Goal: Task Accomplishment & Management: Manage account settings

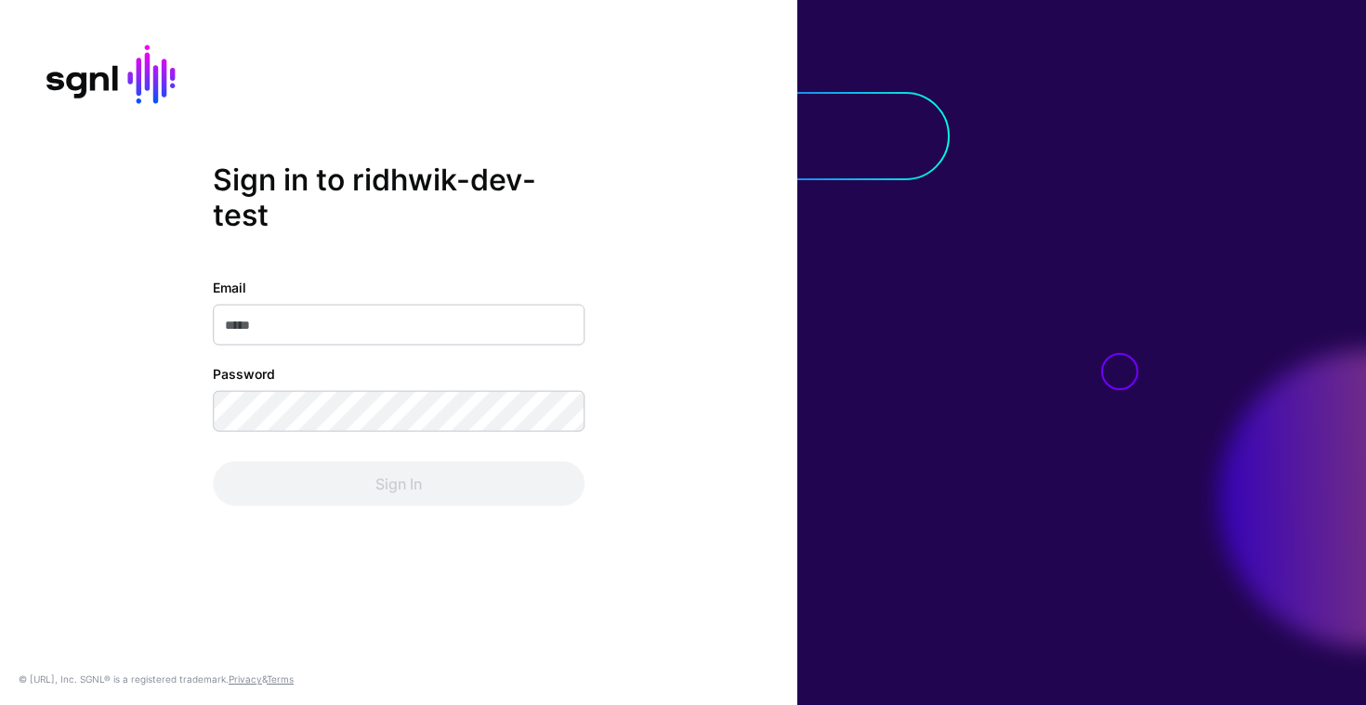
type input "**********"
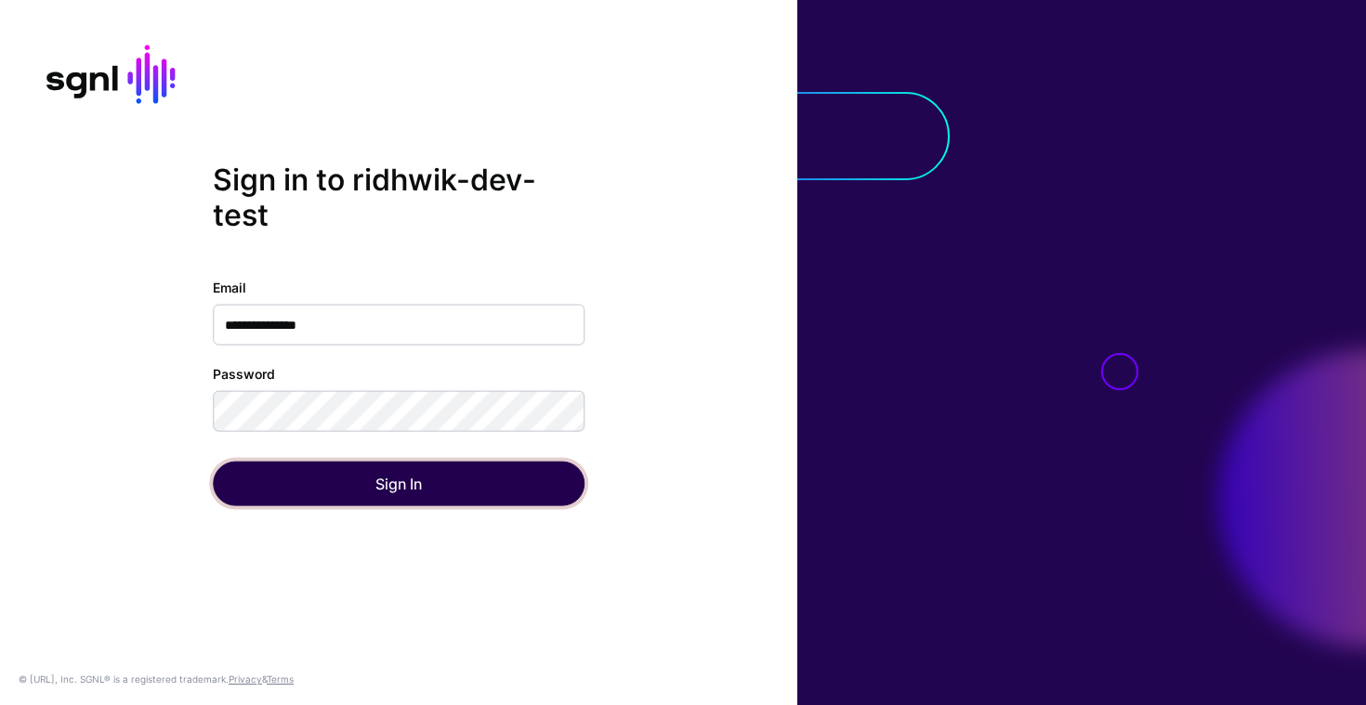
click at [354, 491] on button "Sign In" at bounding box center [399, 484] width 372 height 45
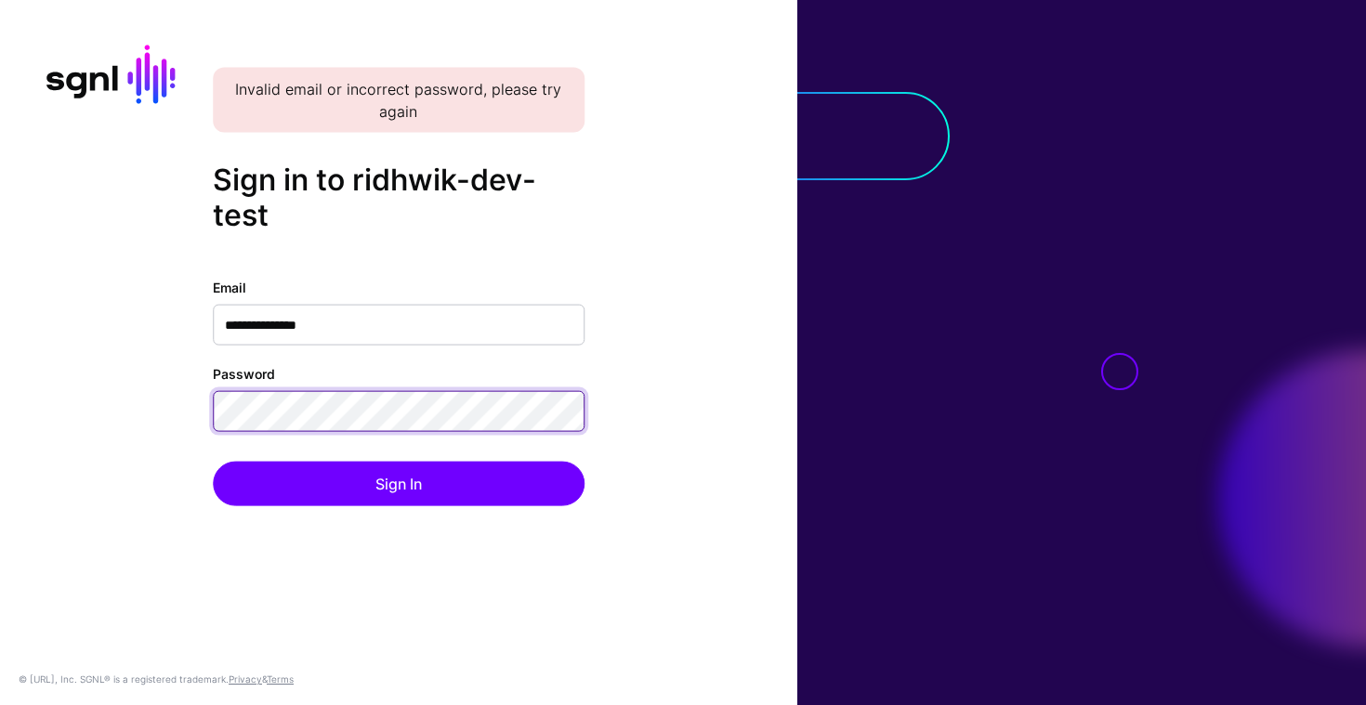
click at [213, 462] on button "Sign In" at bounding box center [399, 484] width 372 height 45
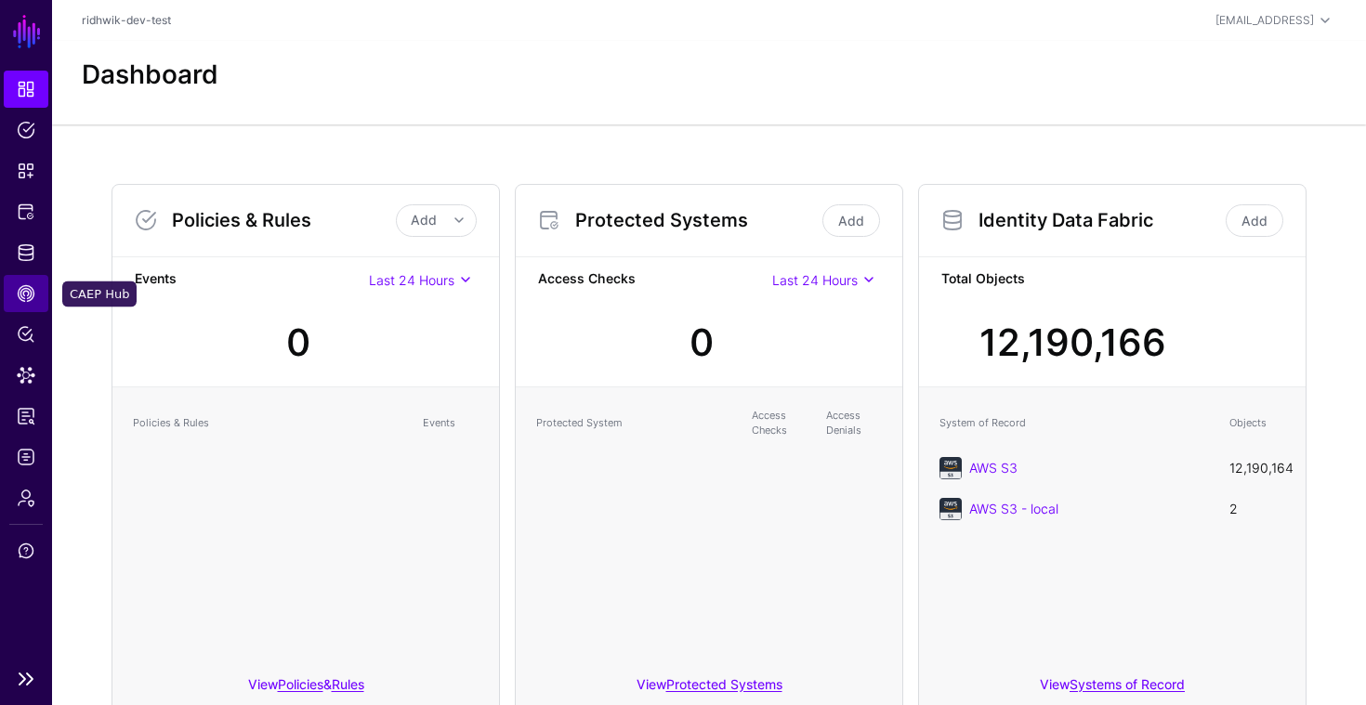
click at [25, 296] on span "CAEP Hub" at bounding box center [26, 293] width 19 height 19
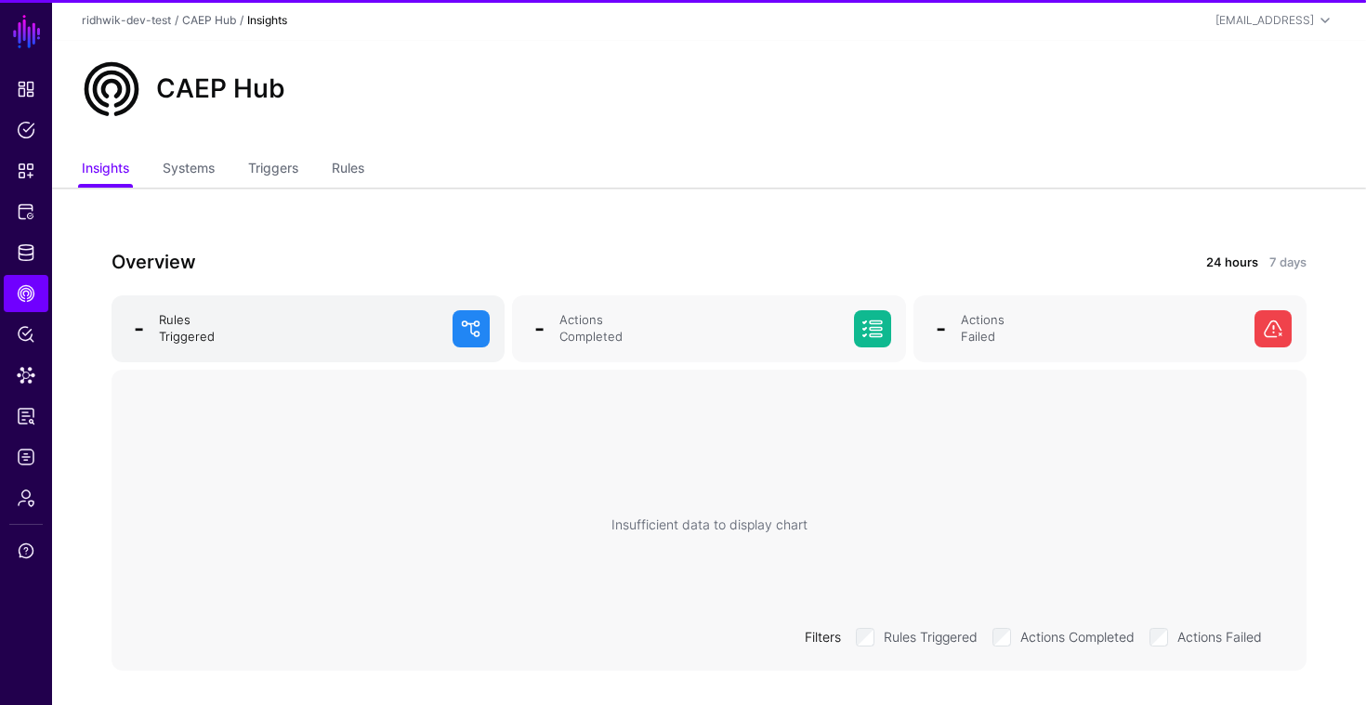
click at [277, 321] on div "Rules Triggered" at bounding box center [298, 328] width 294 height 33
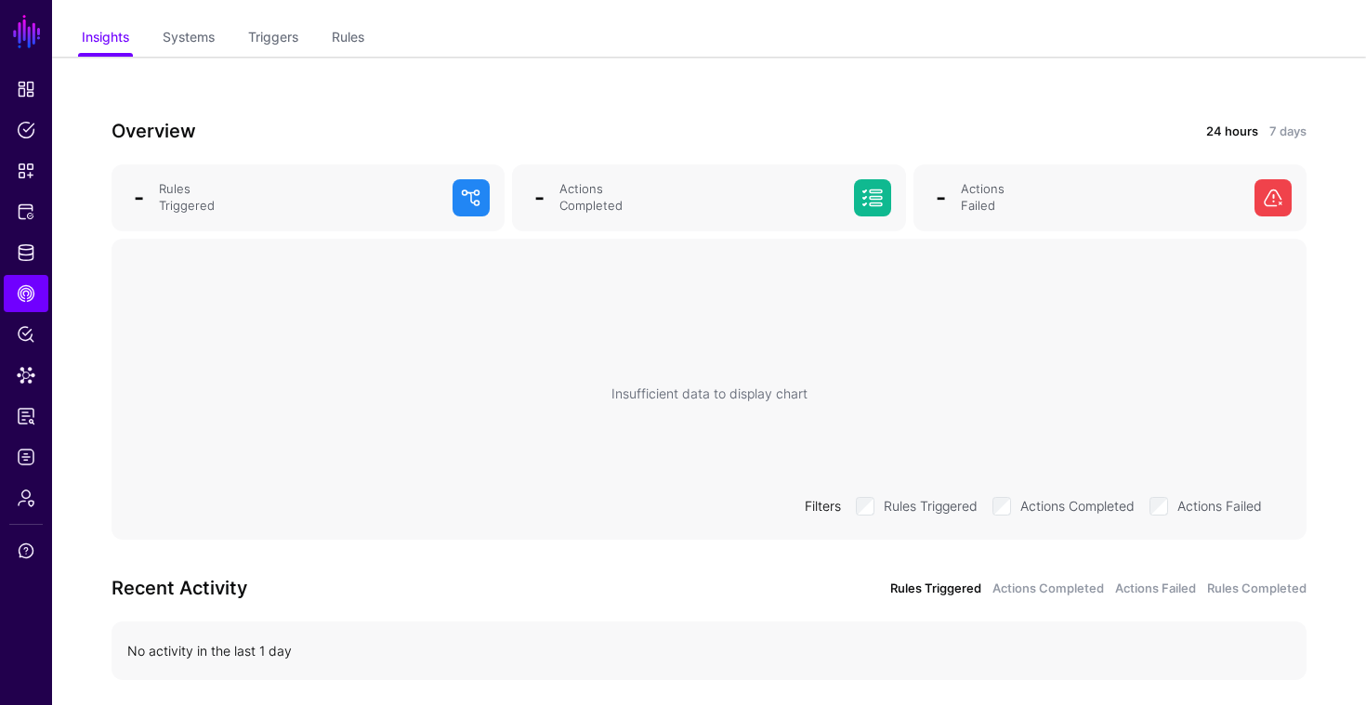
scroll to position [117, 0]
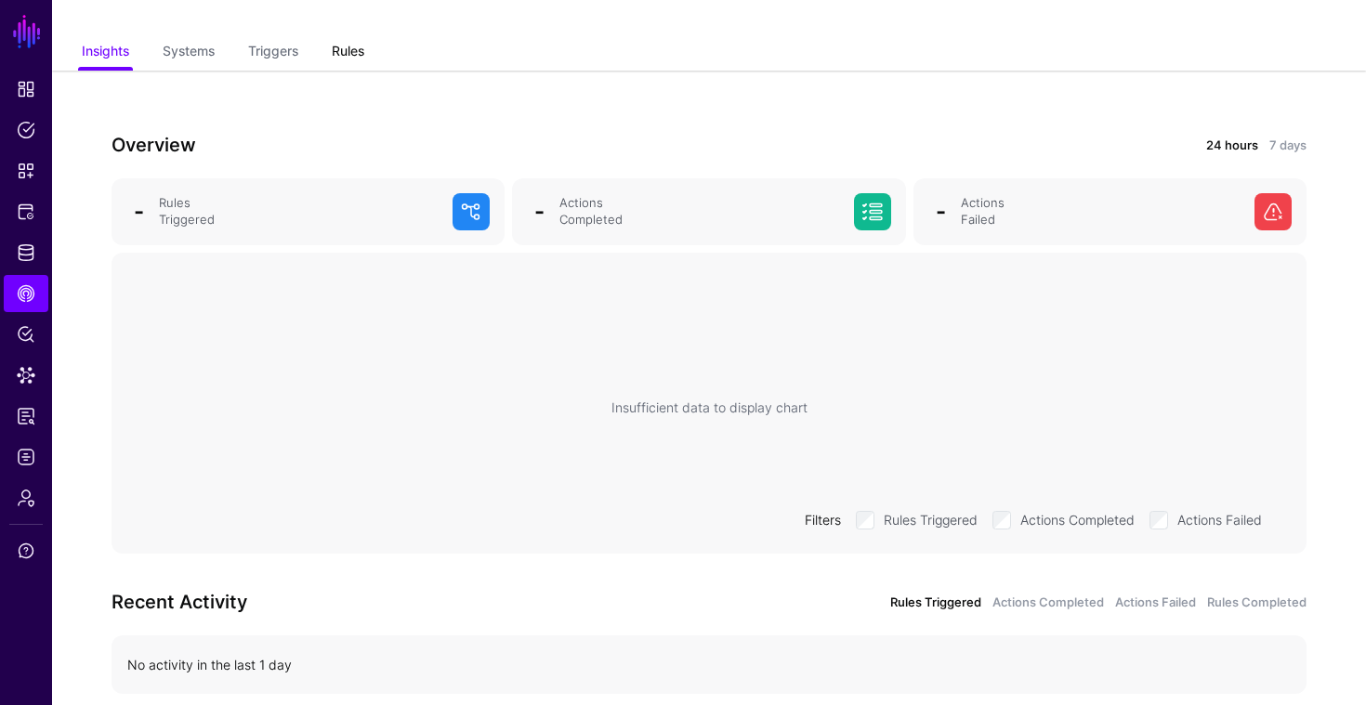
click at [347, 52] on link "Rules" at bounding box center [348, 52] width 33 height 35
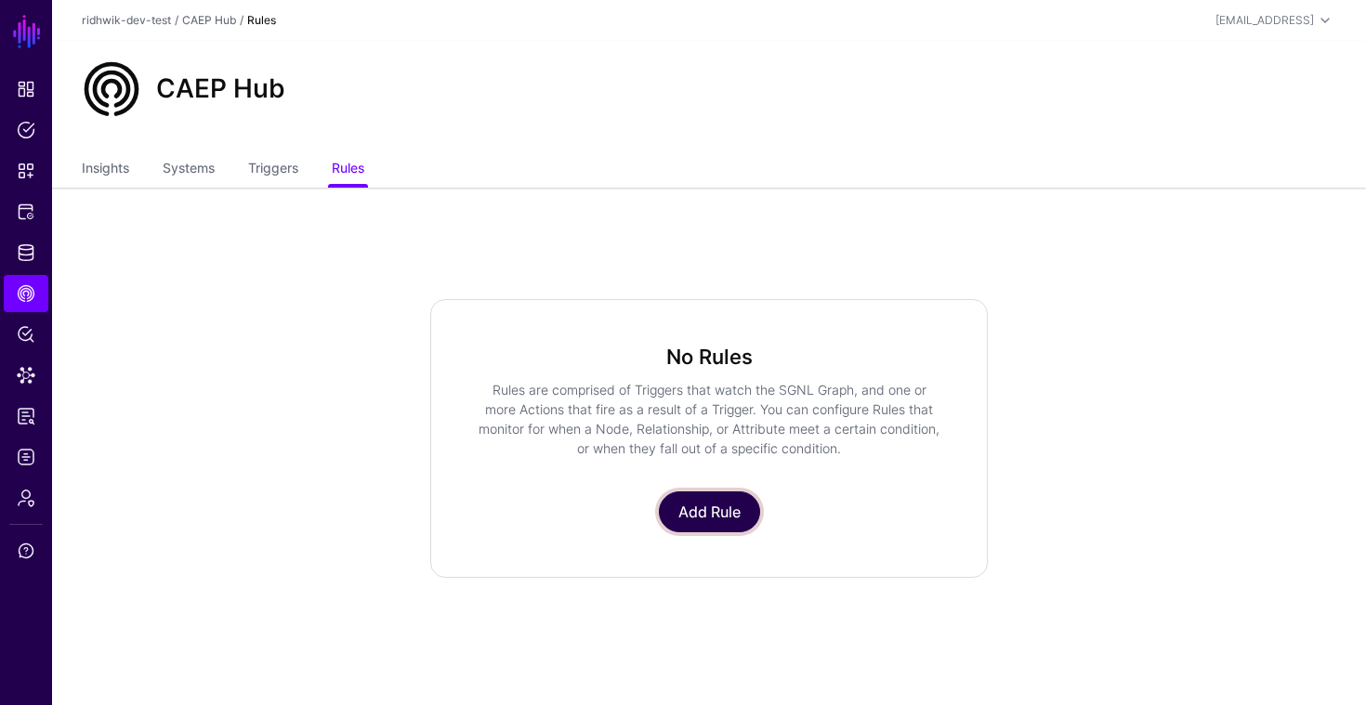
click at [707, 504] on link "Add Rule" at bounding box center [709, 511] width 101 height 41
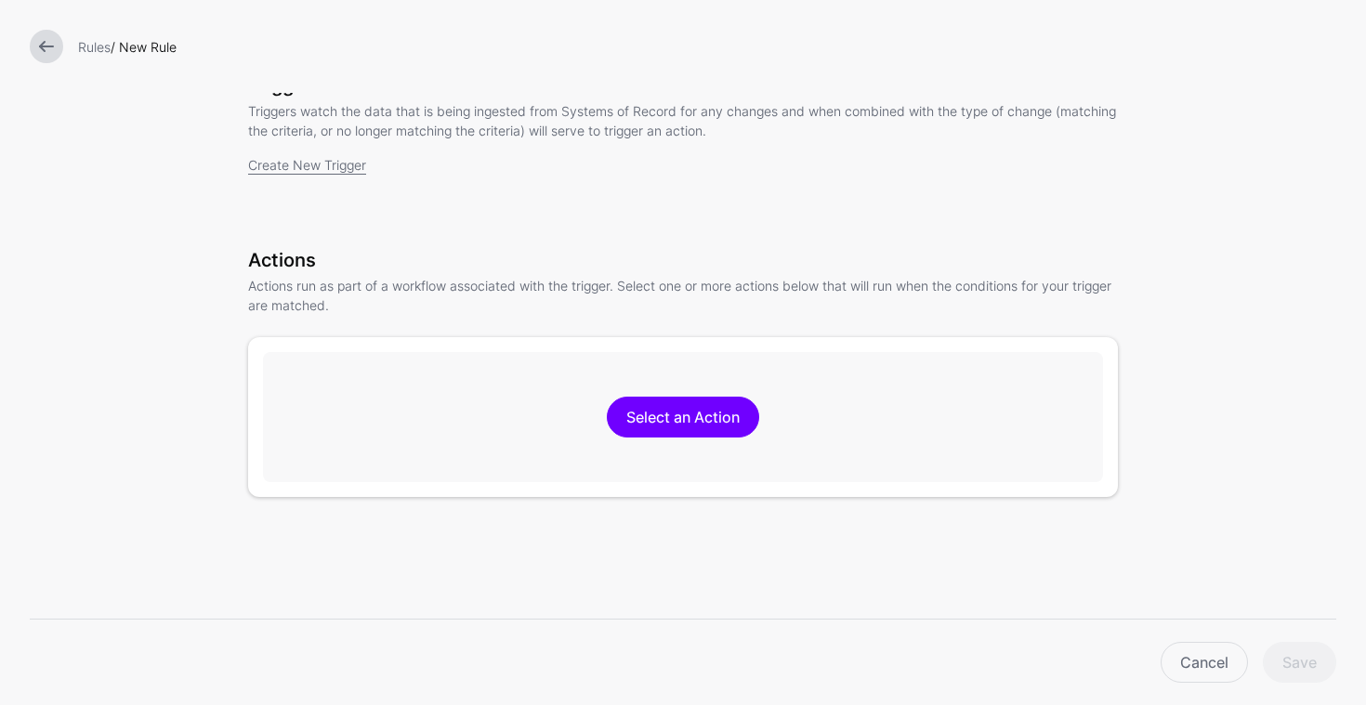
scroll to position [139, 0]
click at [657, 425] on link "Select an Action" at bounding box center [683, 415] width 152 height 41
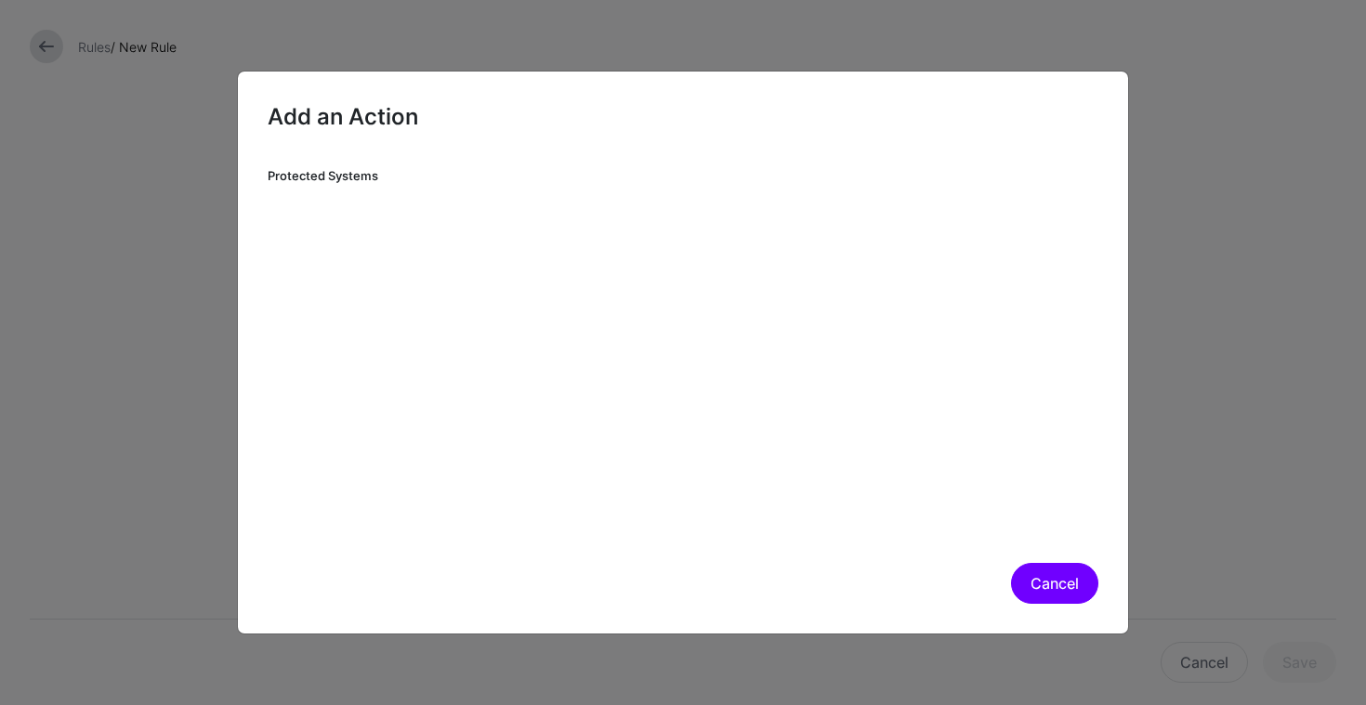
click at [1030, 584] on button "Cancel" at bounding box center [1054, 583] width 87 height 41
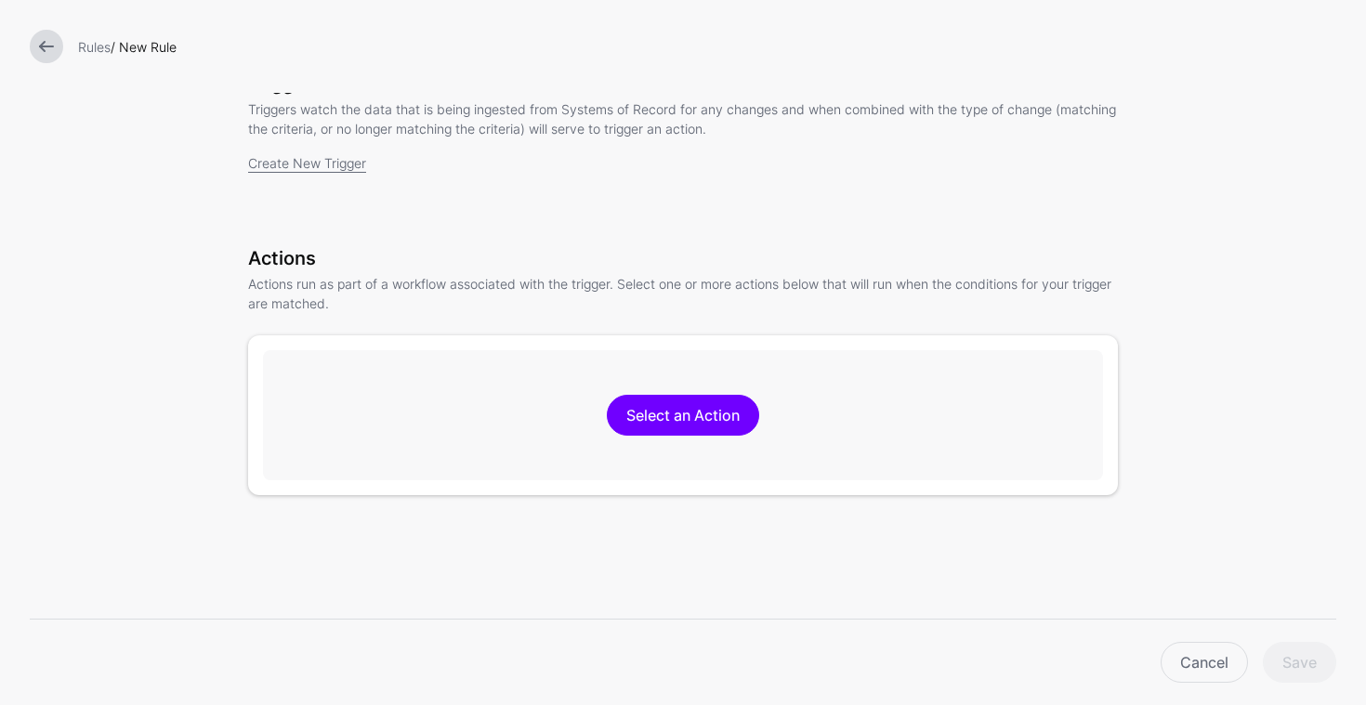
scroll to position [0, 0]
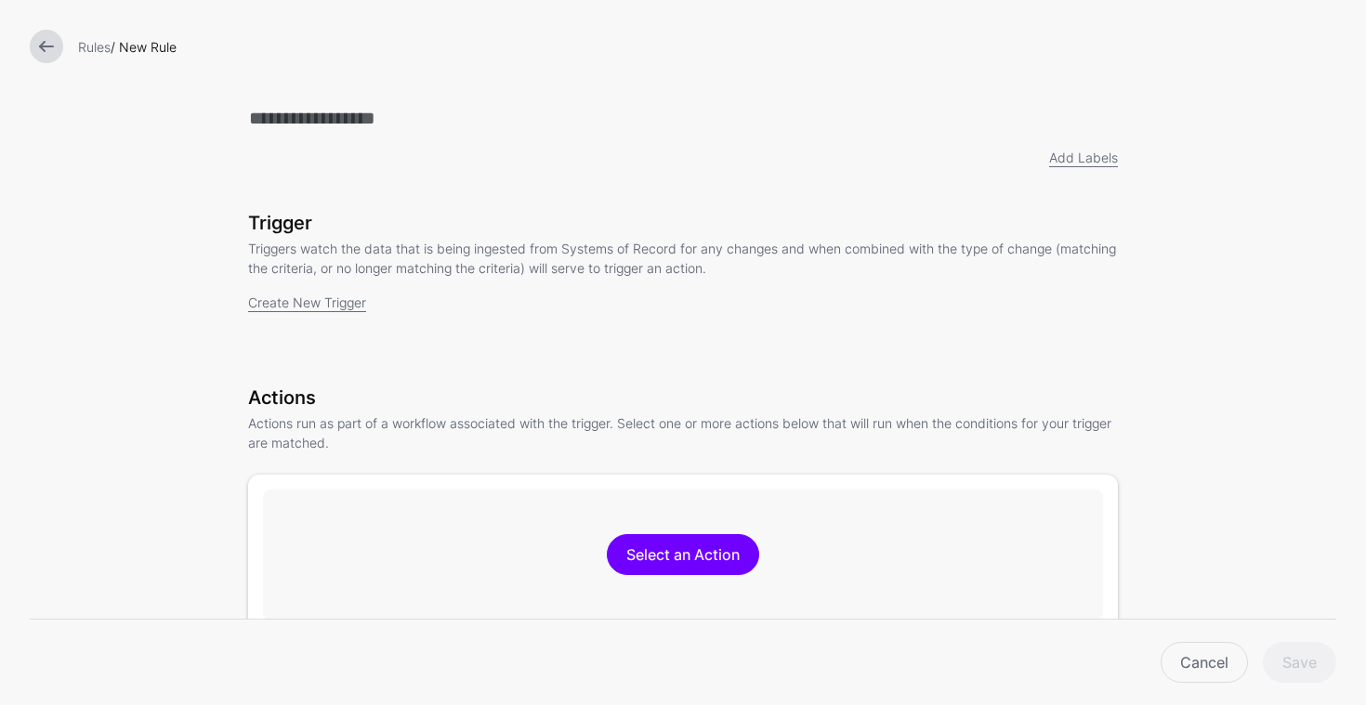
click at [47, 43] on link at bounding box center [46, 46] width 33 height 33
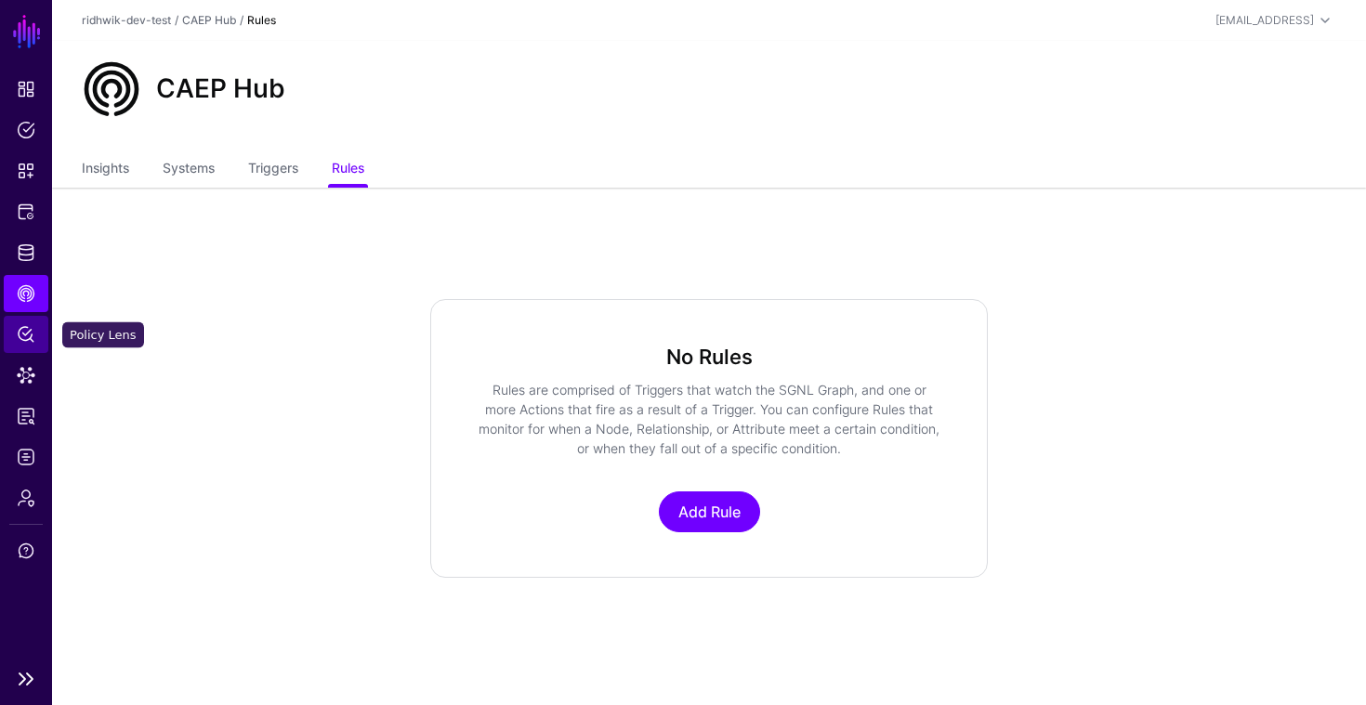
click at [22, 341] on span "Policy Lens" at bounding box center [26, 334] width 19 height 19
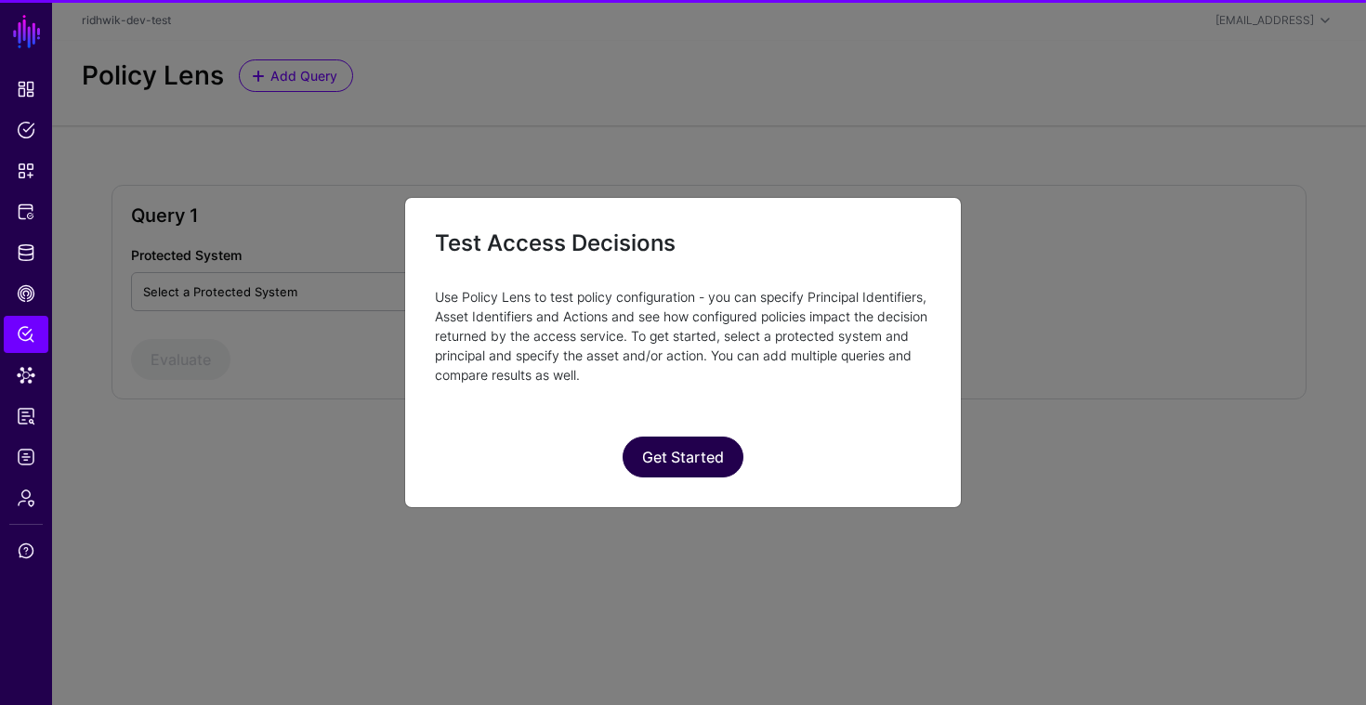
click at [674, 462] on button "Get Started" at bounding box center [682, 457] width 121 height 41
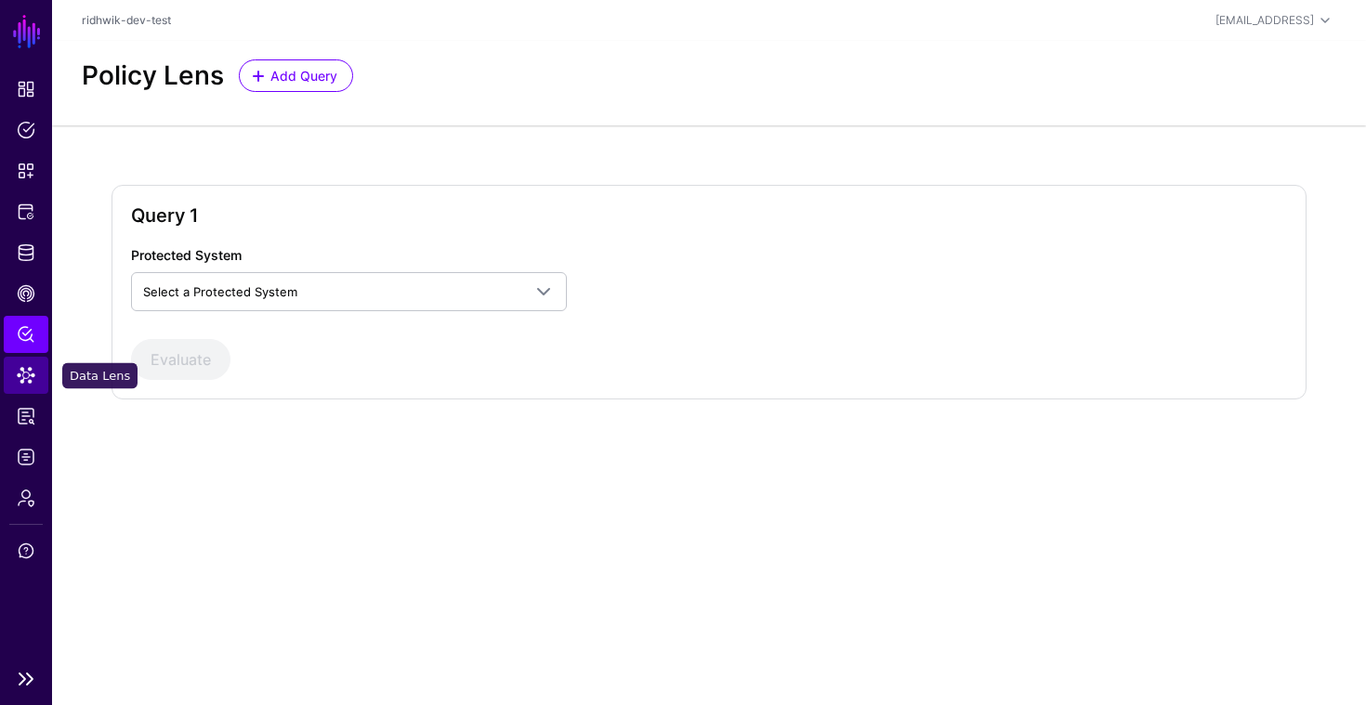
click at [28, 373] on span "Data Lens" at bounding box center [26, 375] width 19 height 19
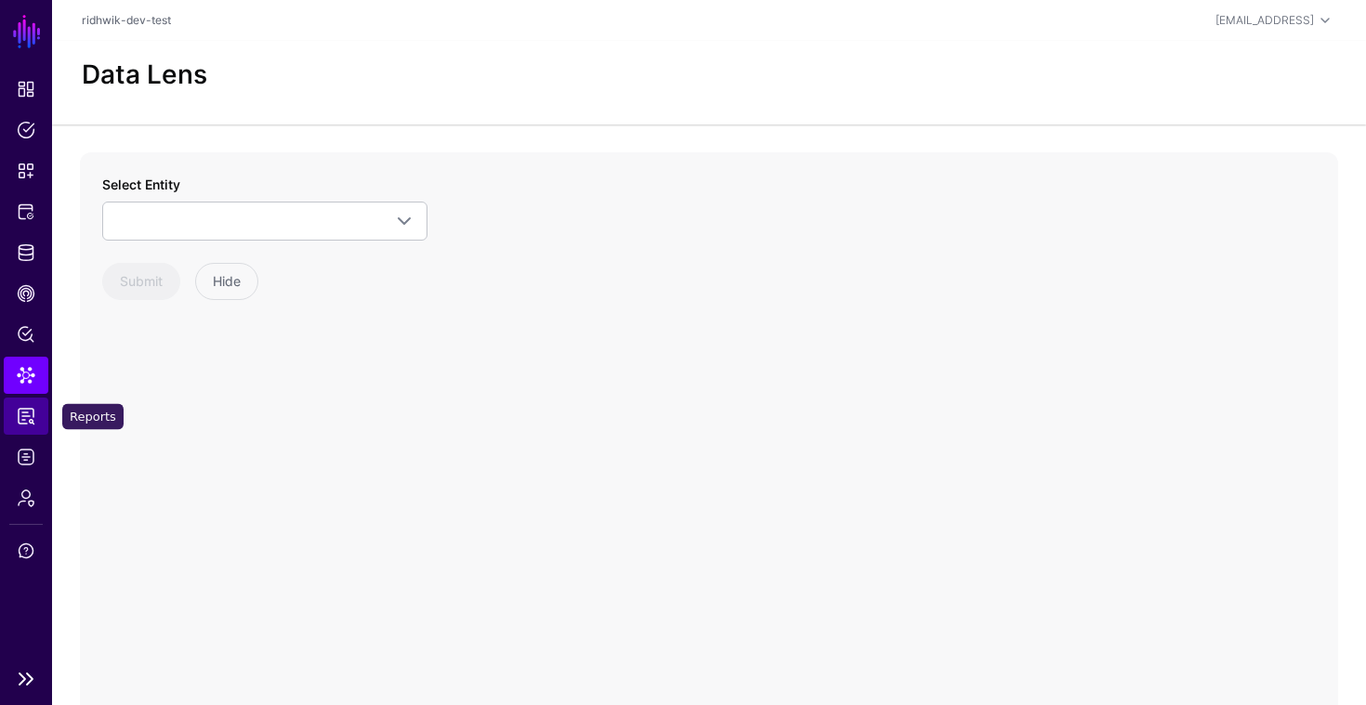
click at [30, 414] on span "Reports" at bounding box center [26, 416] width 19 height 19
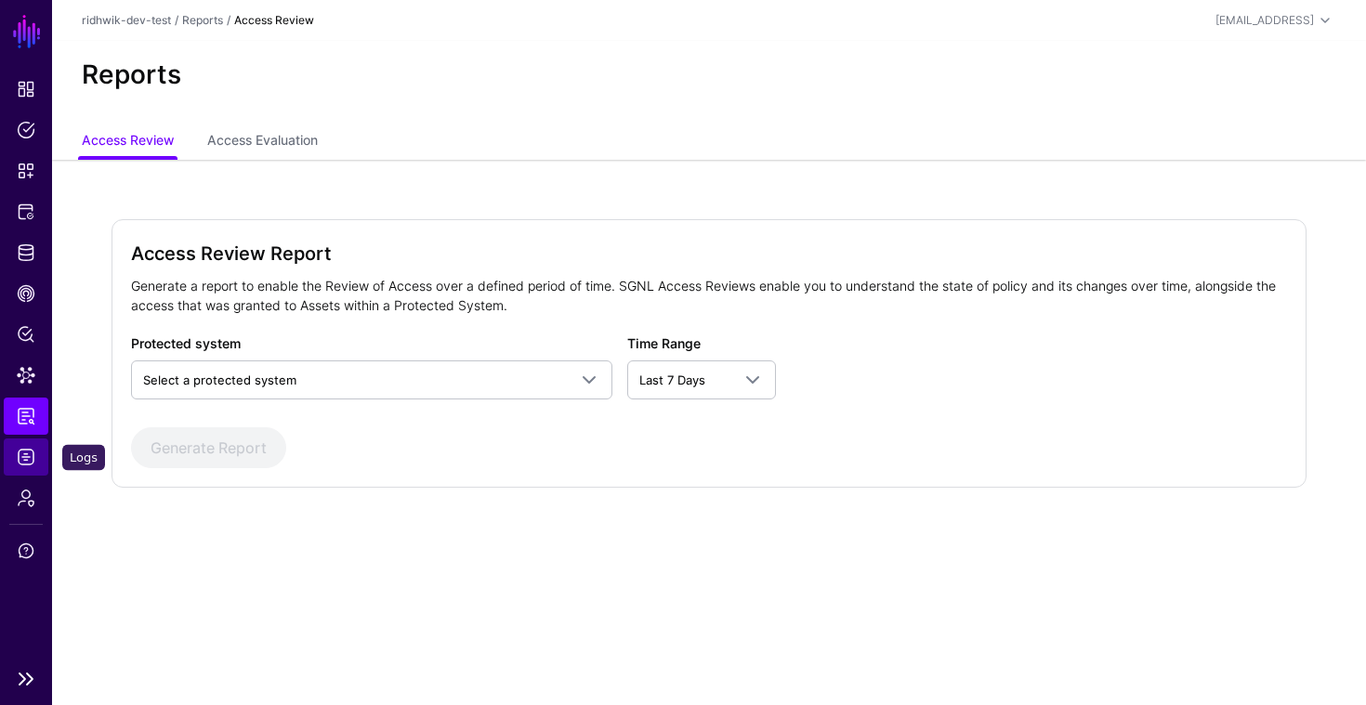
click at [29, 463] on span "Logs" at bounding box center [26, 457] width 19 height 19
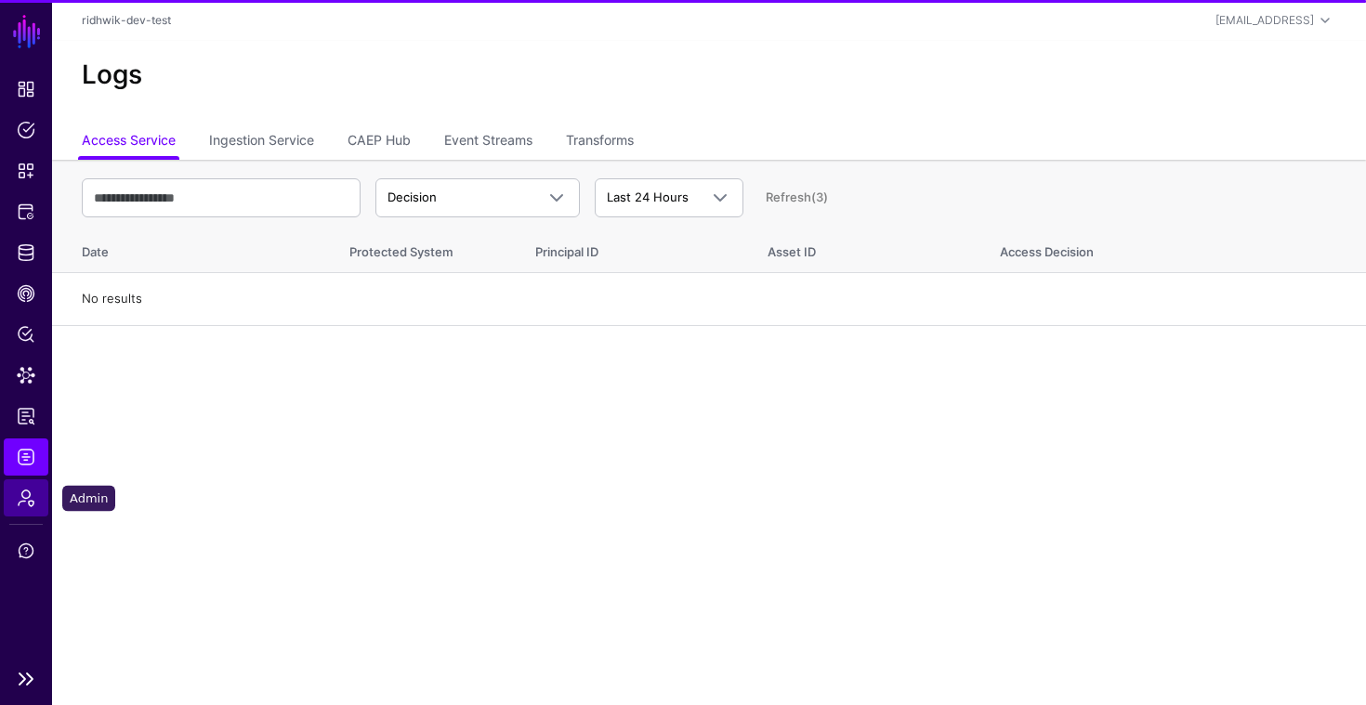
click at [26, 514] on link "Admin" at bounding box center [26, 497] width 45 height 37
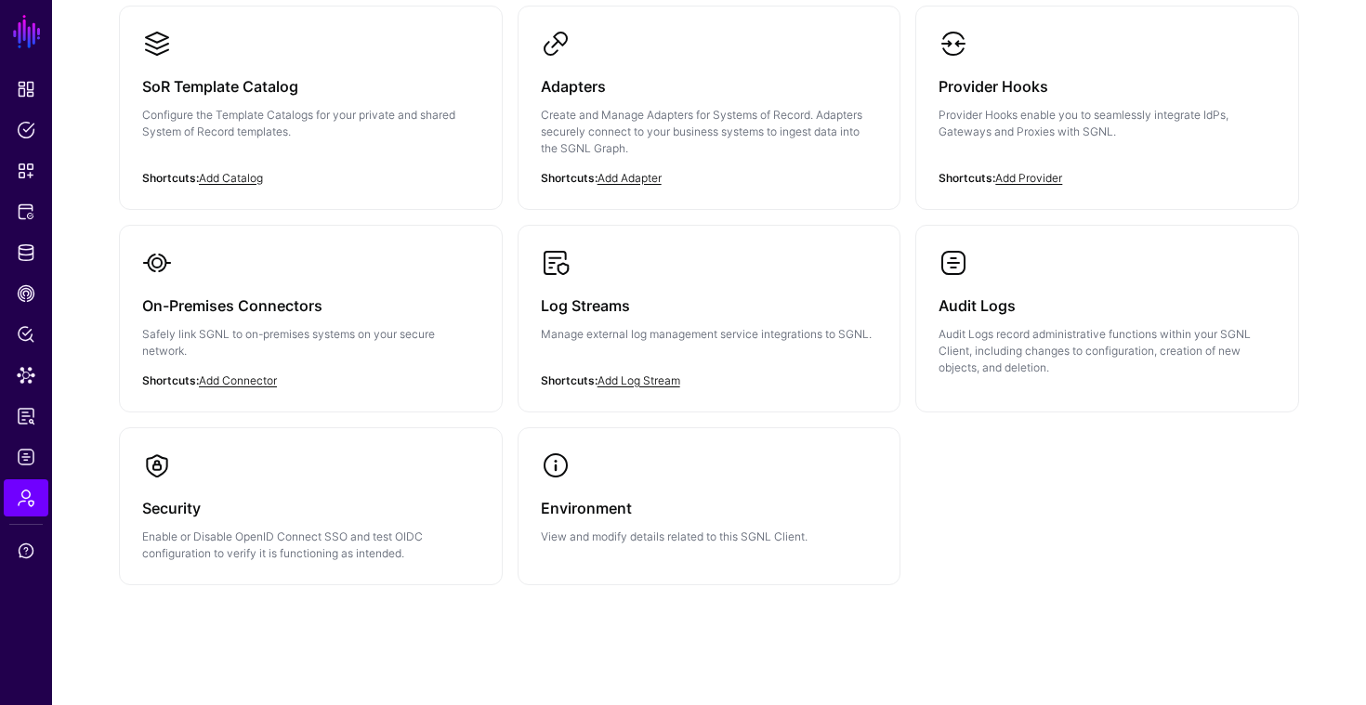
scroll to position [413, 0]
click at [20, 206] on span "Protected Systems" at bounding box center [26, 212] width 19 height 19
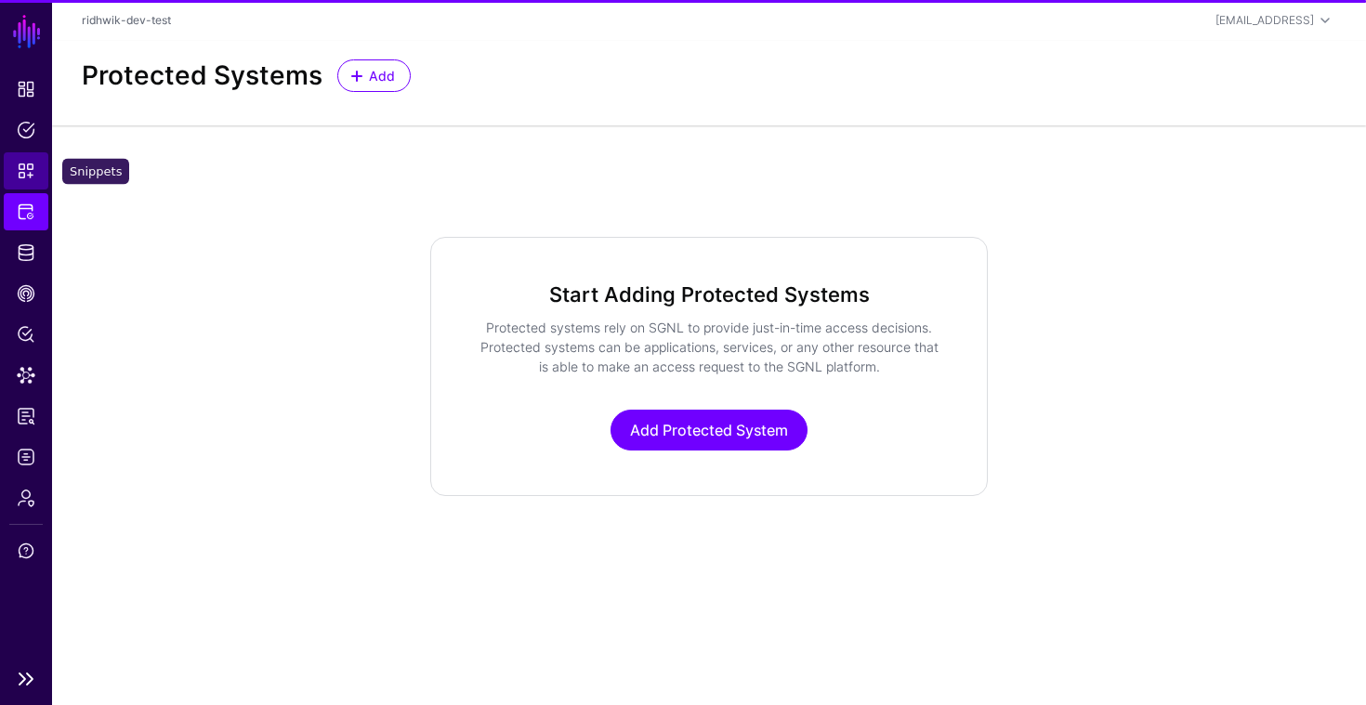
click at [22, 162] on span "Snippets" at bounding box center [26, 171] width 19 height 19
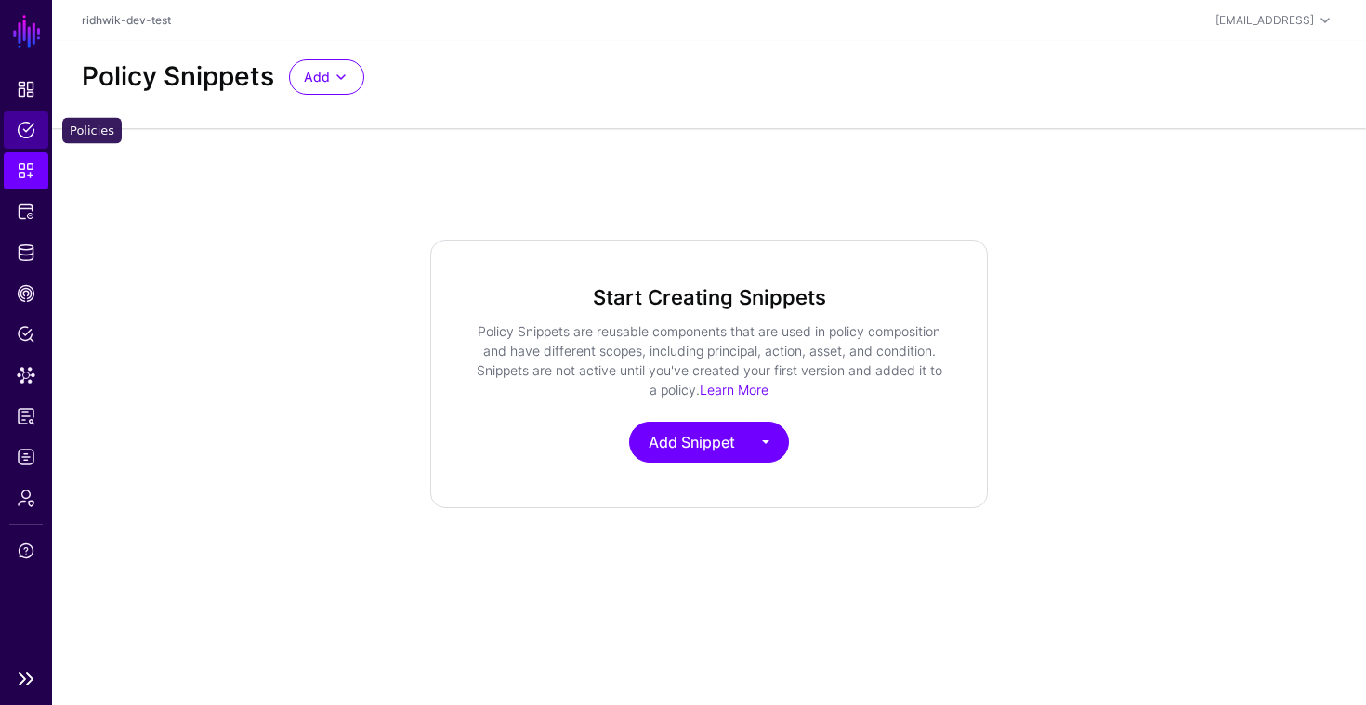
click at [23, 125] on span "Policies" at bounding box center [26, 130] width 19 height 19
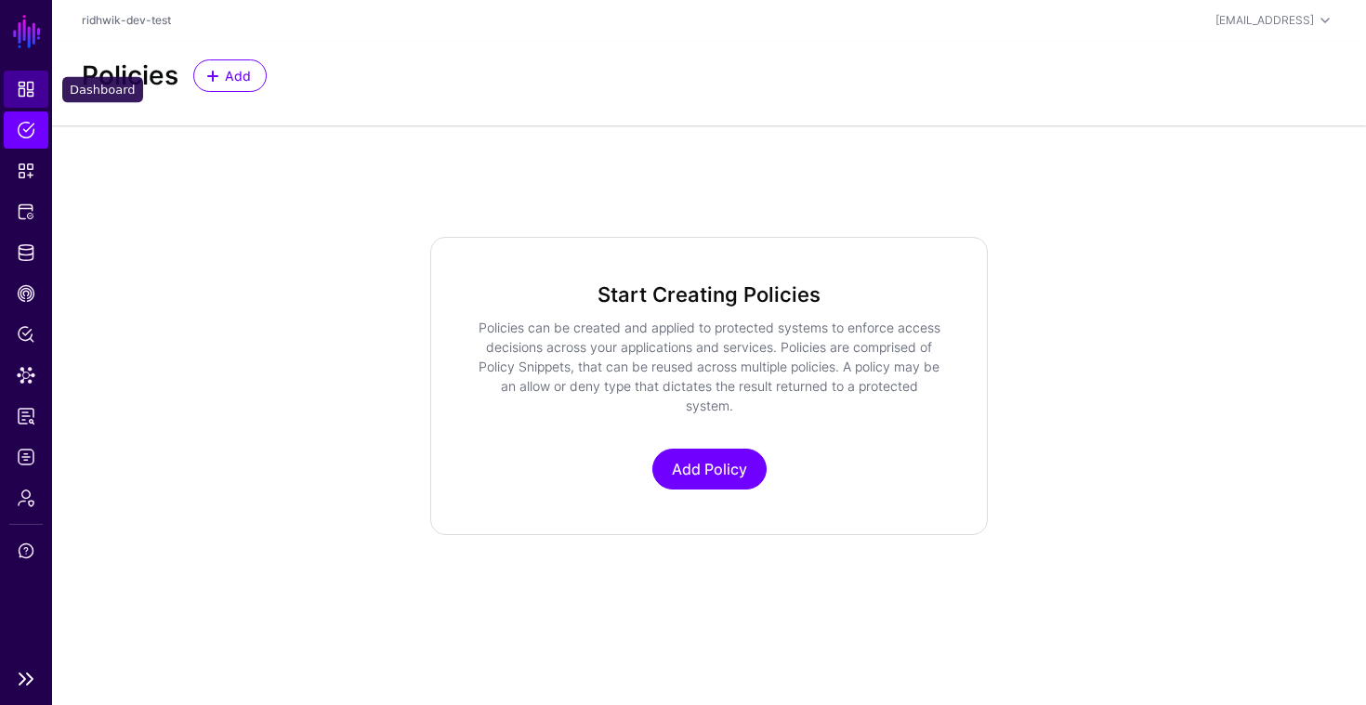
click at [26, 91] on span "Dashboard" at bounding box center [26, 89] width 19 height 19
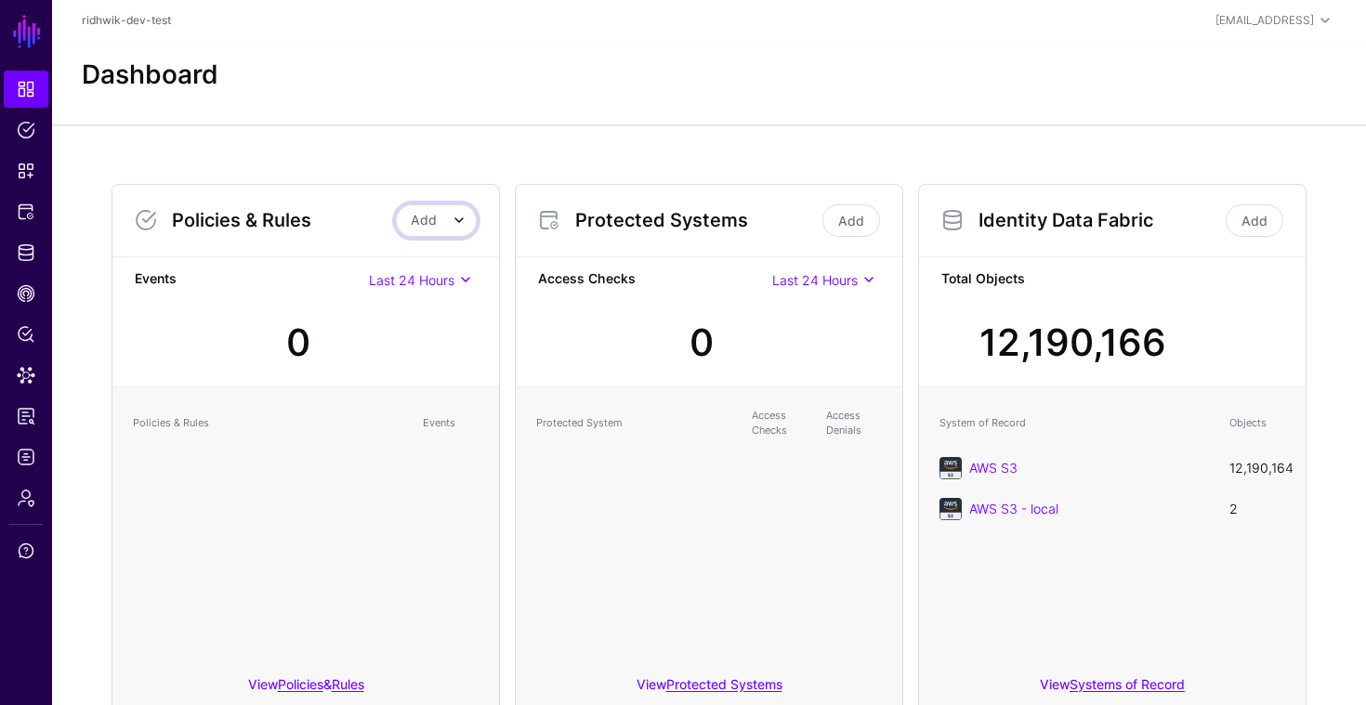
click at [448, 226] on span at bounding box center [459, 220] width 22 height 22
click at [417, 280] on button "Add Rule" at bounding box center [402, 290] width 149 height 30
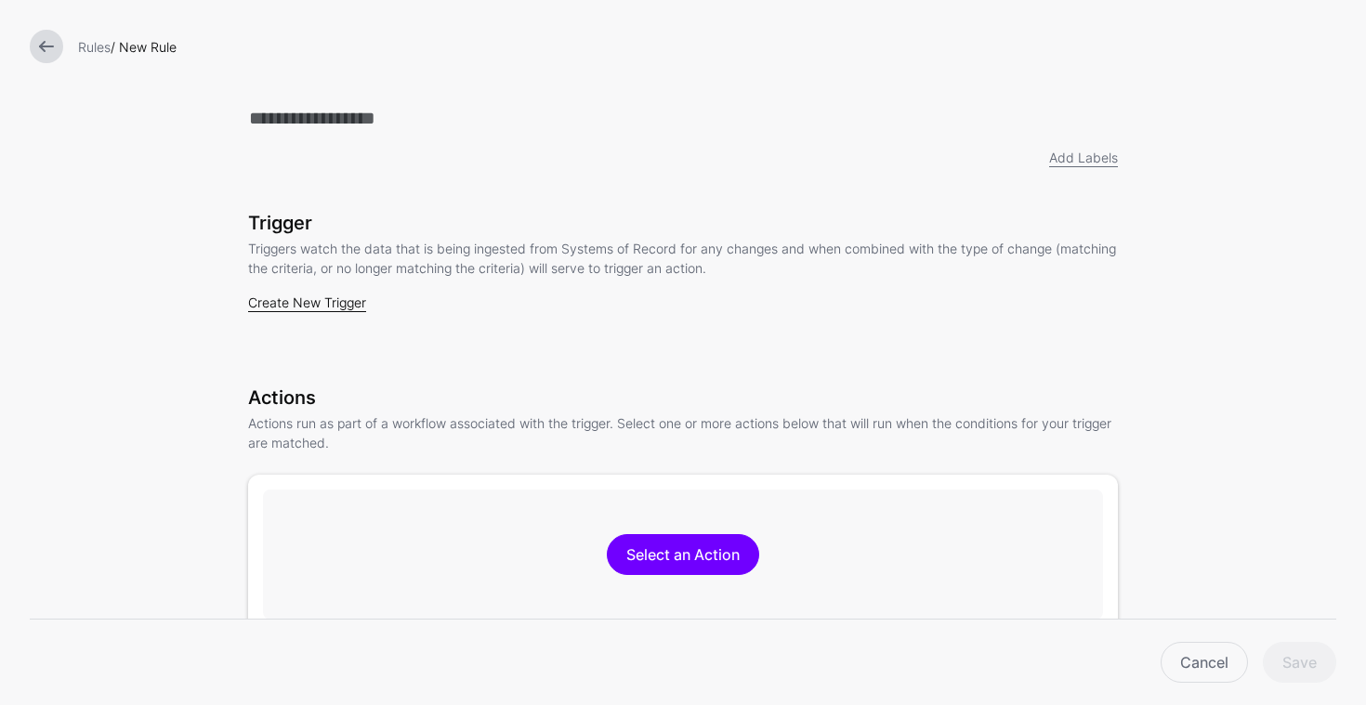
click at [327, 307] on link "Create New Trigger" at bounding box center [307, 302] width 118 height 16
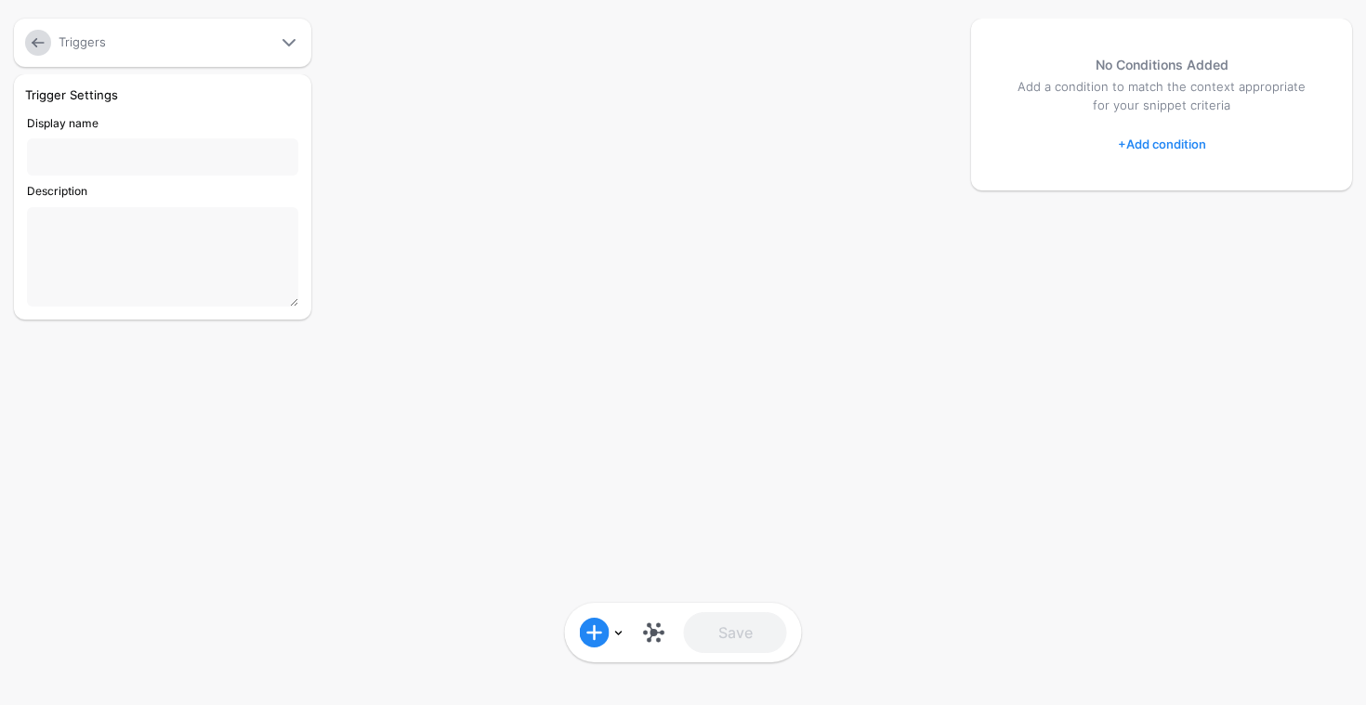
click at [45, 47] on link at bounding box center [38, 43] width 26 height 26
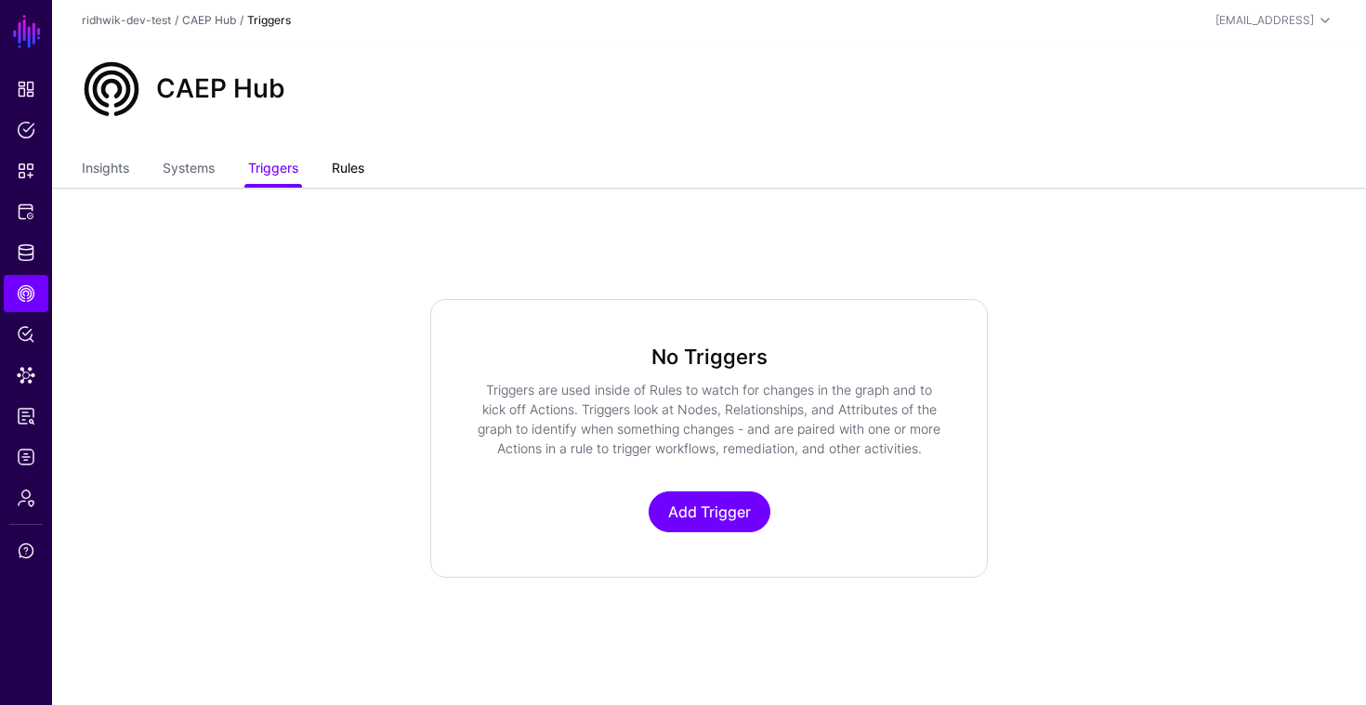
click at [344, 175] on link "Rules" at bounding box center [348, 169] width 33 height 35
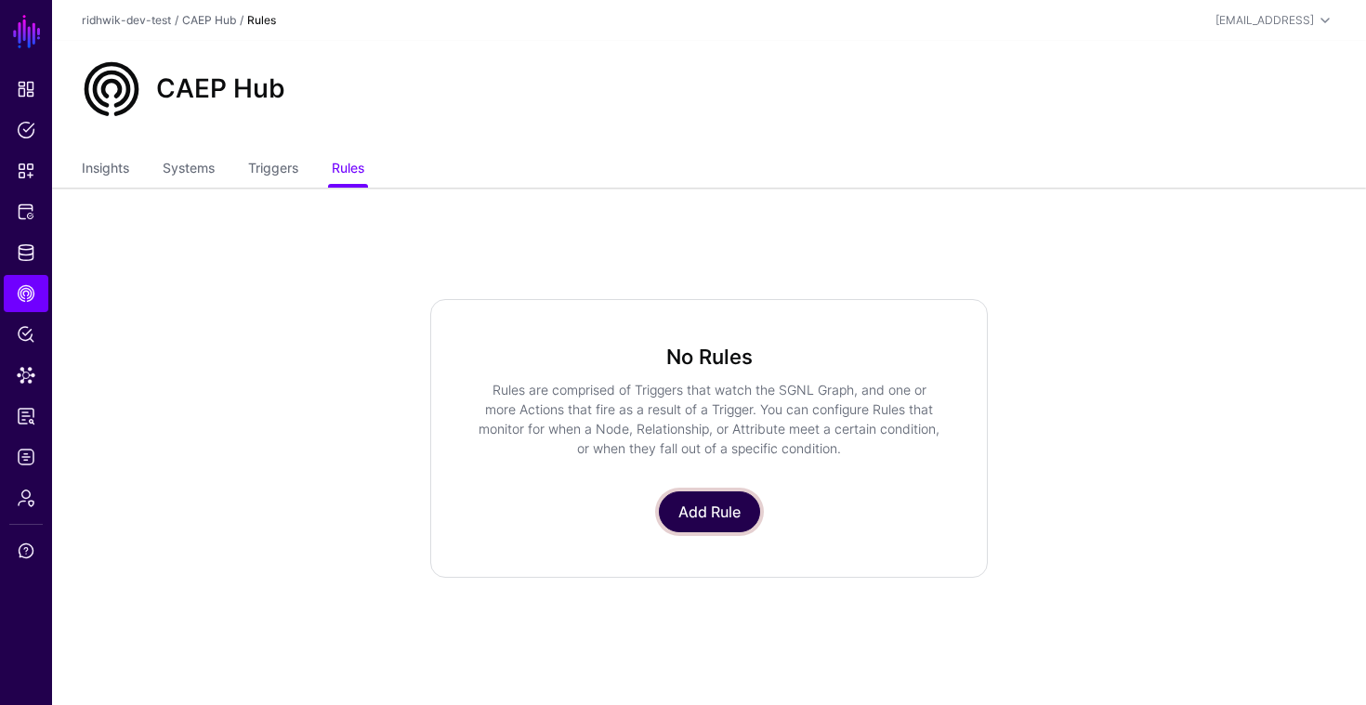
click at [696, 518] on link "Add Rule" at bounding box center [709, 511] width 101 height 41
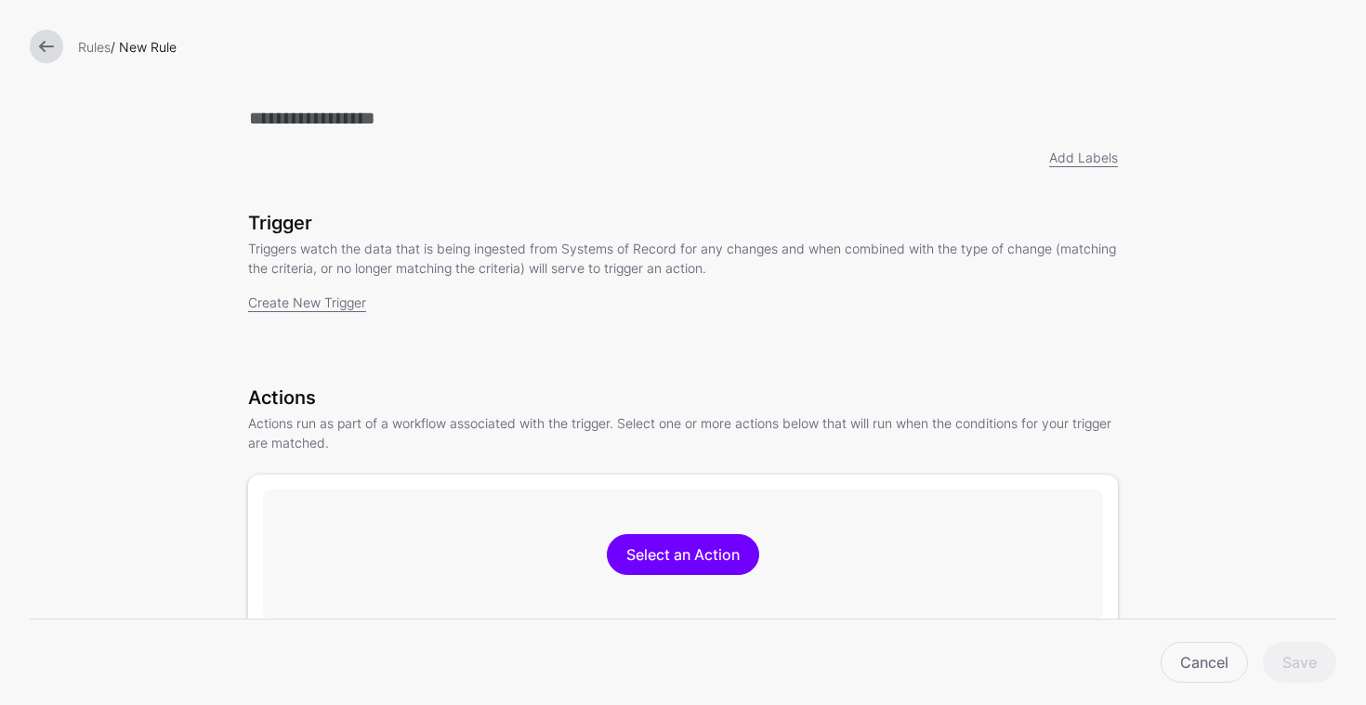
click at [50, 49] on link at bounding box center [46, 46] width 33 height 33
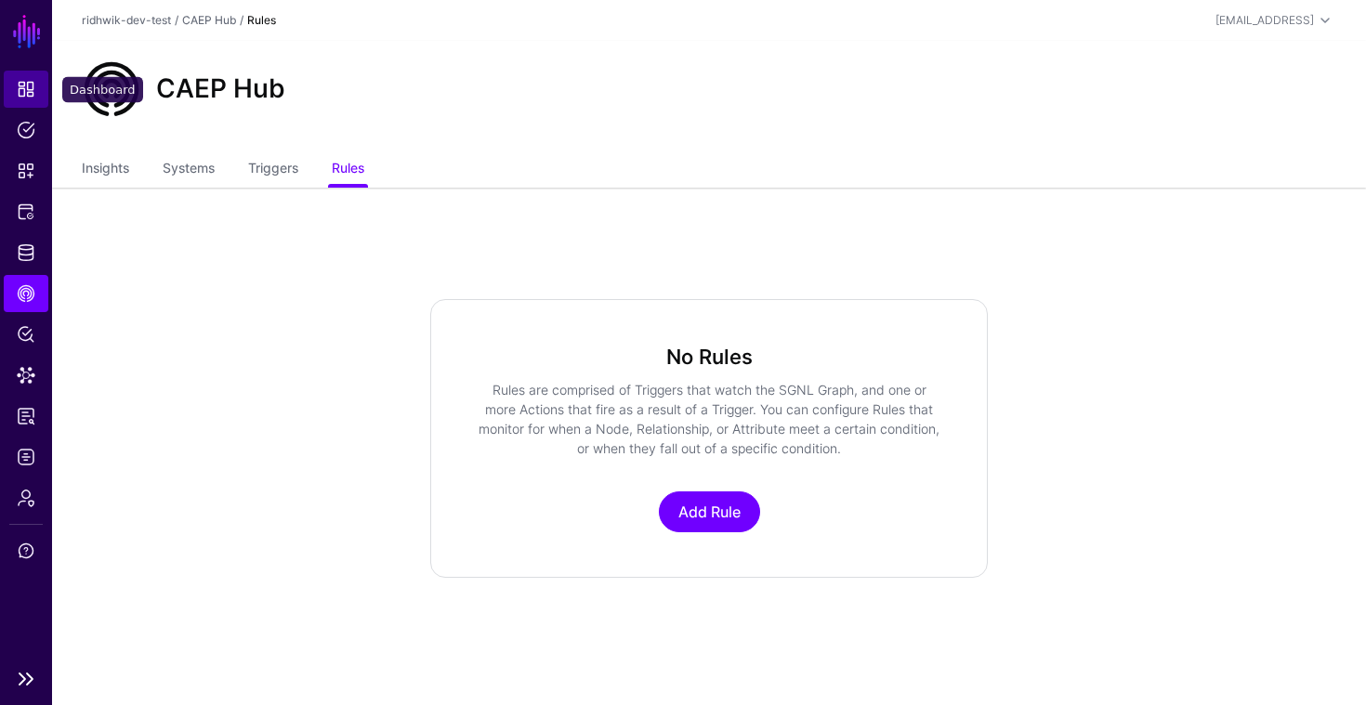
click at [22, 83] on span "Dashboard" at bounding box center [26, 89] width 19 height 19
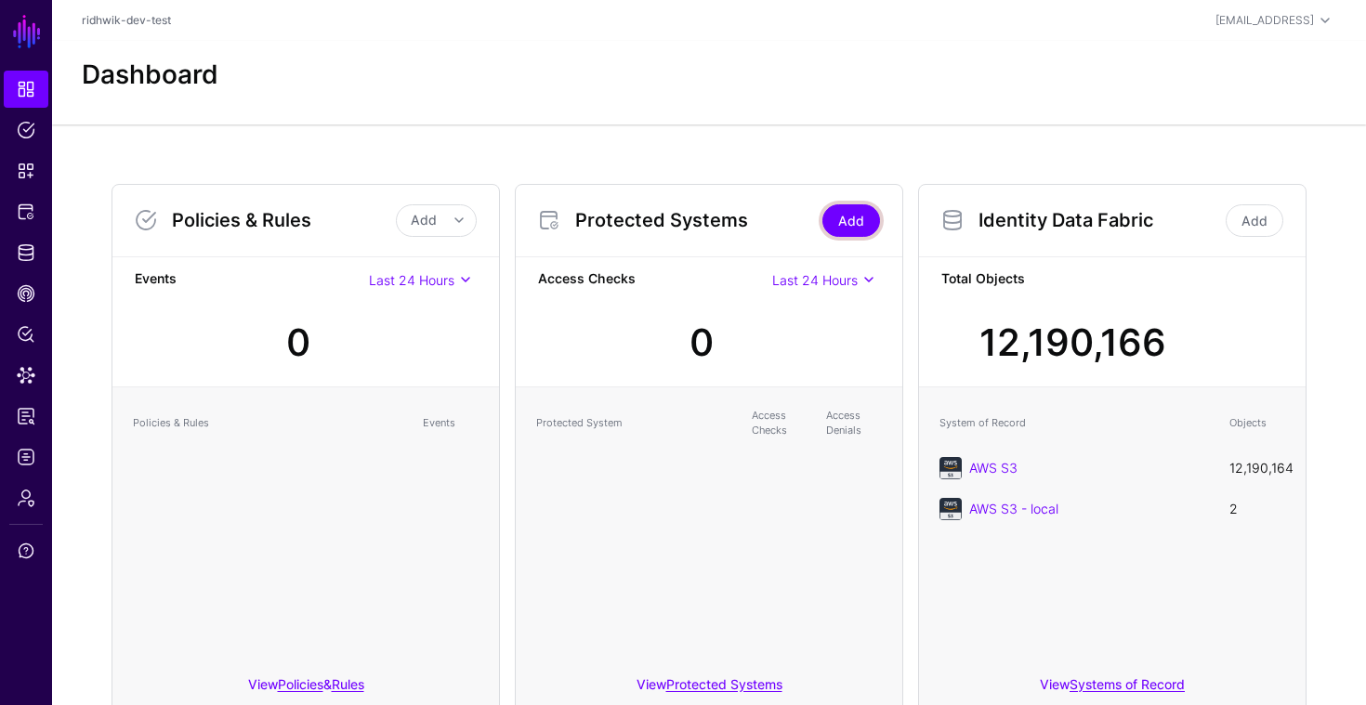
click at [844, 227] on link "Add" at bounding box center [851, 220] width 58 height 33
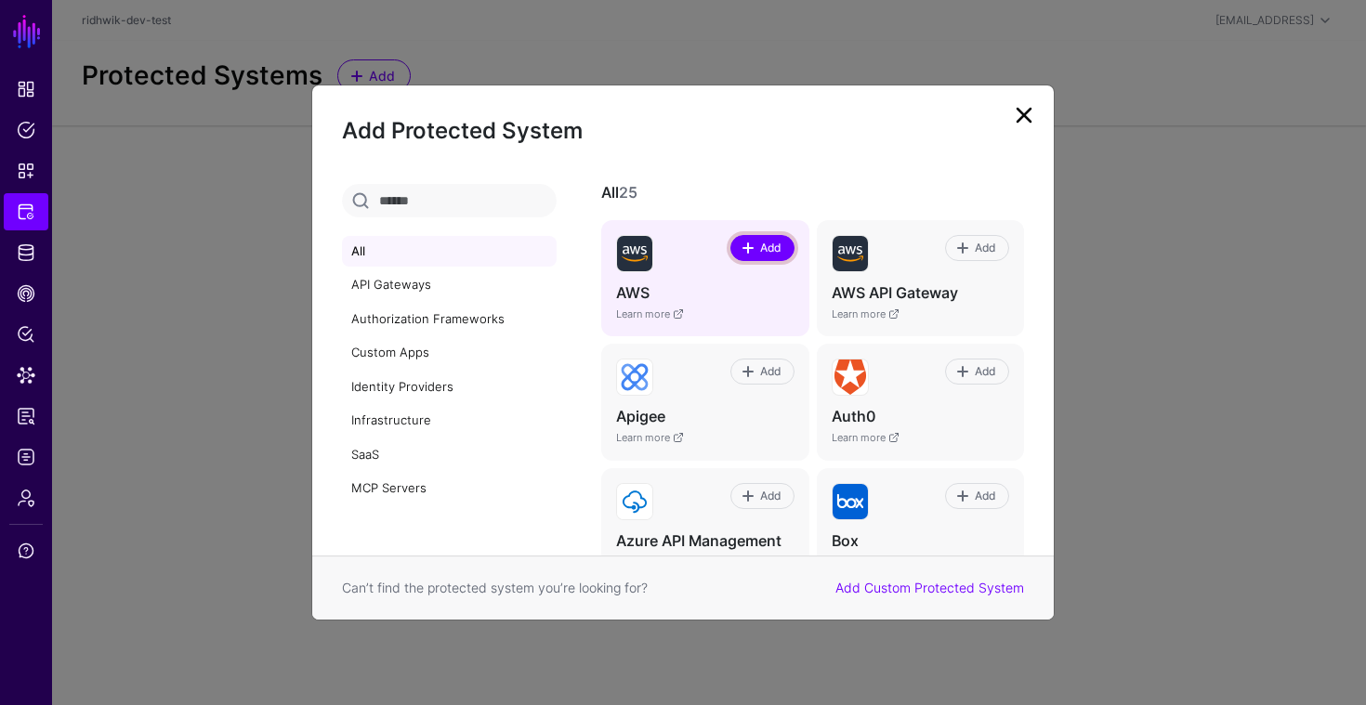
click at [736, 239] on link "Add" at bounding box center [762, 248] width 64 height 26
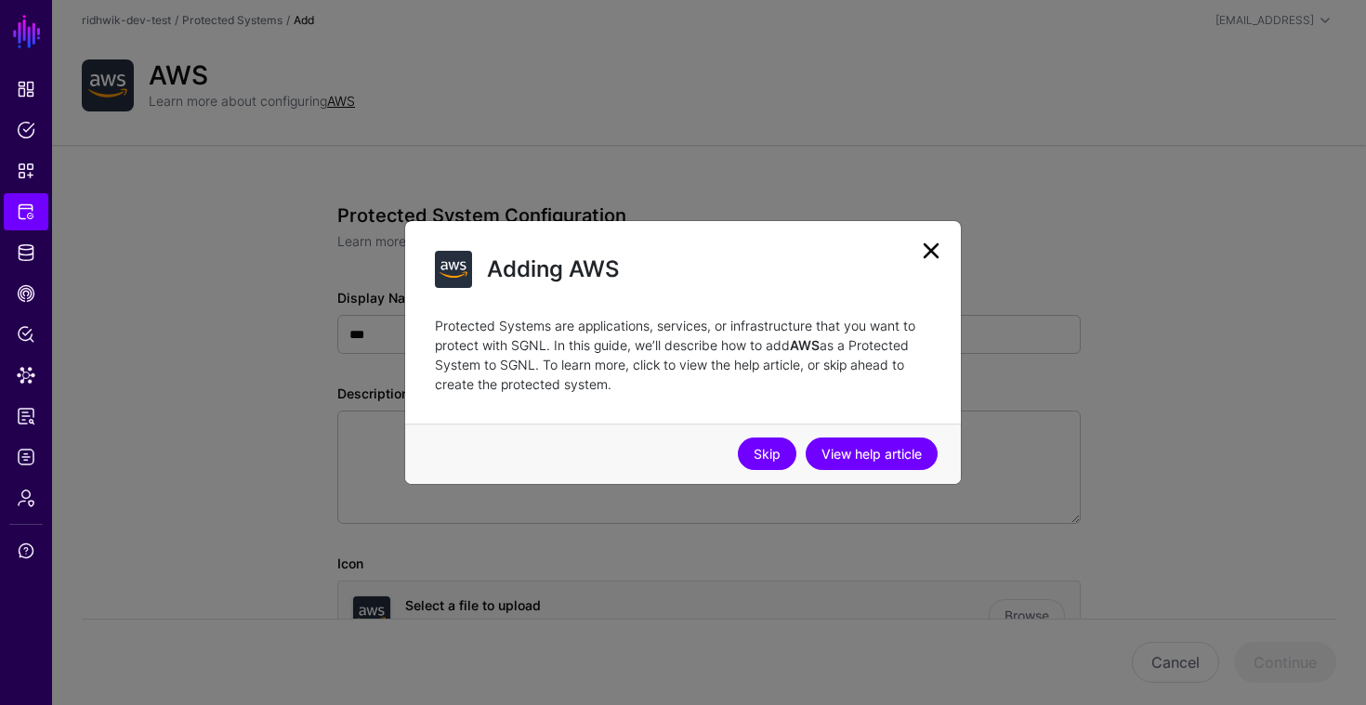
click at [778, 461] on link "Skip" at bounding box center [767, 454] width 59 height 33
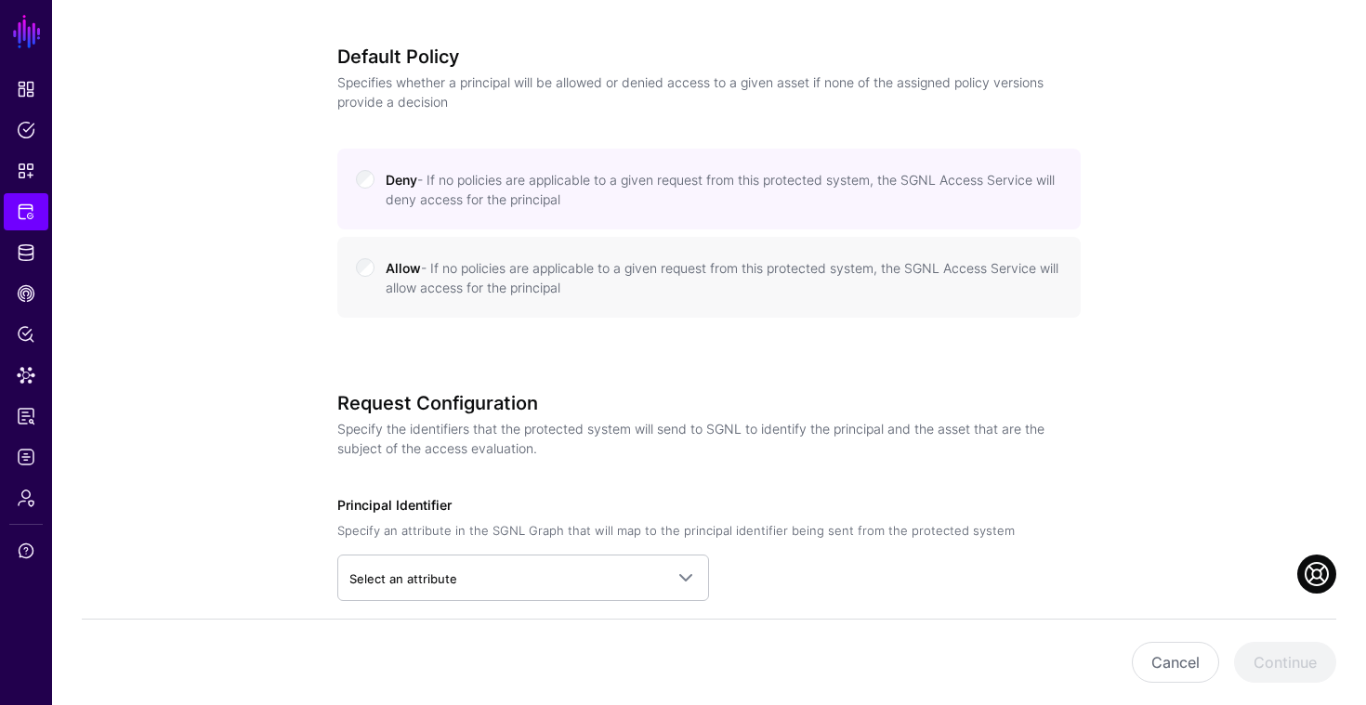
scroll to position [824, 0]
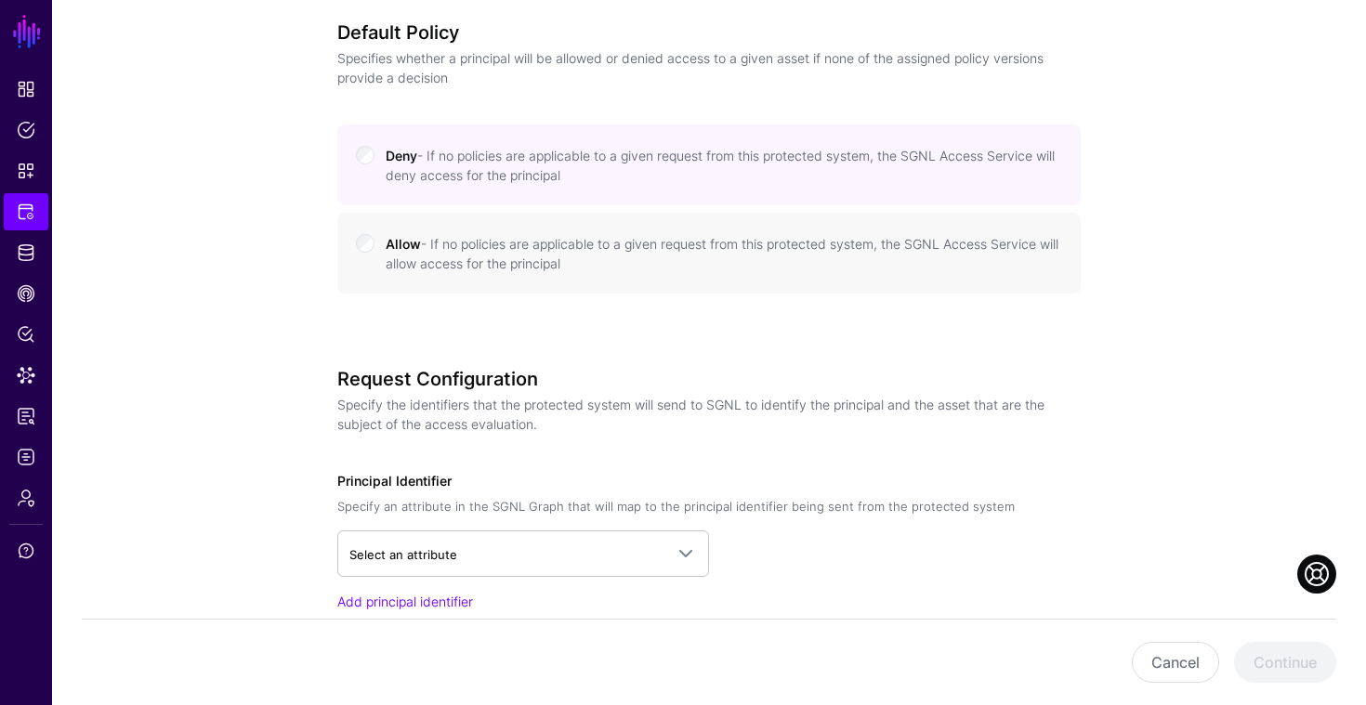
click at [675, 236] on small "- If no policies are applicable to a given request from this protected system, …" at bounding box center [722, 253] width 673 height 35
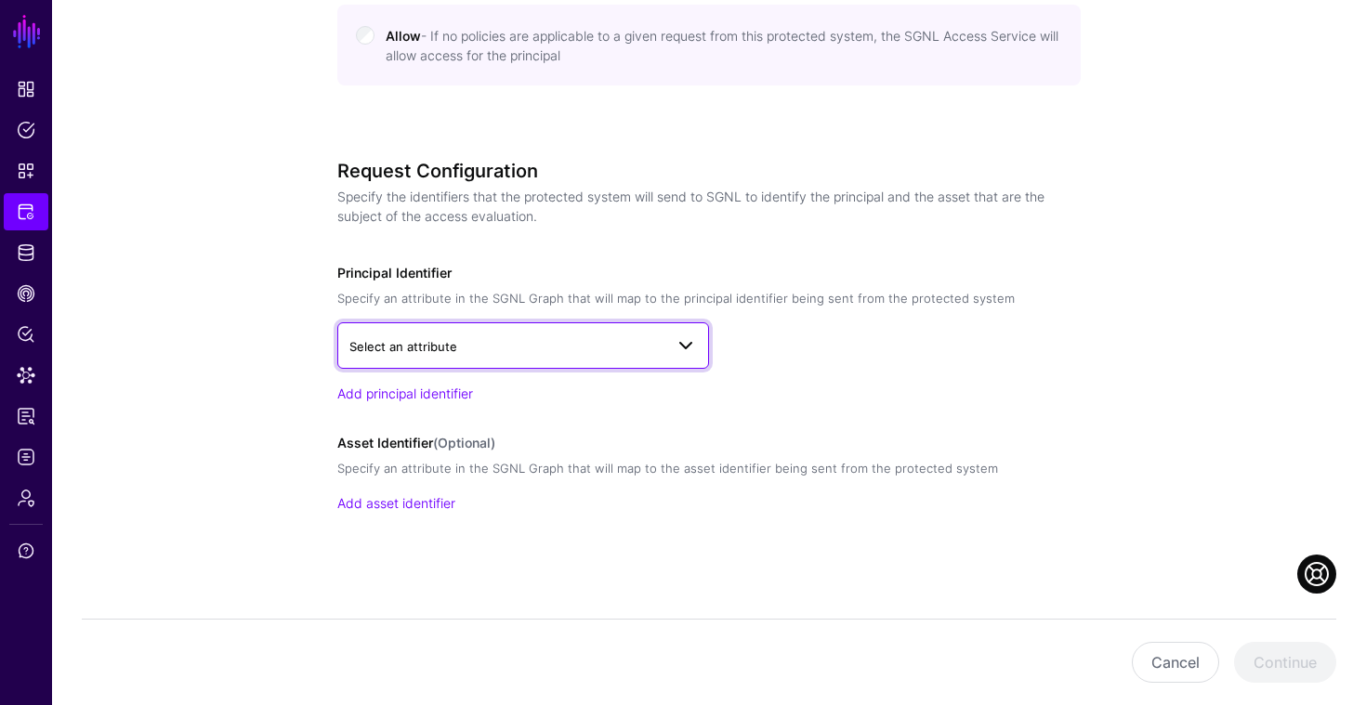
click at [652, 367] on link "Select an attribute" at bounding box center [523, 345] width 372 height 46
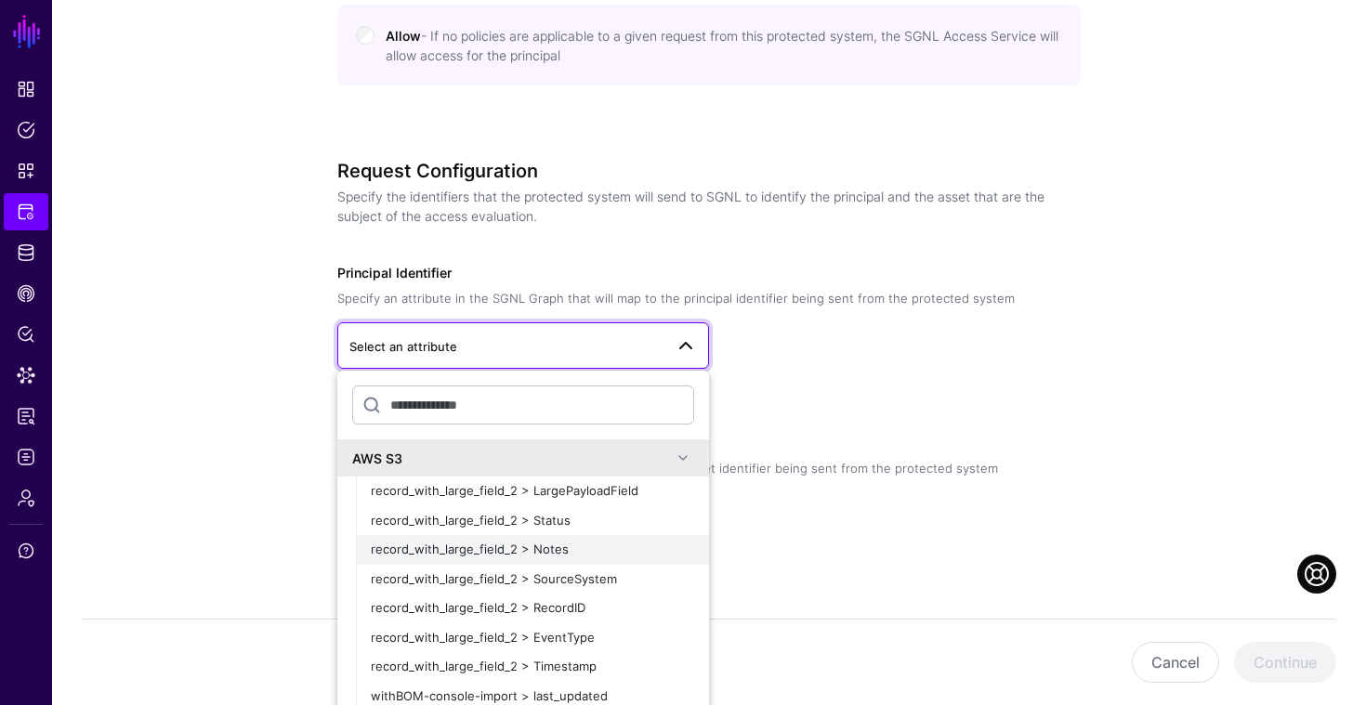
scroll to position [16, 0]
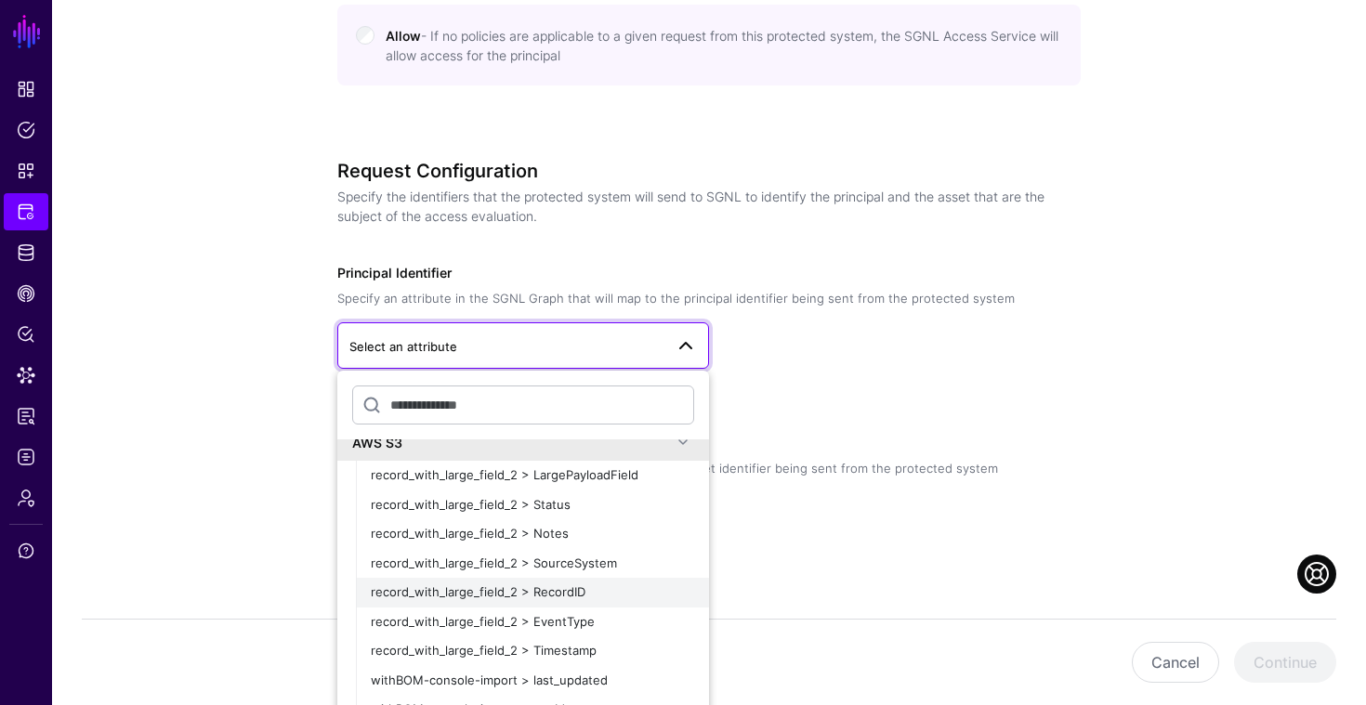
click at [592, 590] on div "record_with_large_field_2 > RecordID" at bounding box center [532, 592] width 323 height 19
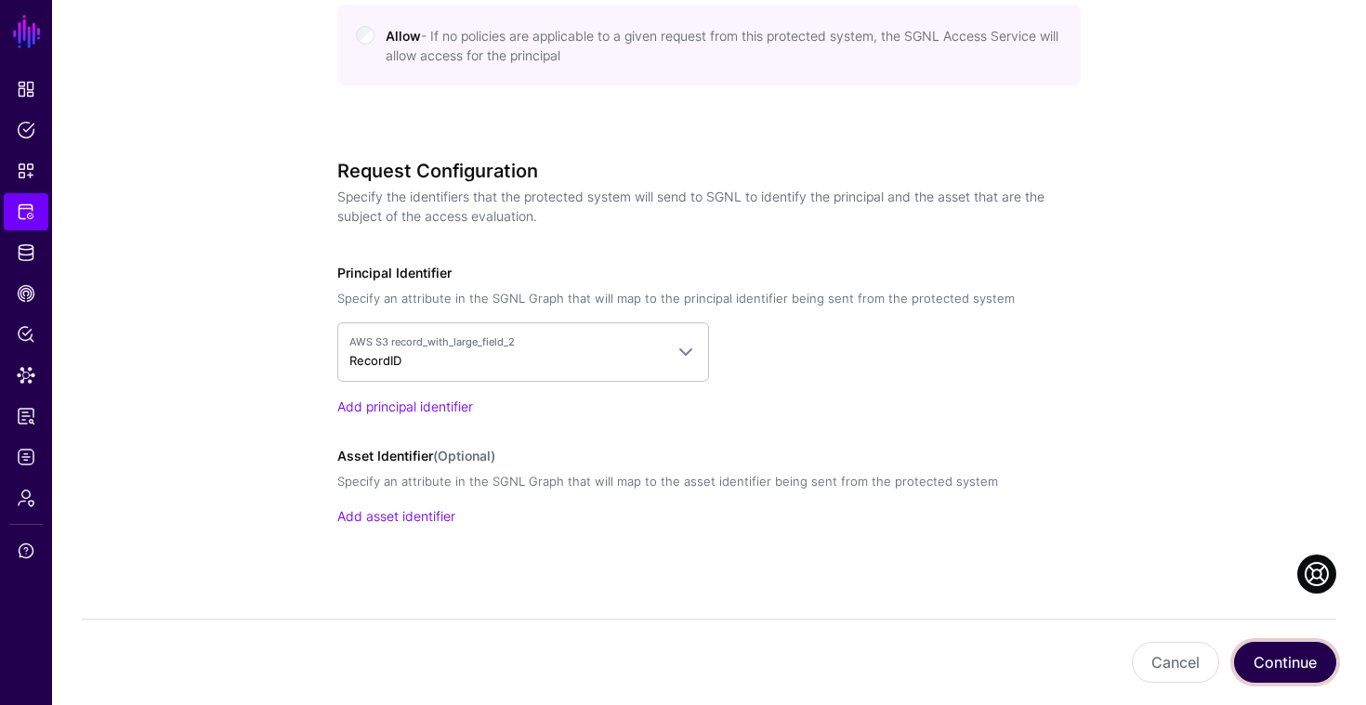
click at [1305, 659] on button "Continue" at bounding box center [1285, 662] width 102 height 41
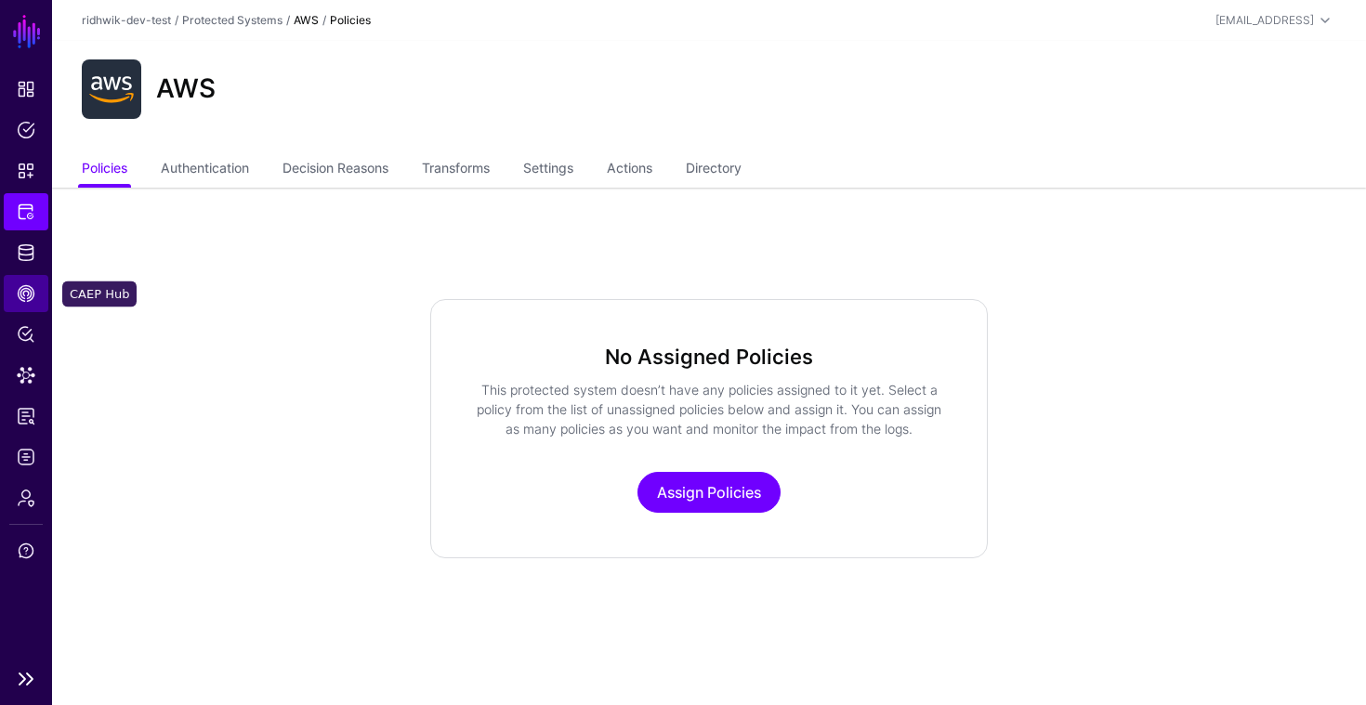
click at [24, 301] on span "CAEP Hub" at bounding box center [26, 293] width 19 height 19
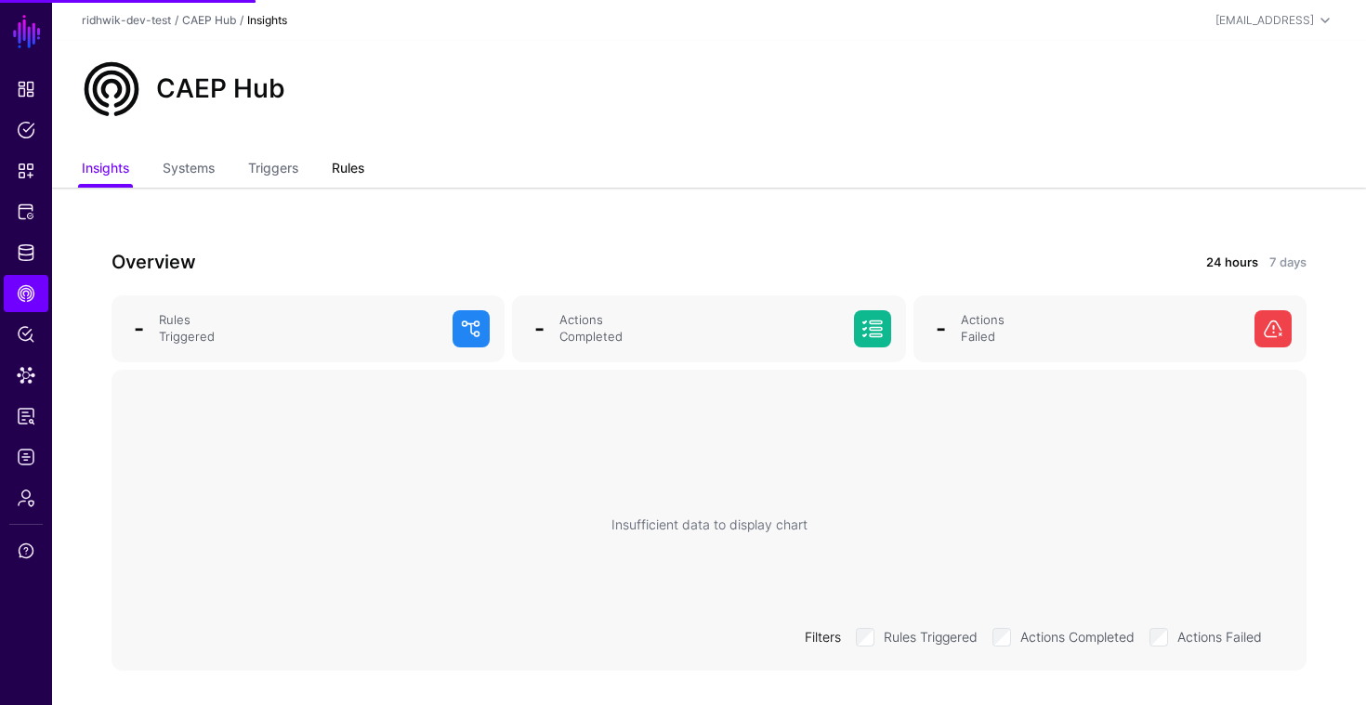
click at [347, 166] on link "Rules" at bounding box center [348, 169] width 33 height 35
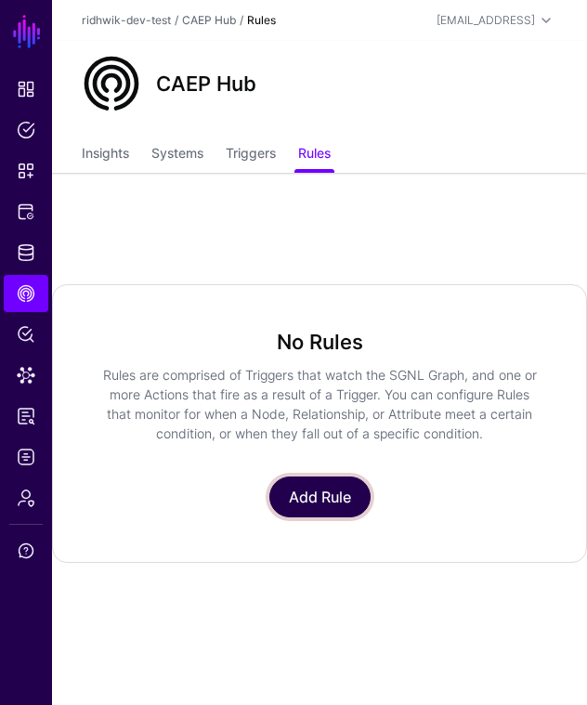
click at [328, 481] on link "Add Rule" at bounding box center [319, 497] width 101 height 41
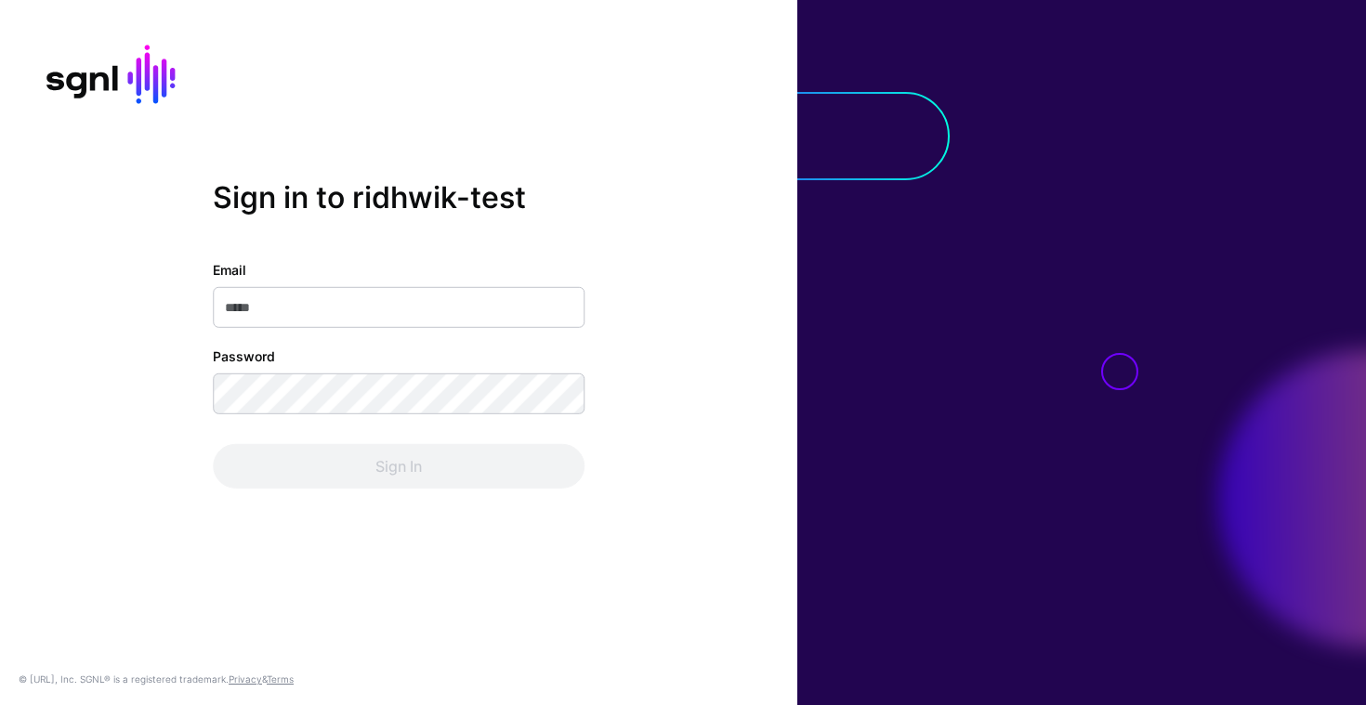
type input "**********"
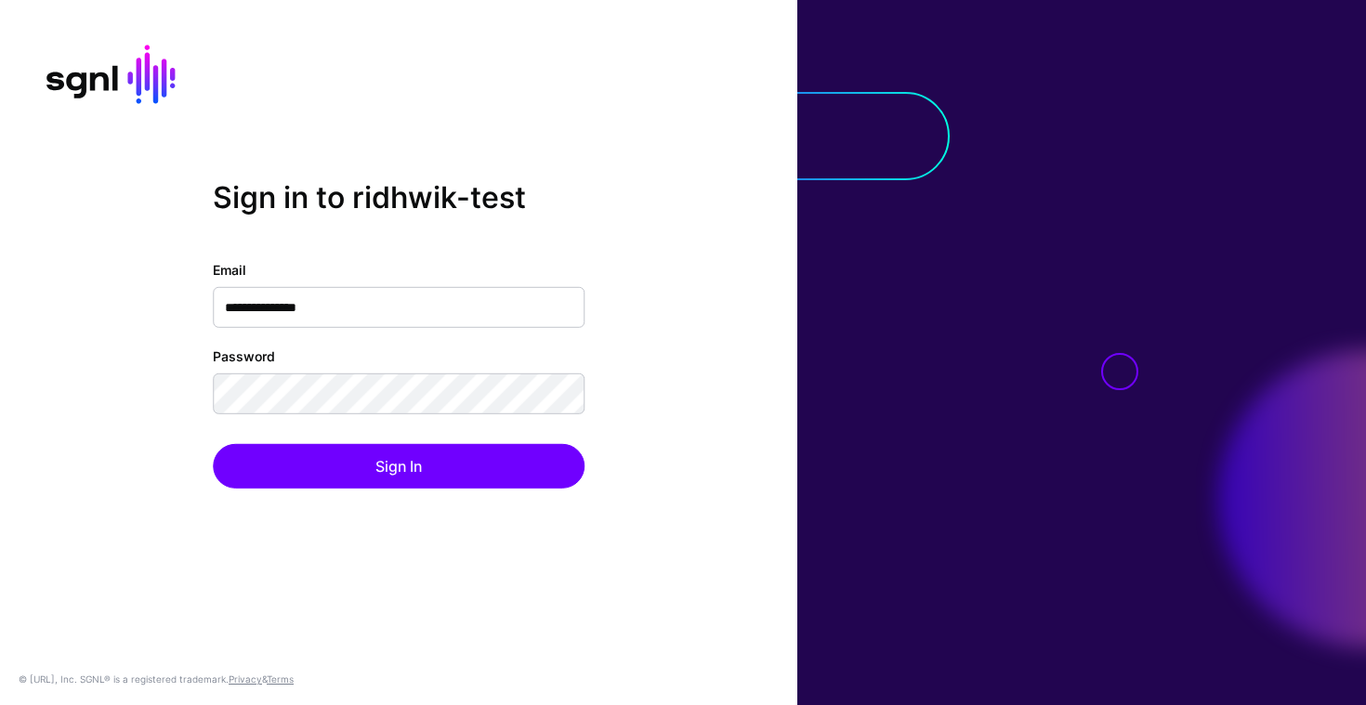
click at [629, 404] on div "**********" at bounding box center [398, 352] width 797 height 346
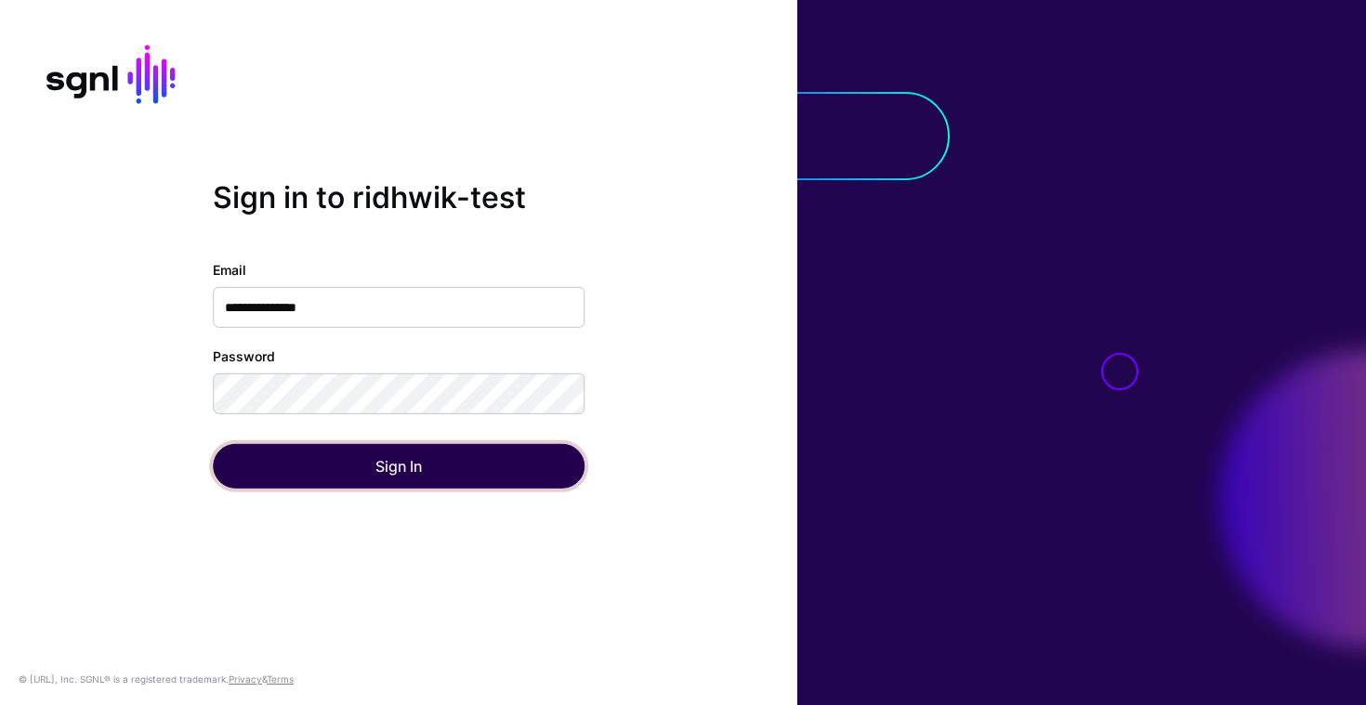
click at [485, 445] on button "Sign In" at bounding box center [399, 466] width 372 height 45
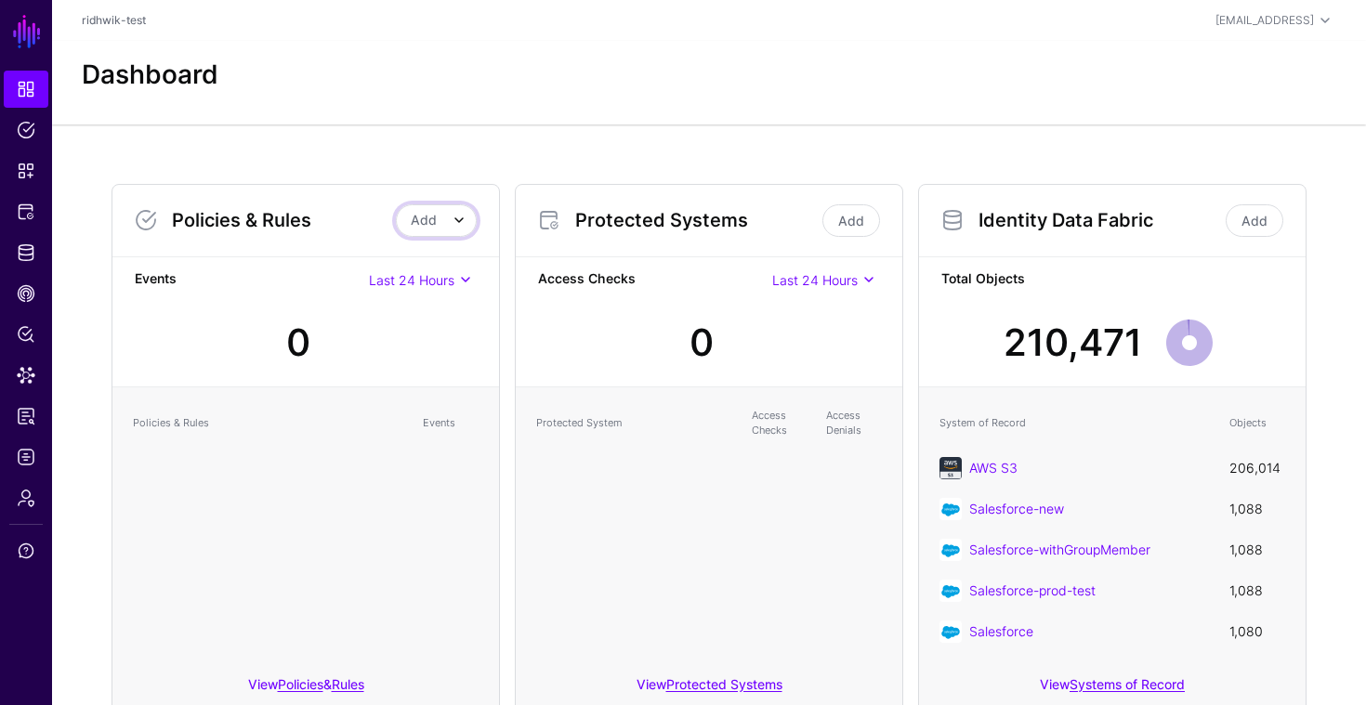
click at [425, 232] on link "Add" at bounding box center [436, 220] width 81 height 33
click at [406, 290] on div "Add Rule" at bounding box center [402, 290] width 119 height 19
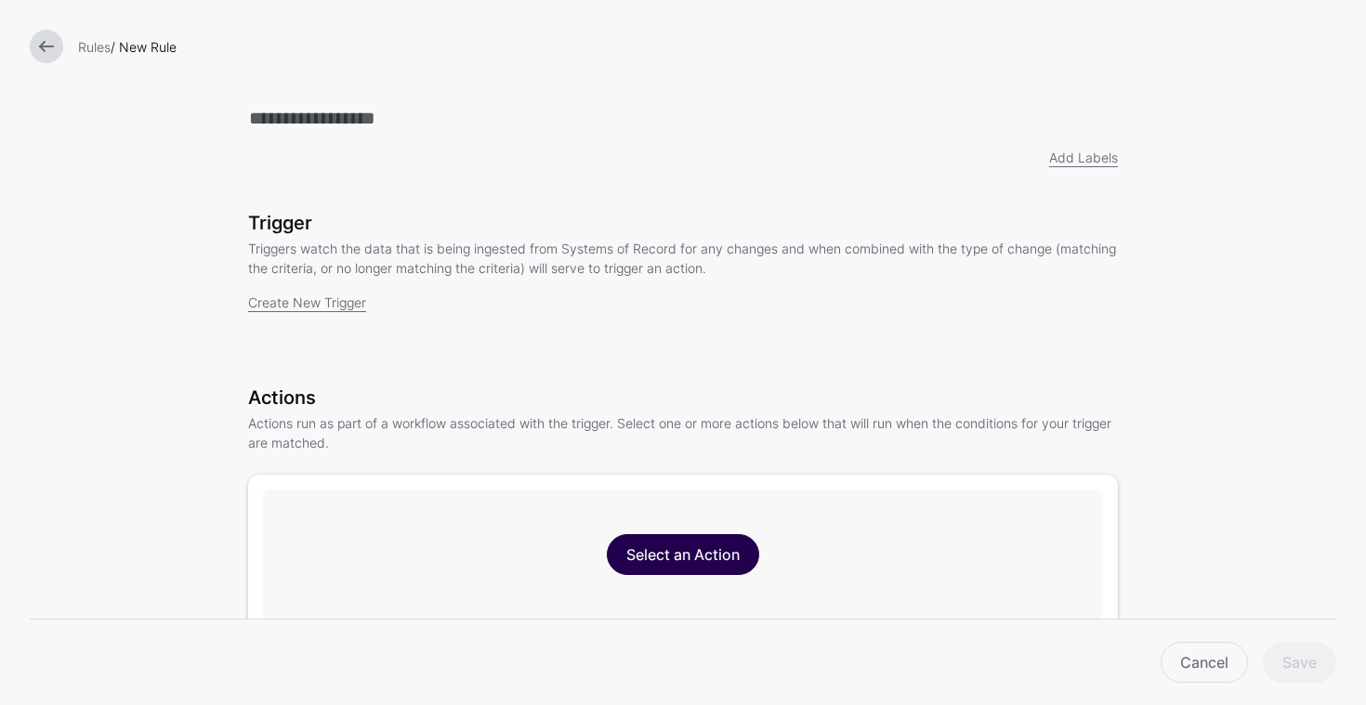
click at [654, 545] on link "Select an Action" at bounding box center [683, 554] width 152 height 41
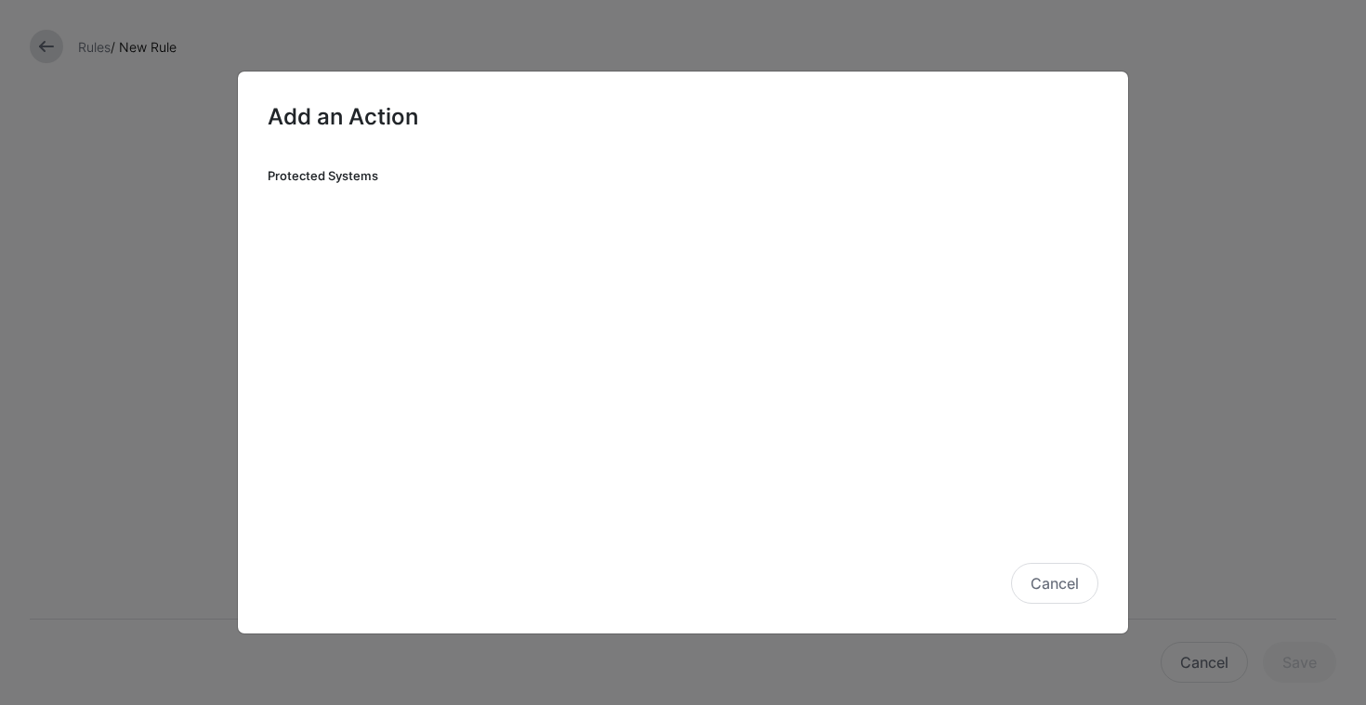
click at [320, 173] on h3 "Protected Systems" at bounding box center [364, 176] width 193 height 15
click at [376, 121] on h2 "Add an Action" at bounding box center [683, 117] width 831 height 32
click at [1067, 581] on button "Cancel" at bounding box center [1054, 583] width 87 height 41
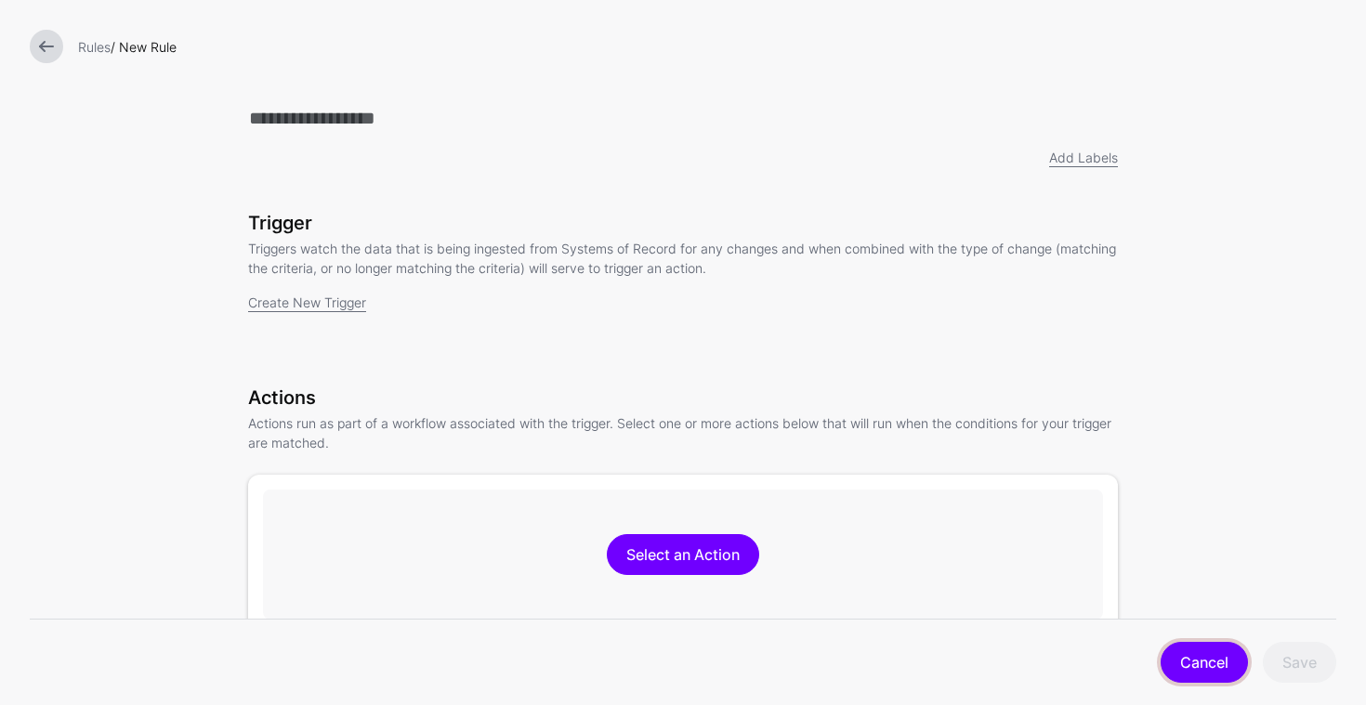
click at [1190, 668] on link "Cancel" at bounding box center [1203, 662] width 87 height 41
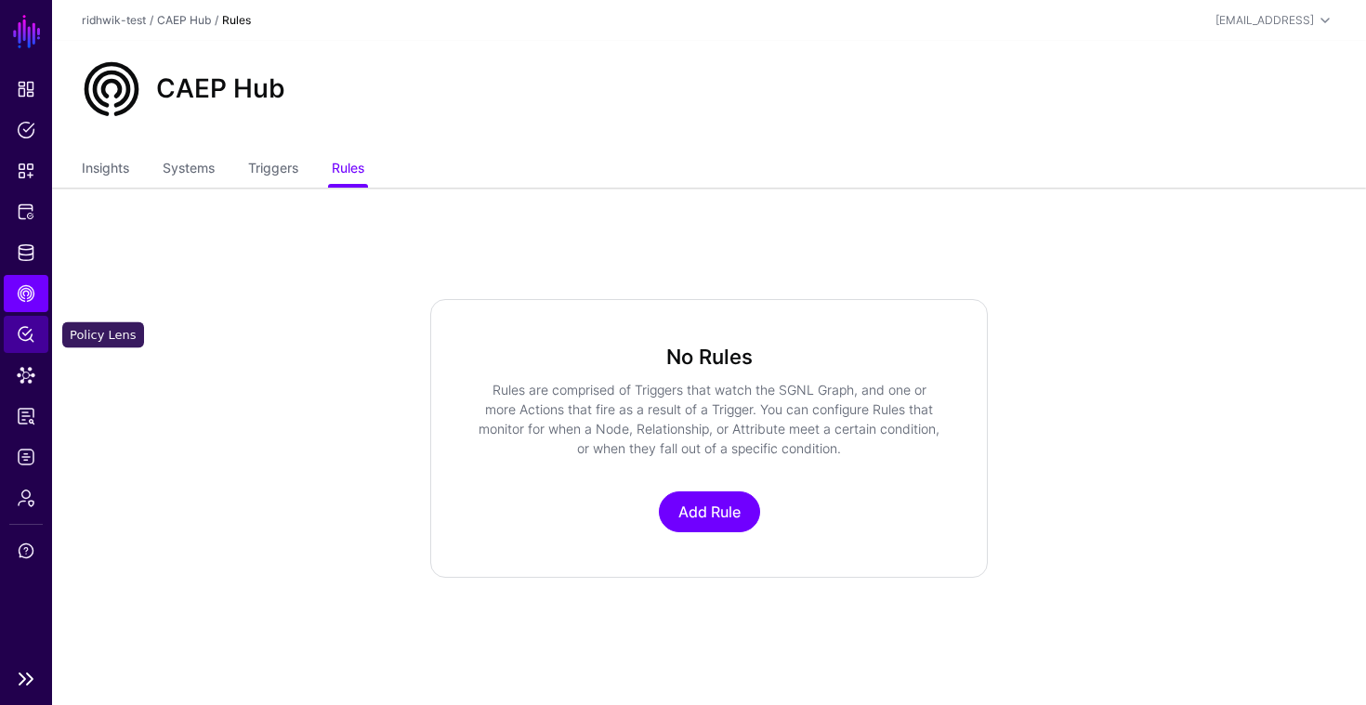
click at [27, 334] on span "Policy Lens" at bounding box center [26, 334] width 19 height 19
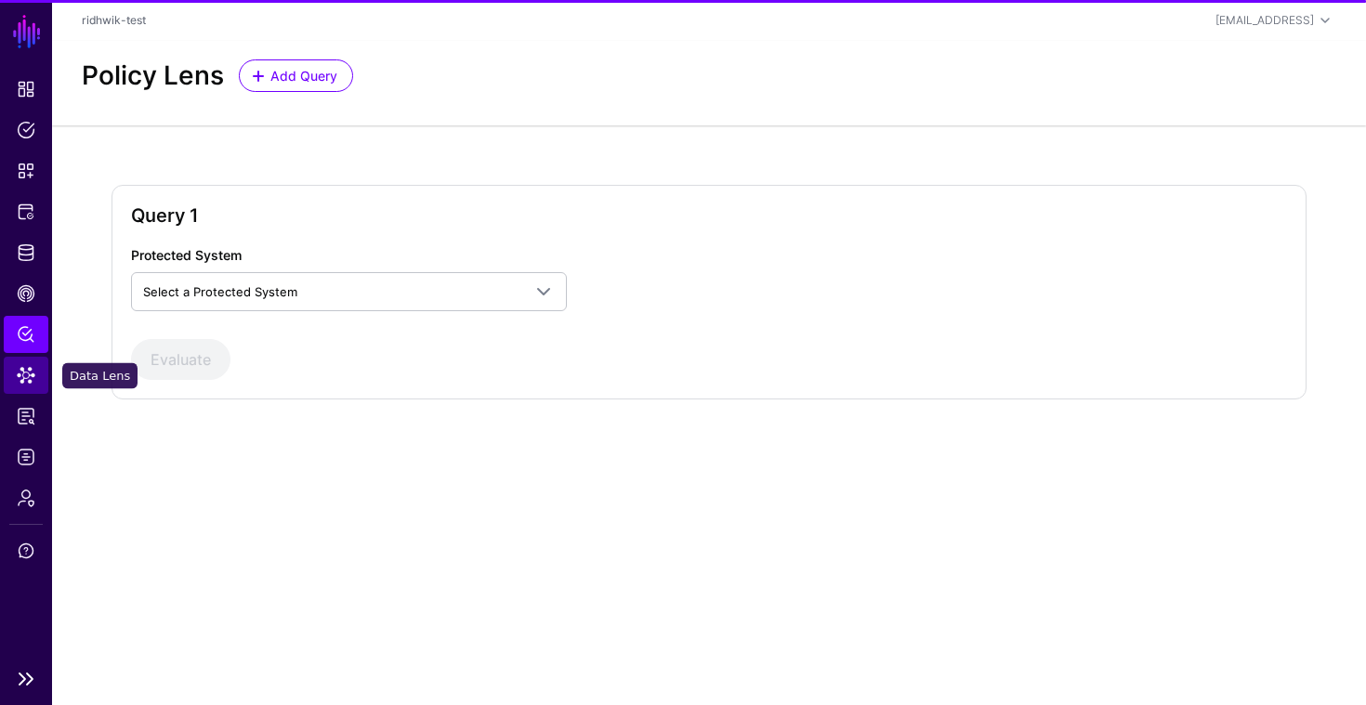
click at [25, 379] on span "Data Lens" at bounding box center [26, 375] width 19 height 19
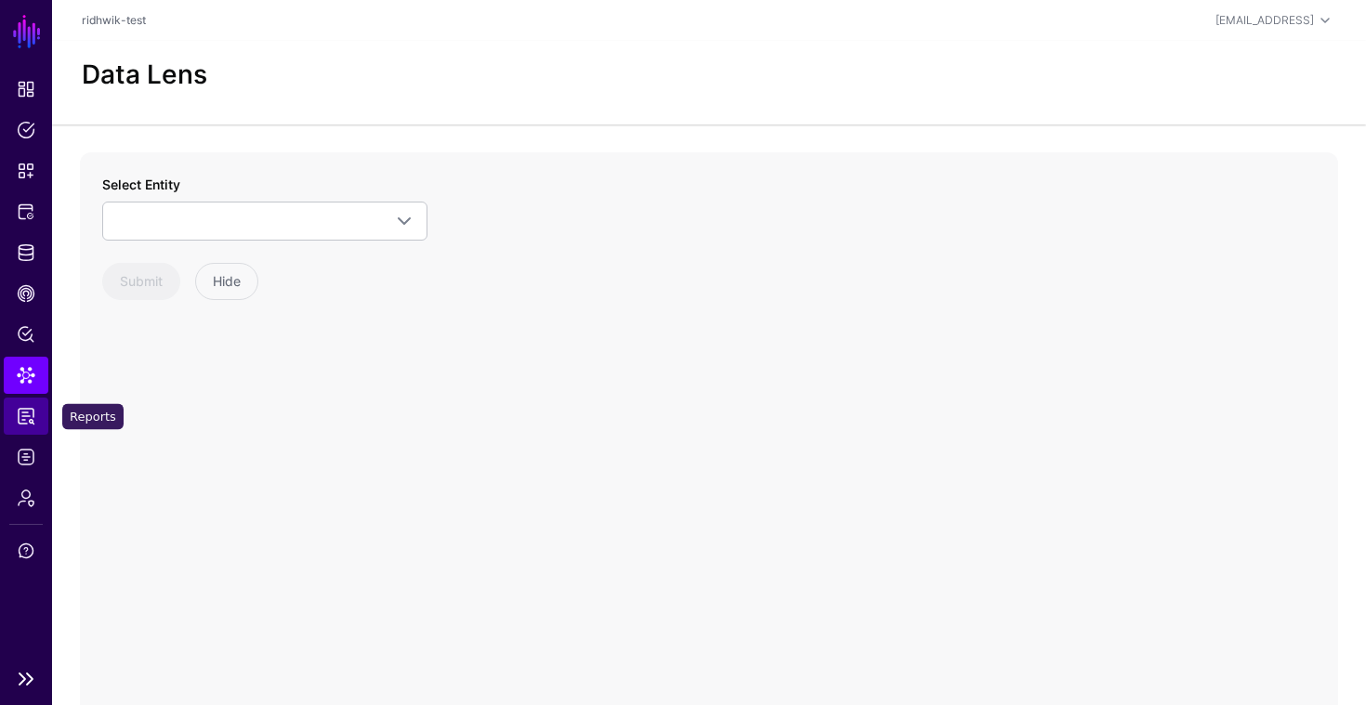
click at [23, 418] on span "Reports" at bounding box center [26, 416] width 19 height 19
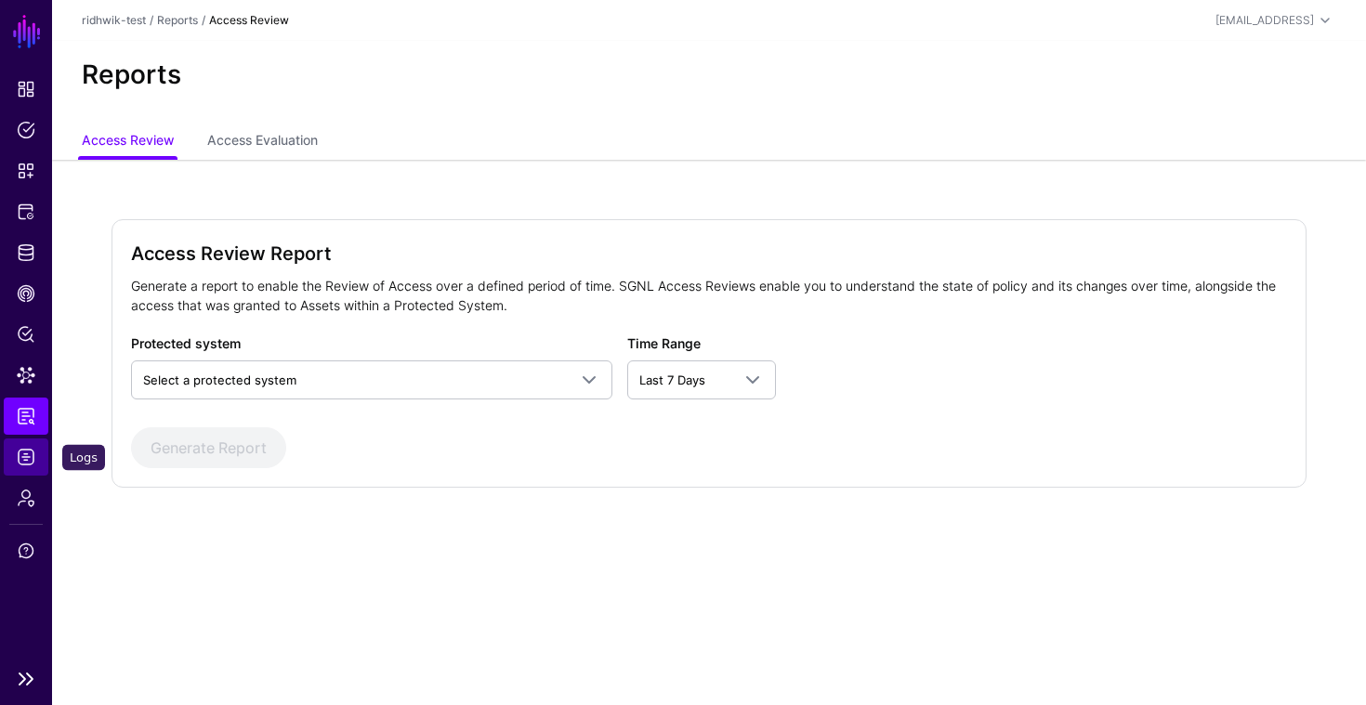
click at [21, 459] on span "Logs" at bounding box center [26, 457] width 19 height 19
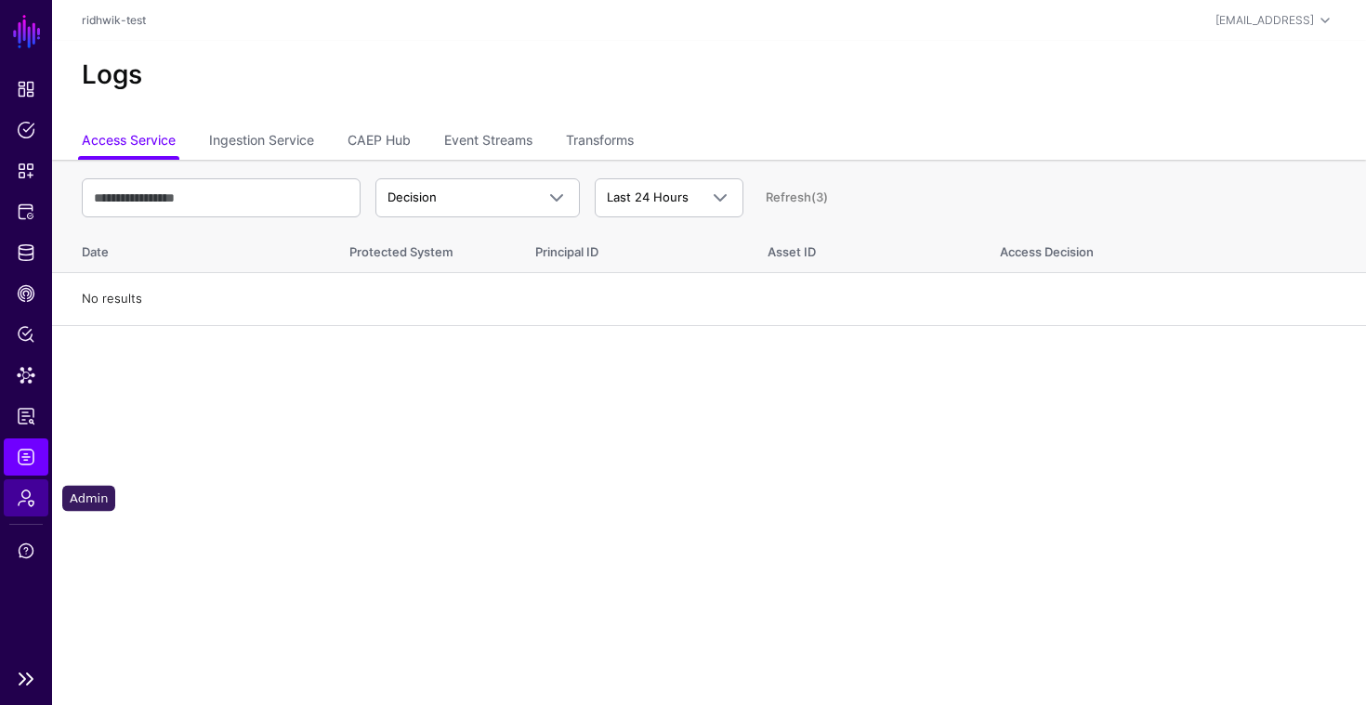
click at [16, 512] on link "Admin" at bounding box center [26, 497] width 45 height 37
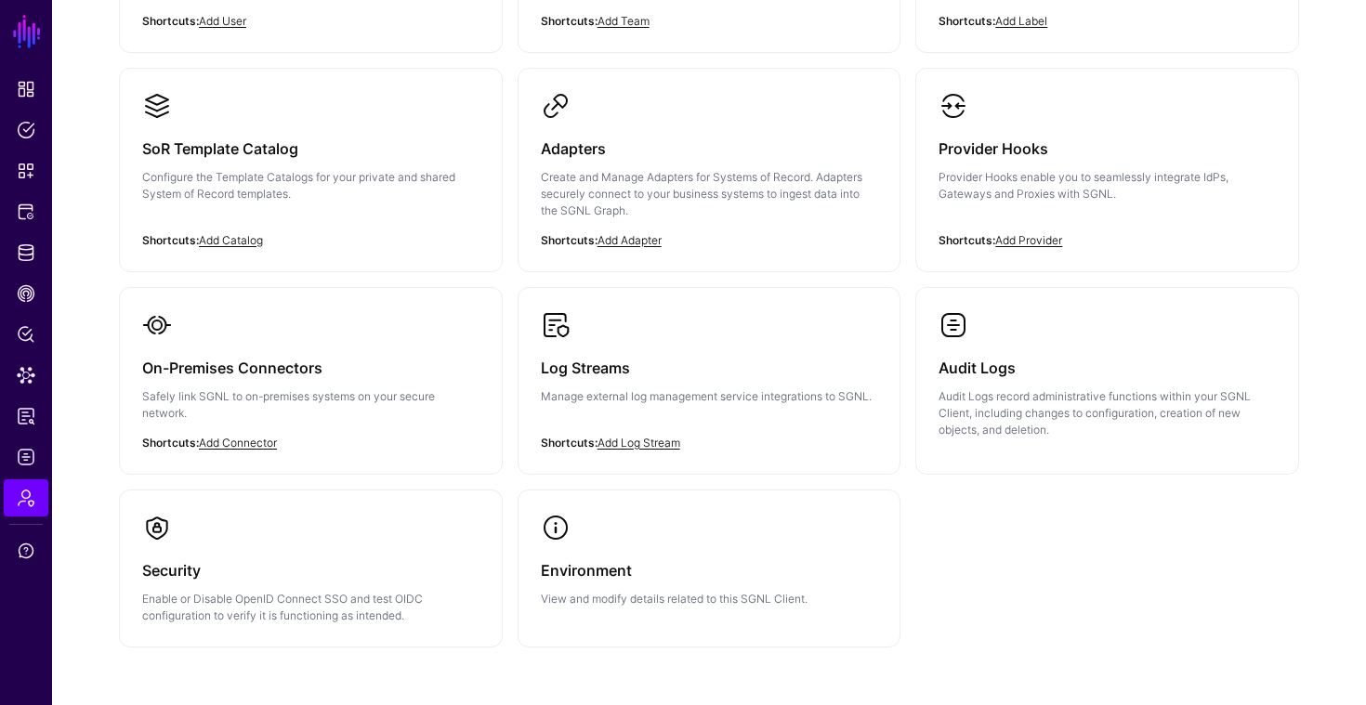
scroll to position [357, 0]
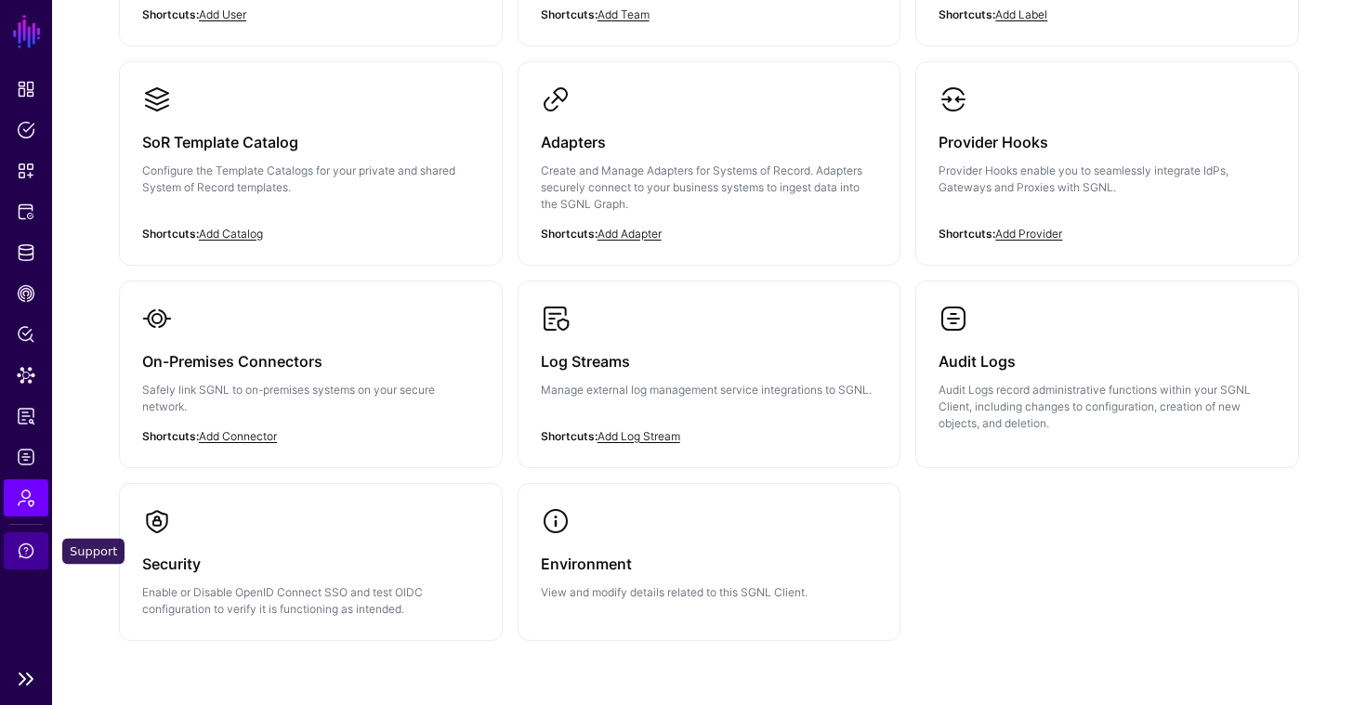
click at [31, 562] on link "Support" at bounding box center [26, 550] width 45 height 37
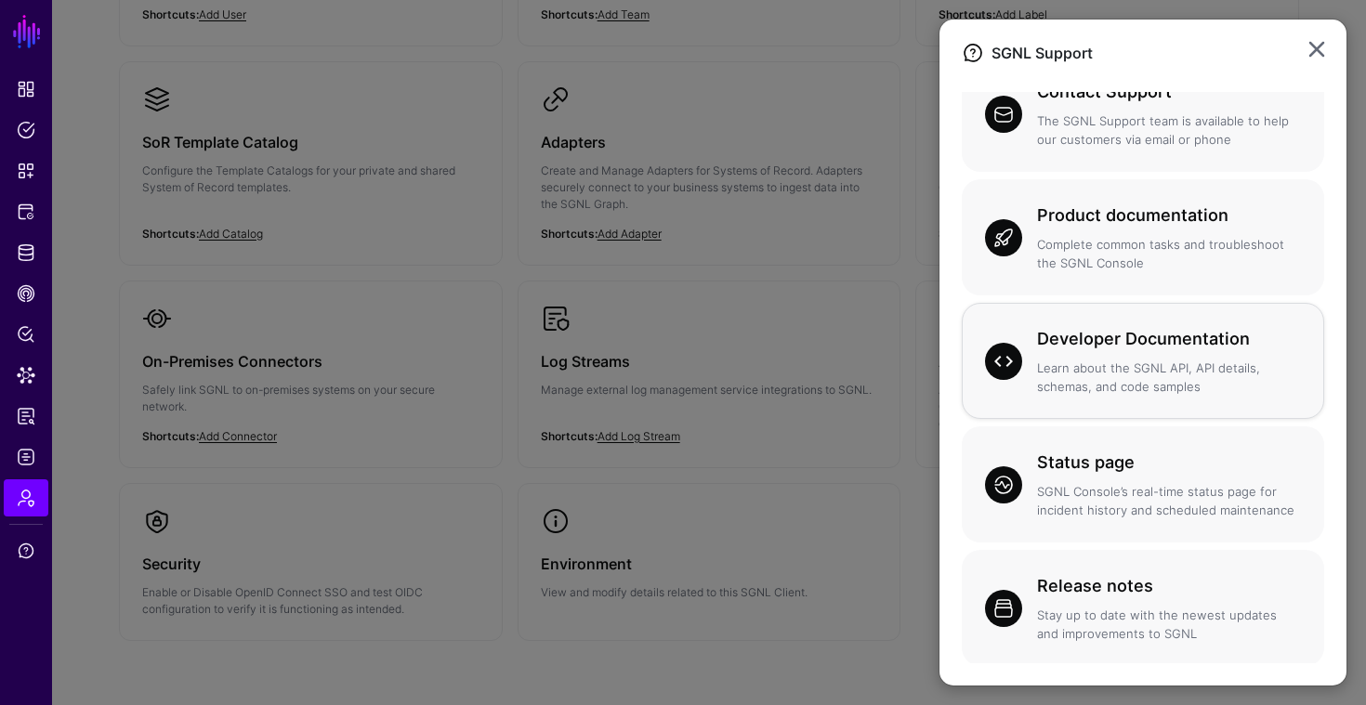
scroll to position [38, 0]
click at [1118, 255] on p "Complete common tasks and troubleshoot the SGNL Console" at bounding box center [1169, 252] width 264 height 36
click at [1320, 48] on link at bounding box center [1317, 49] width 30 height 30
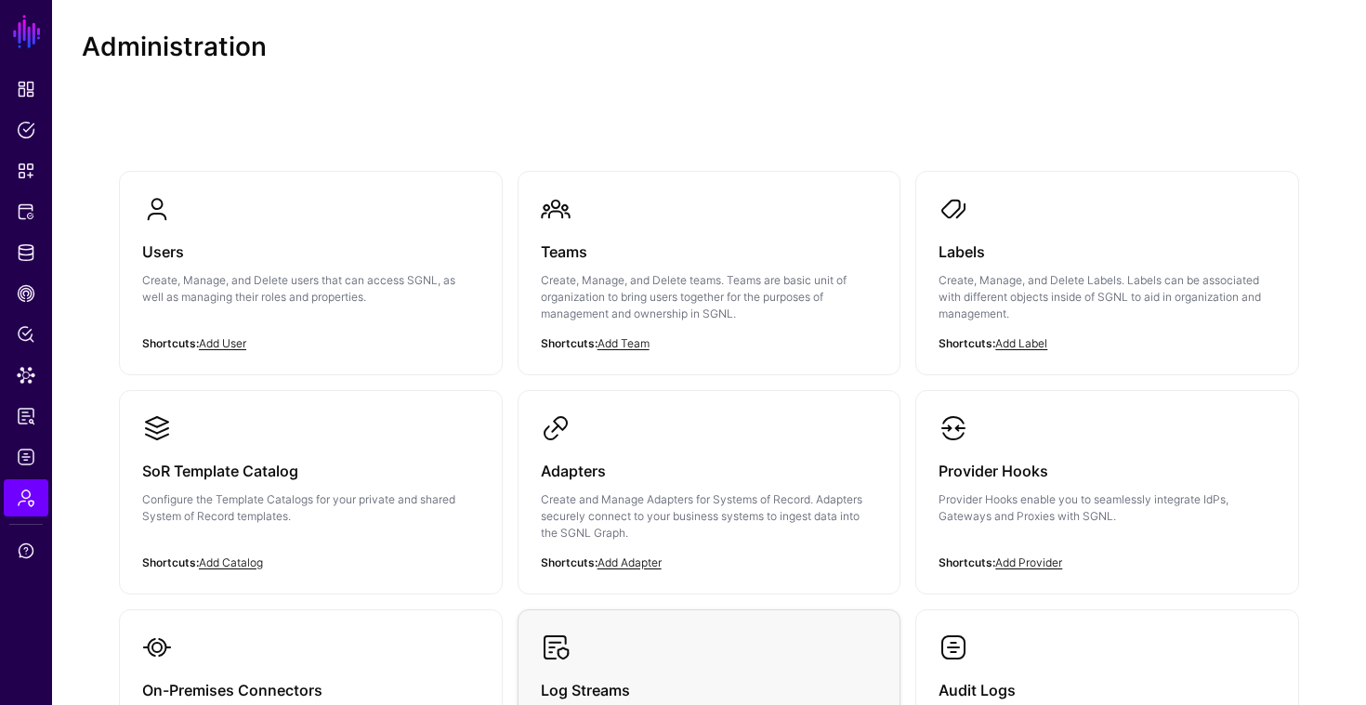
scroll to position [0, 0]
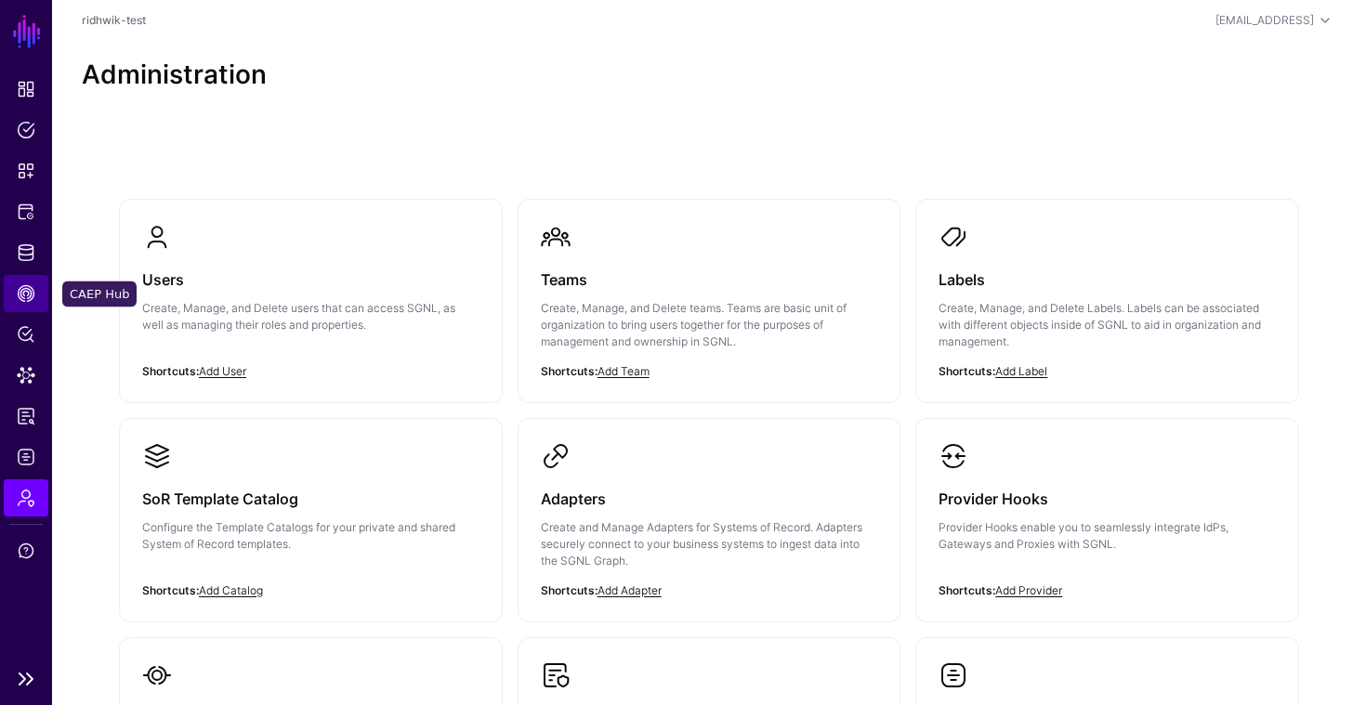
click at [25, 299] on span "CAEP Hub" at bounding box center [26, 293] width 19 height 19
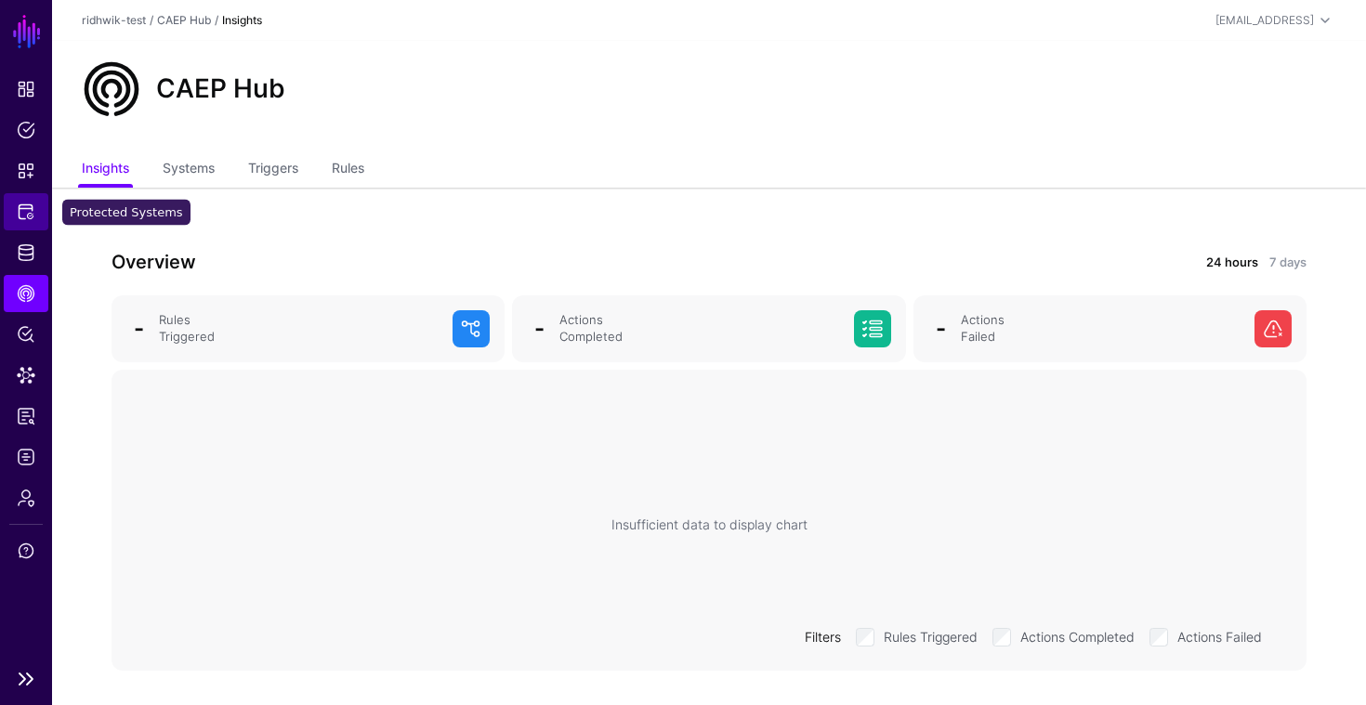
click at [35, 218] on link "Protected Systems" at bounding box center [26, 211] width 45 height 37
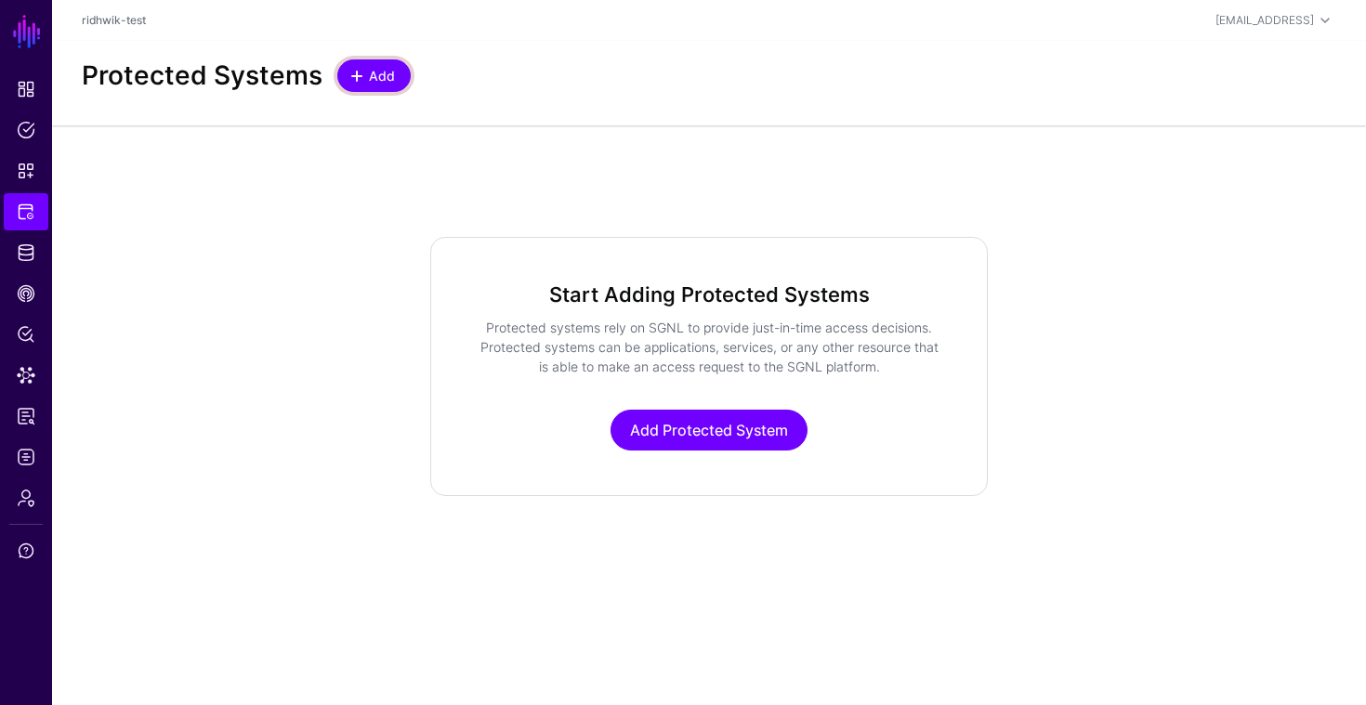
click at [353, 86] on link "Add" at bounding box center [373, 75] width 73 height 33
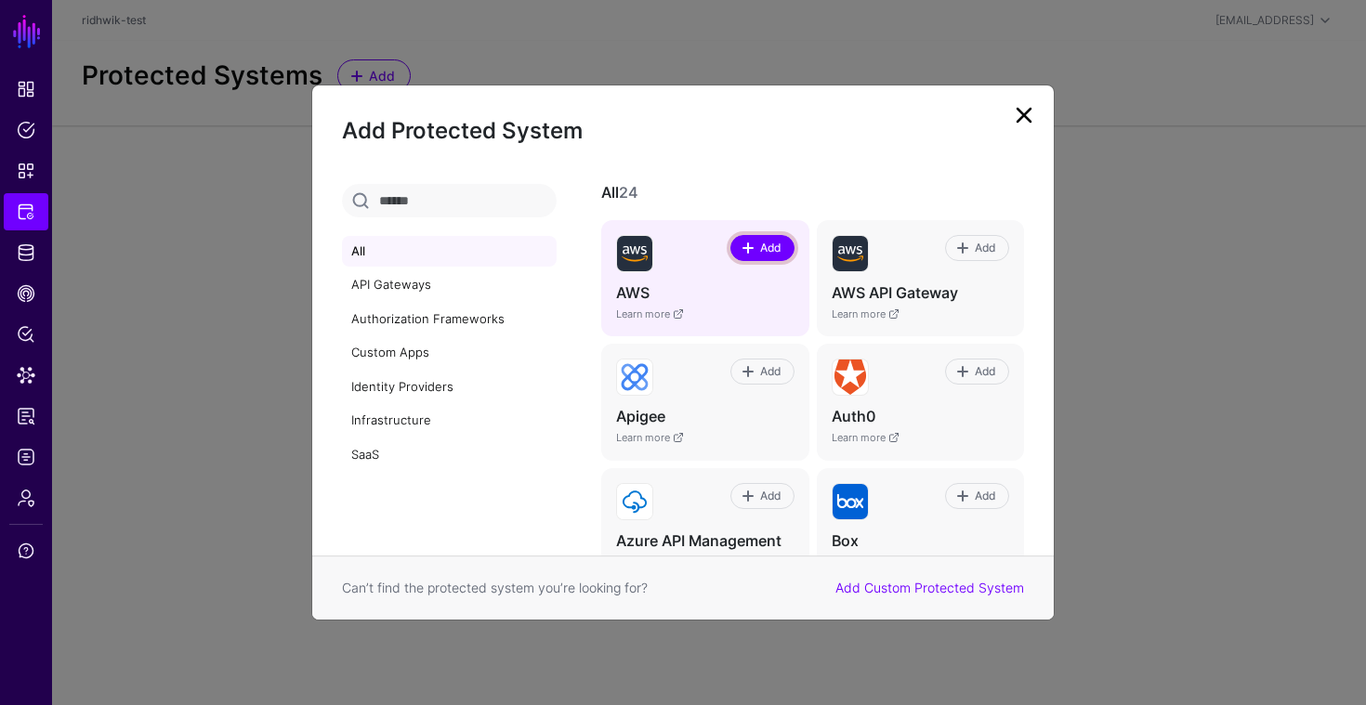
click at [774, 252] on span "Add" at bounding box center [769, 248] width 25 height 17
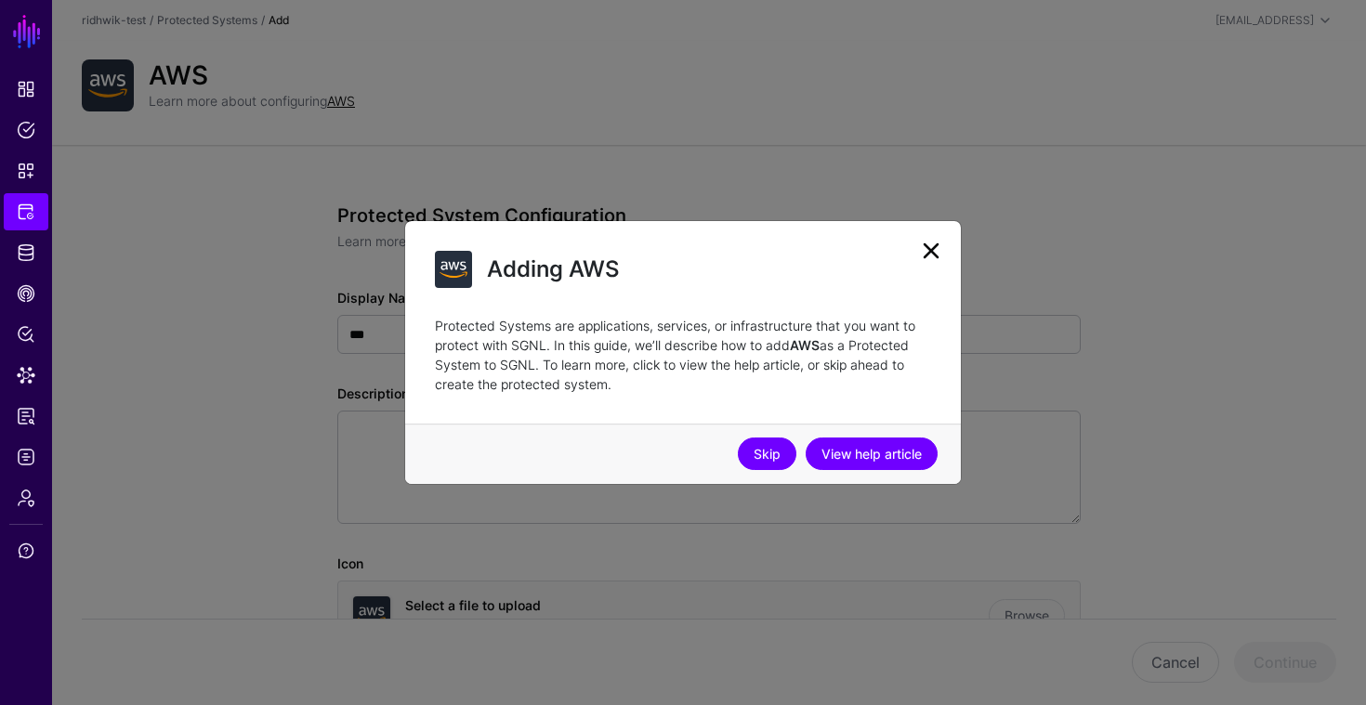
click at [774, 461] on link "Skip" at bounding box center [767, 454] width 59 height 33
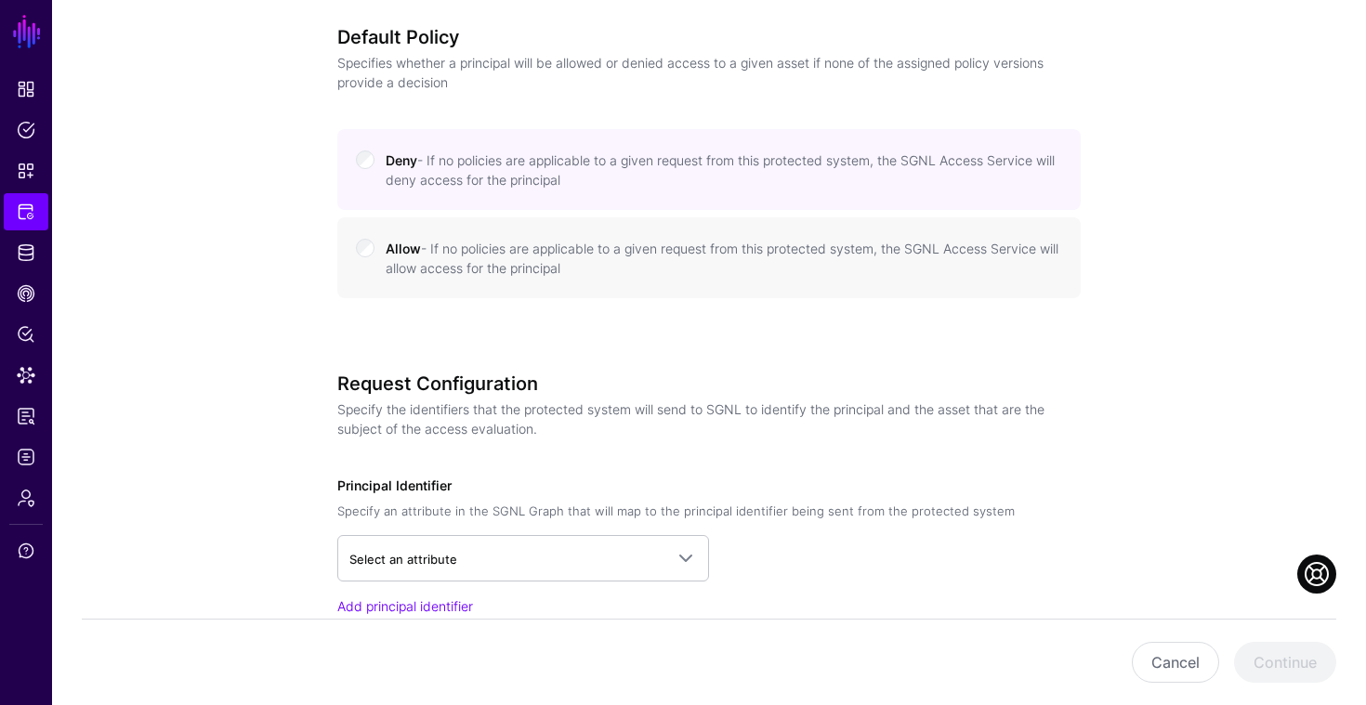
scroll to position [872, 0]
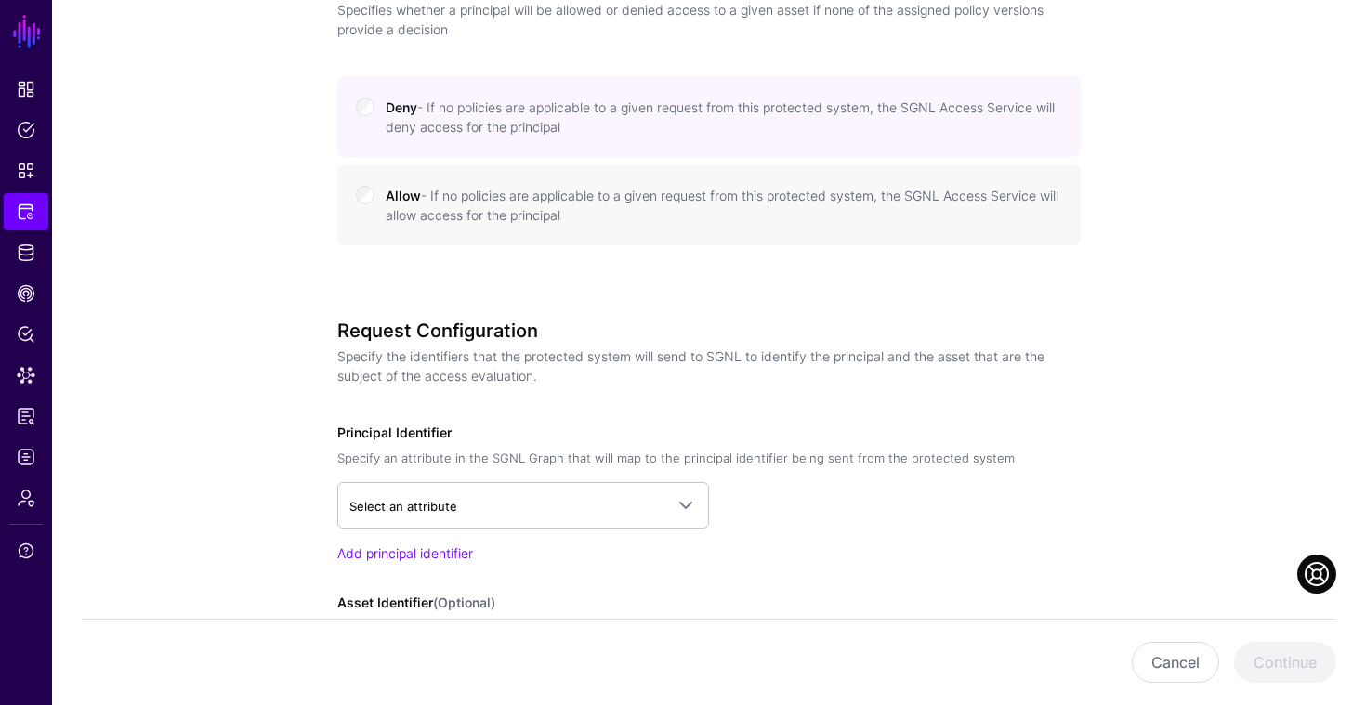
click at [723, 199] on small "- If no policies are applicable to a given request from this protected system, …" at bounding box center [722, 205] width 673 height 35
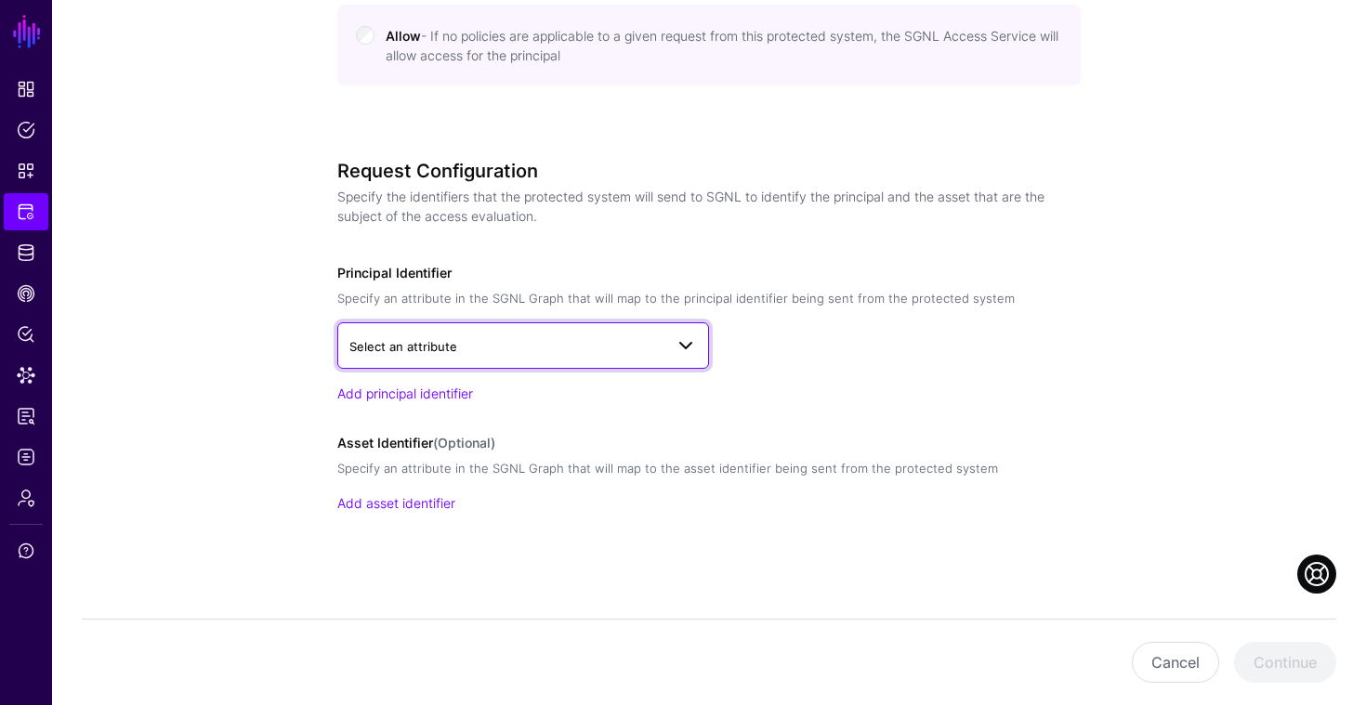
click at [684, 338] on span at bounding box center [685, 345] width 22 height 22
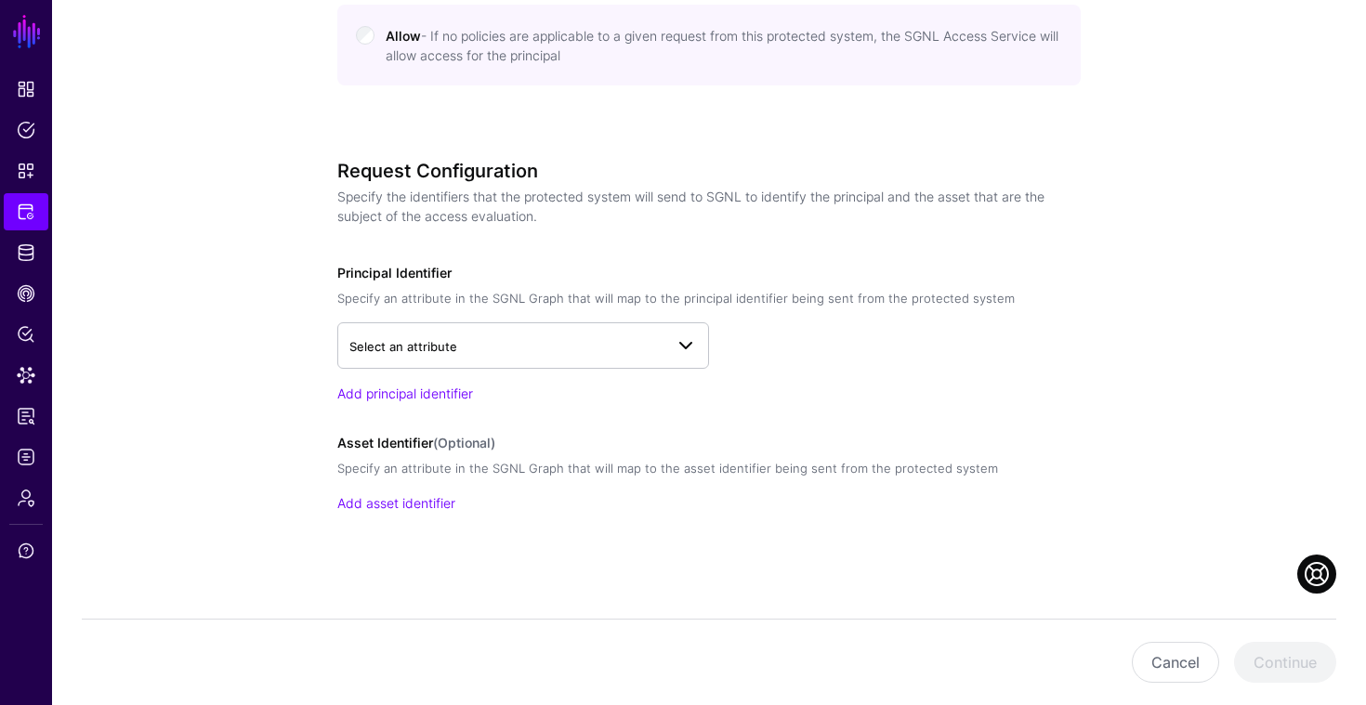
scroll to position [1033, 0]
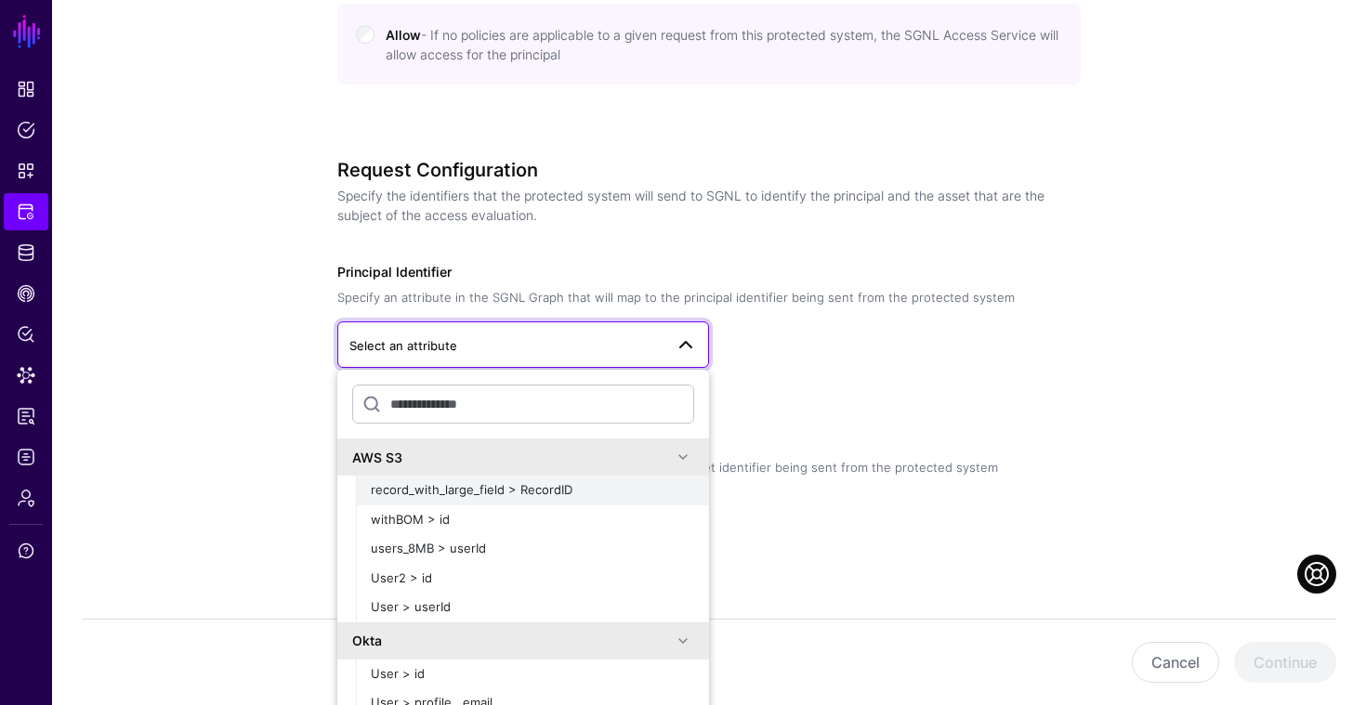
click at [614, 492] on div "record_with_large_field > RecordID" at bounding box center [532, 490] width 323 height 19
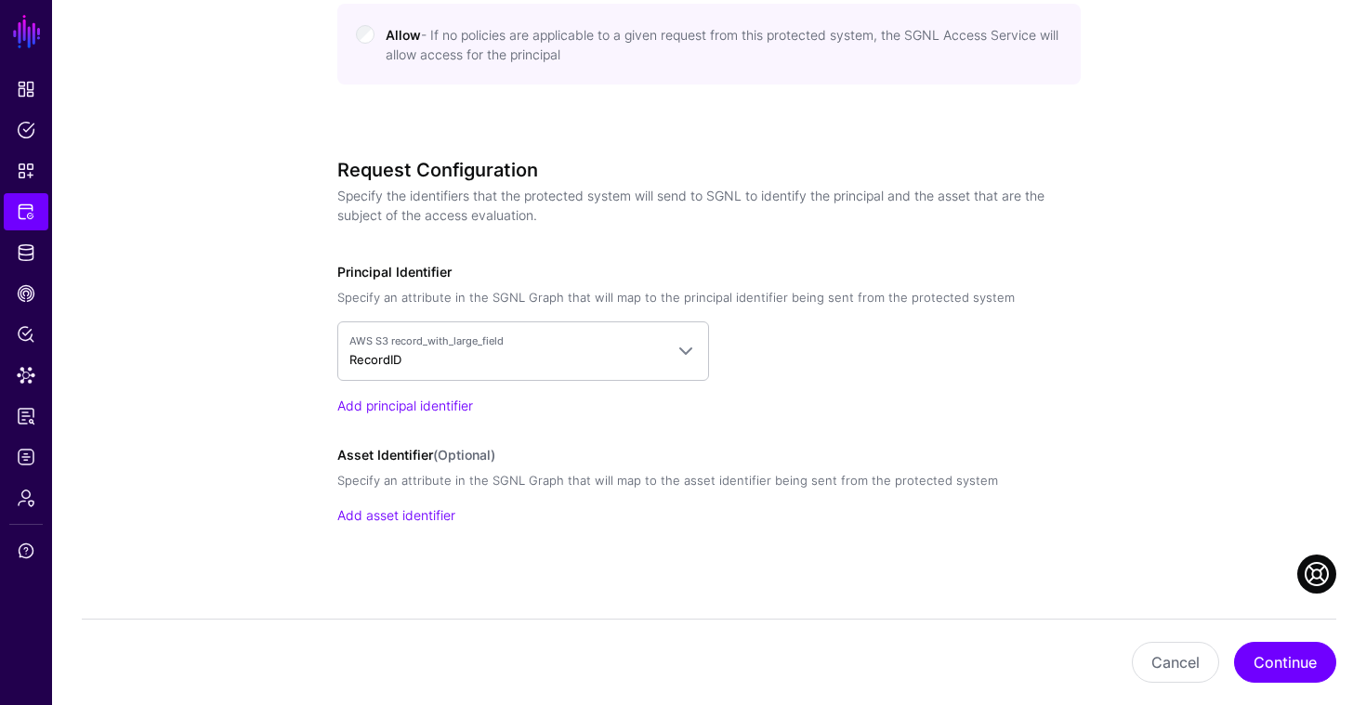
scroll to position [1045, 0]
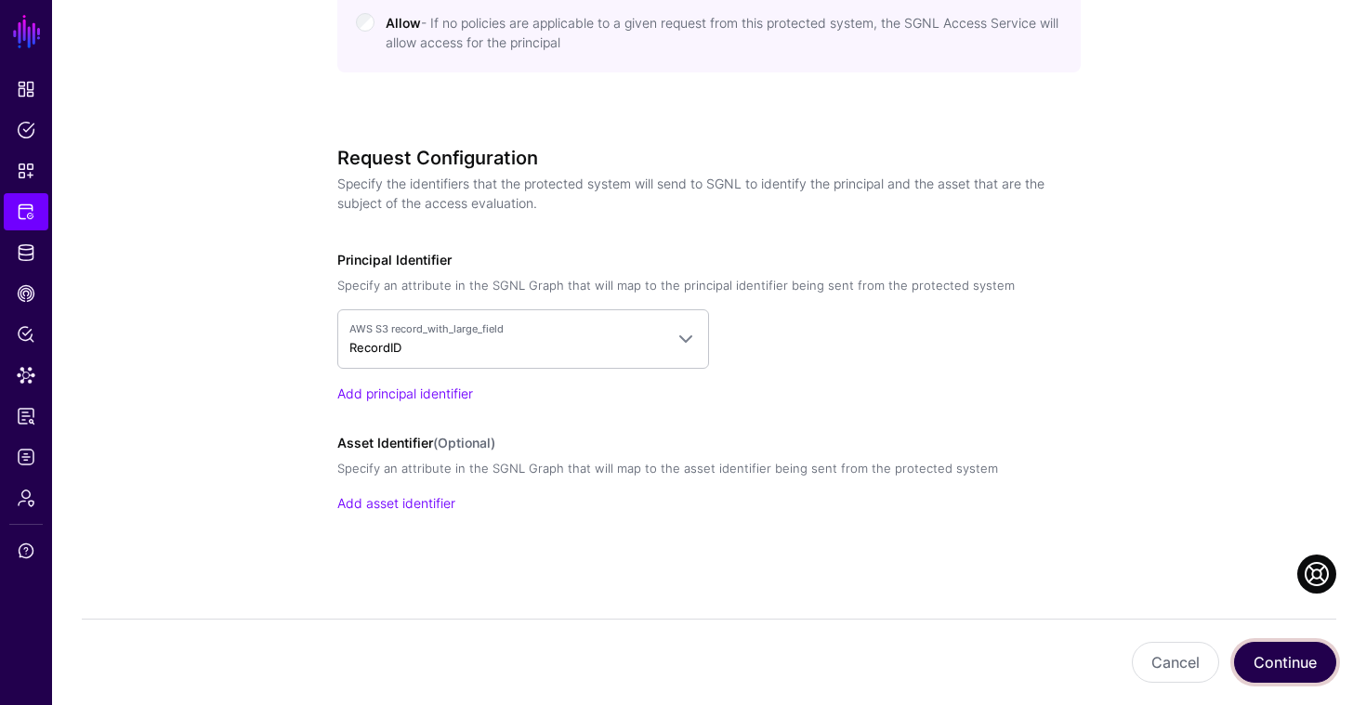
click at [1292, 677] on button "Continue" at bounding box center [1285, 662] width 102 height 41
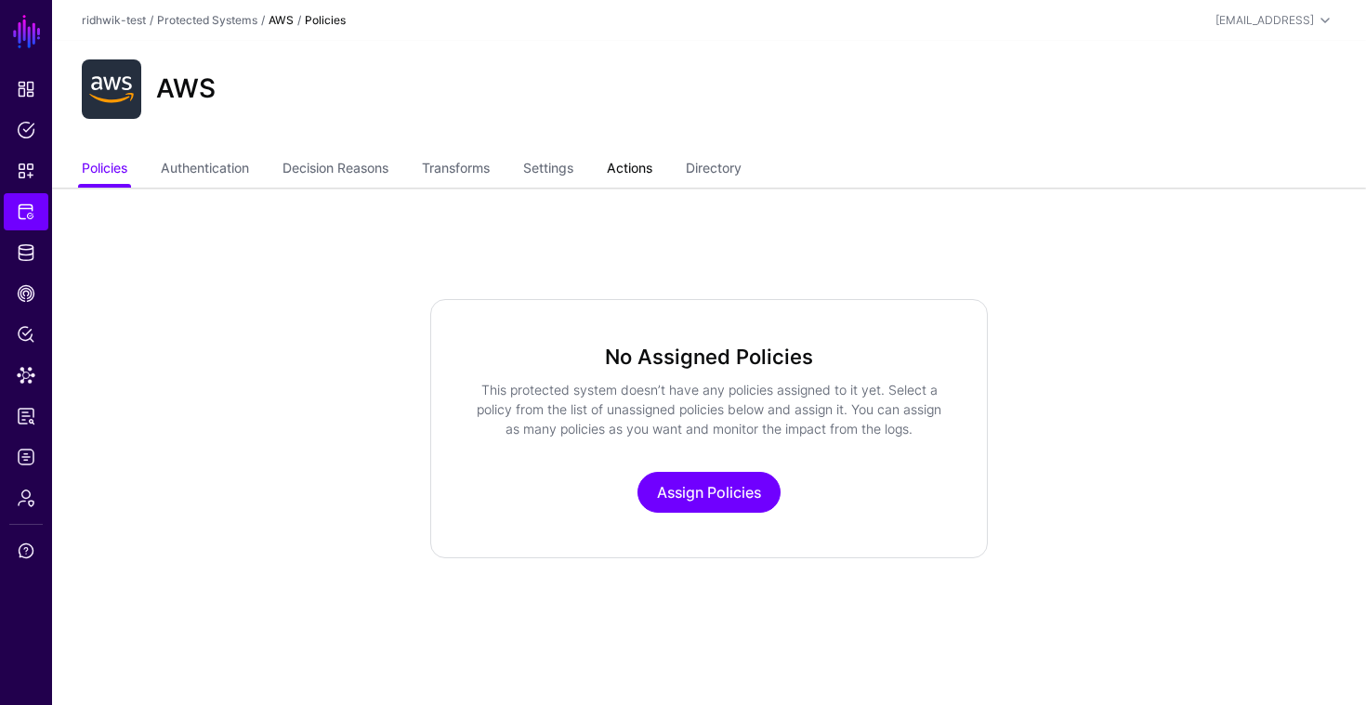
click at [635, 164] on link "Actions" at bounding box center [630, 169] width 46 height 35
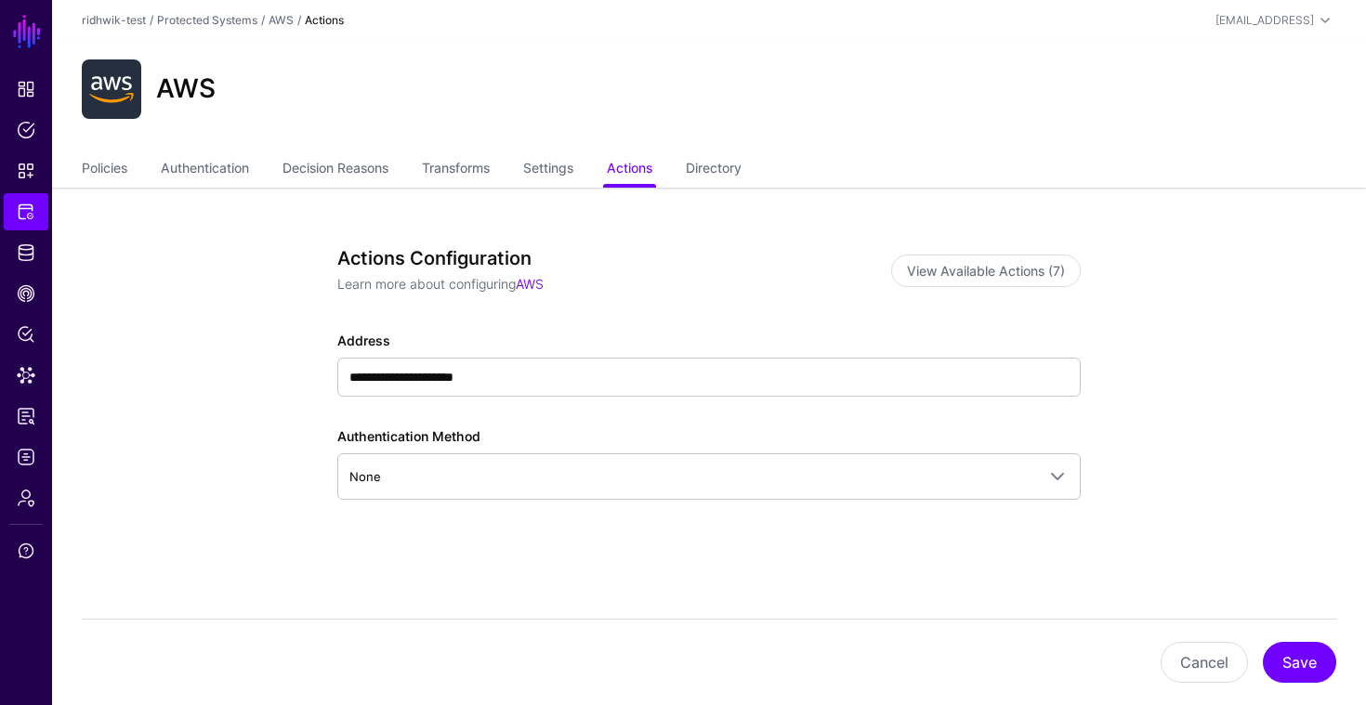
scroll to position [33, 0]
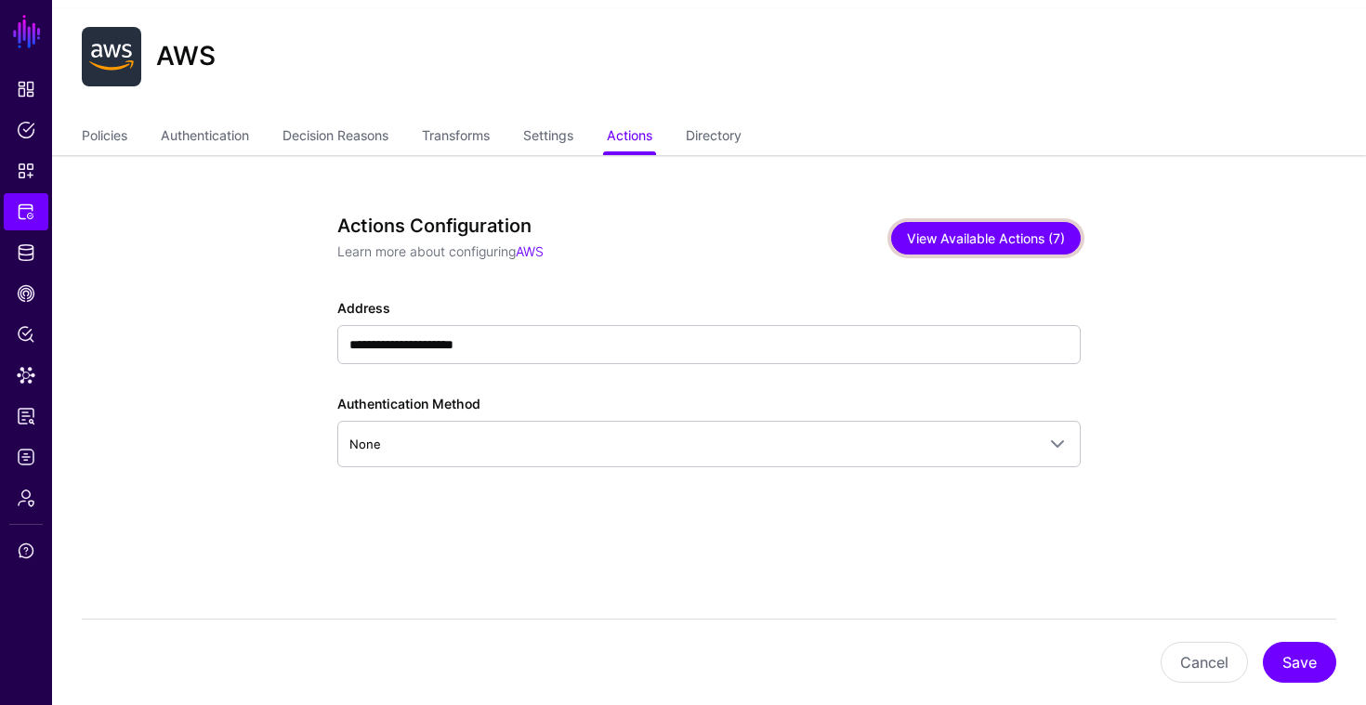
click at [962, 233] on button "View Available Actions (7)" at bounding box center [986, 238] width 190 height 33
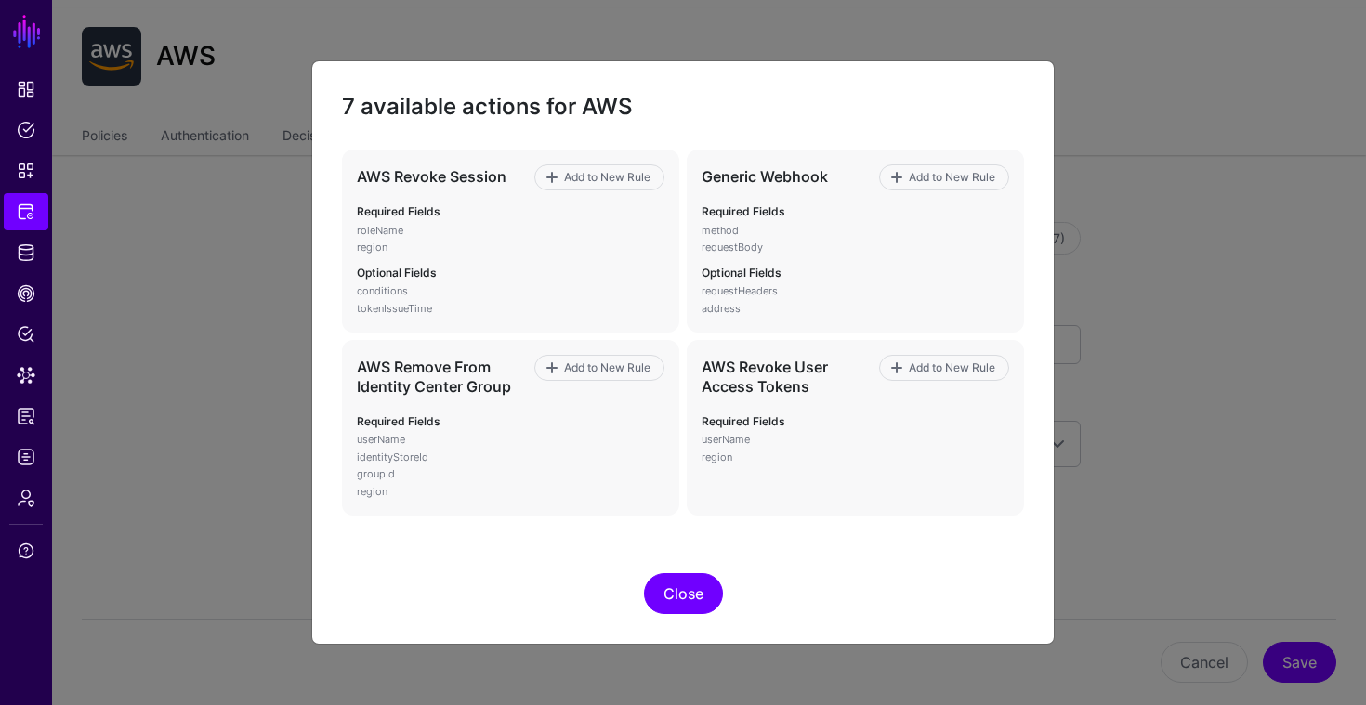
click at [684, 601] on button "Close" at bounding box center [683, 593] width 79 height 41
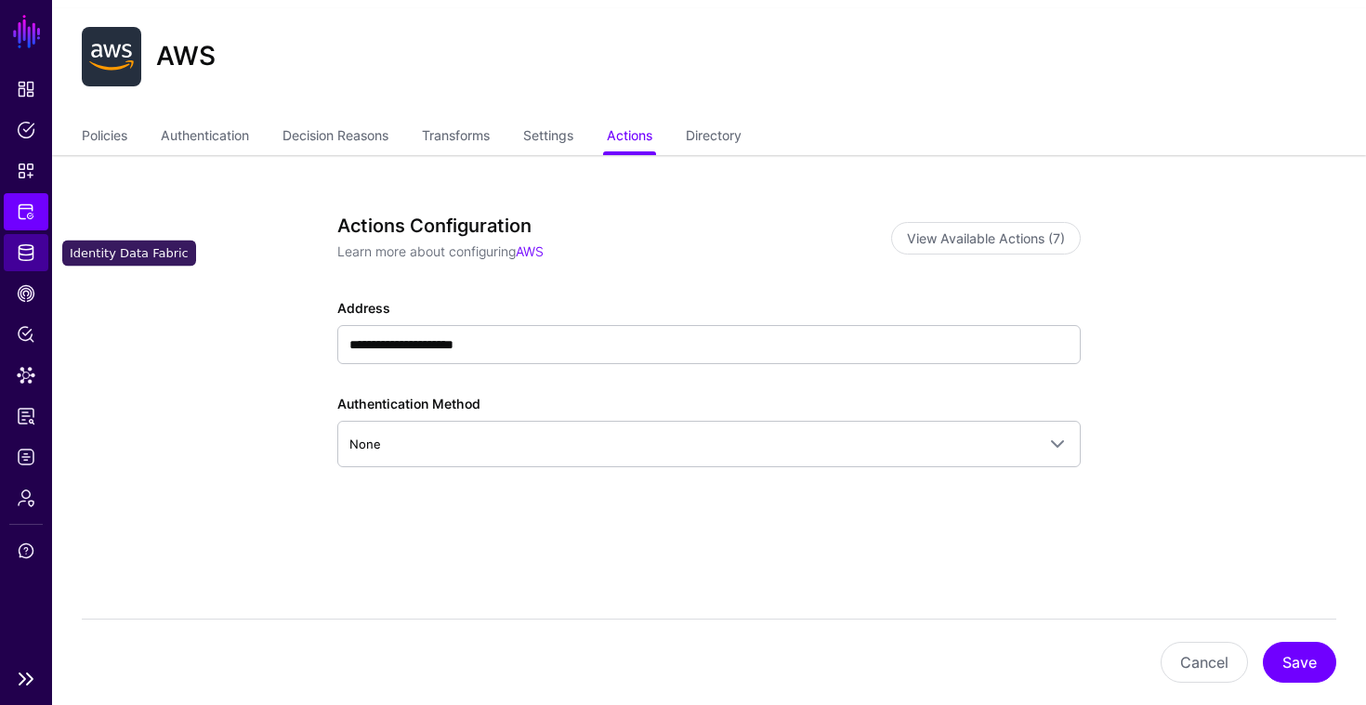
click at [24, 252] on span "Identity Data Fabric" at bounding box center [26, 252] width 19 height 19
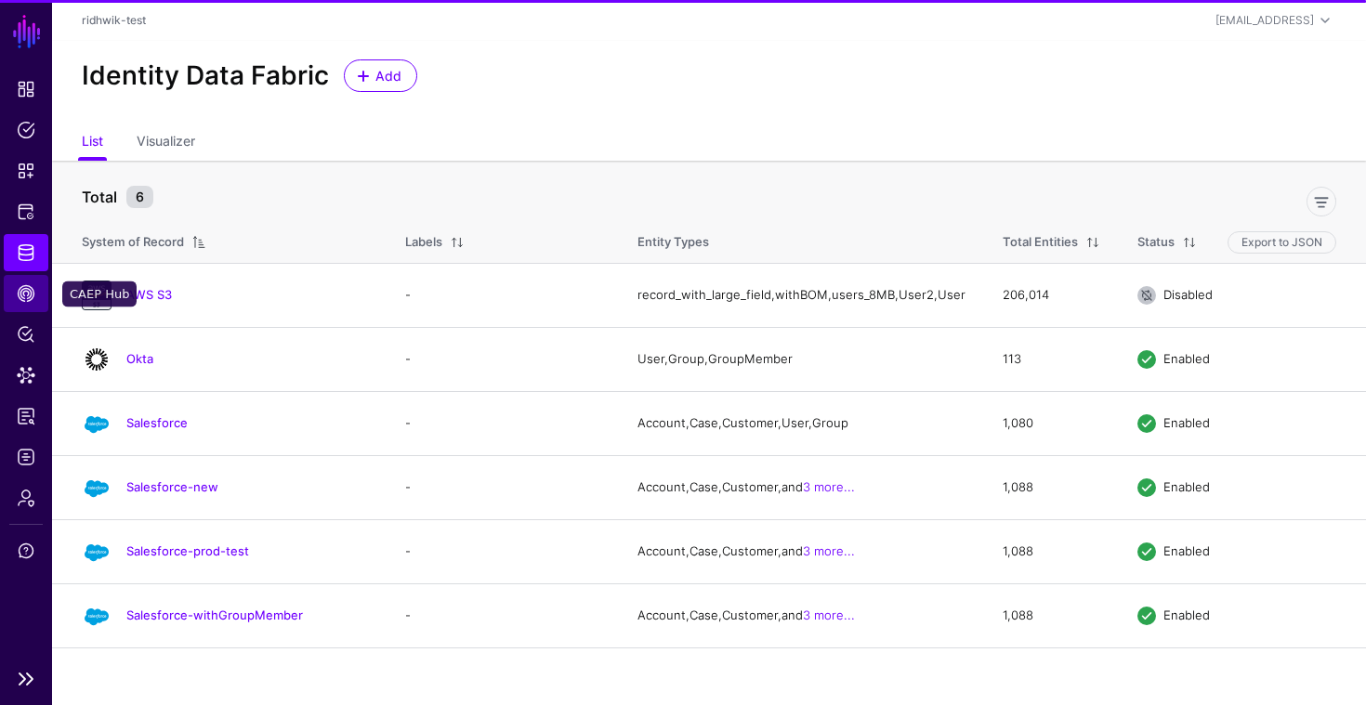
click at [26, 289] on span "CAEP Hub" at bounding box center [26, 293] width 19 height 19
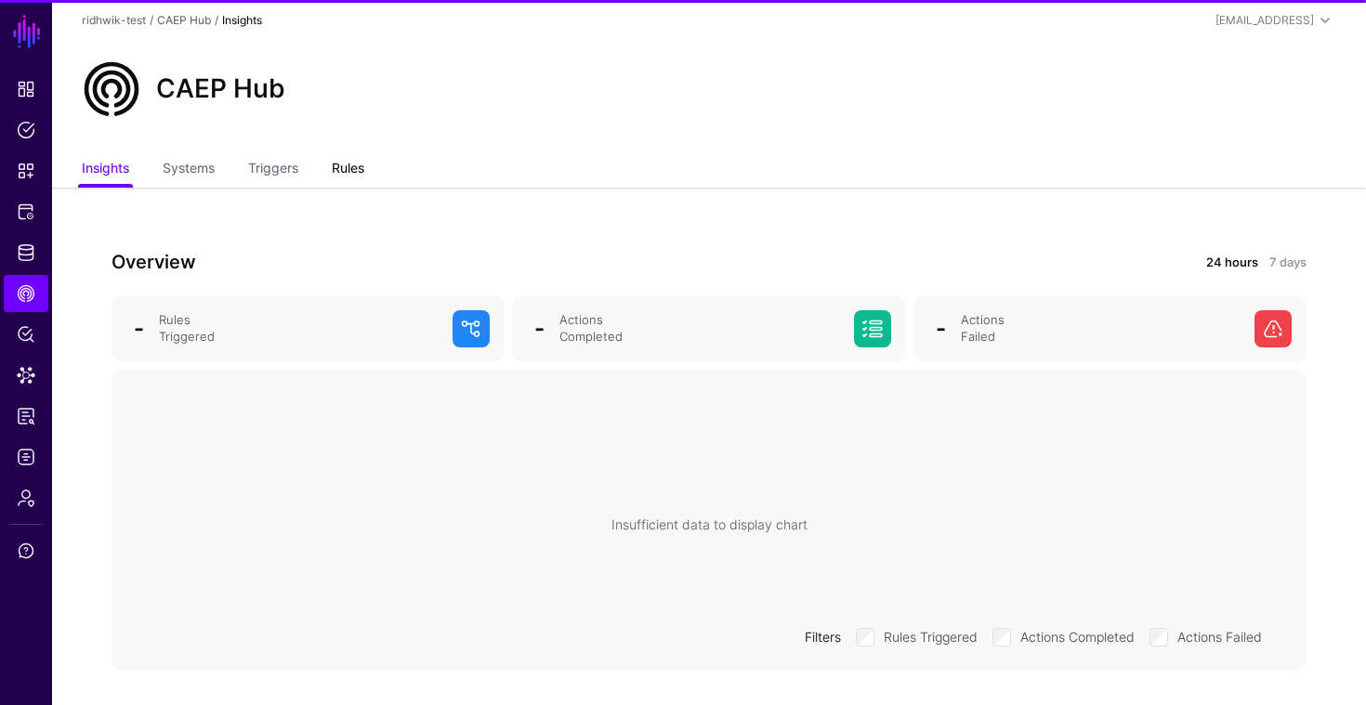
click at [358, 179] on link "Rules" at bounding box center [348, 169] width 33 height 35
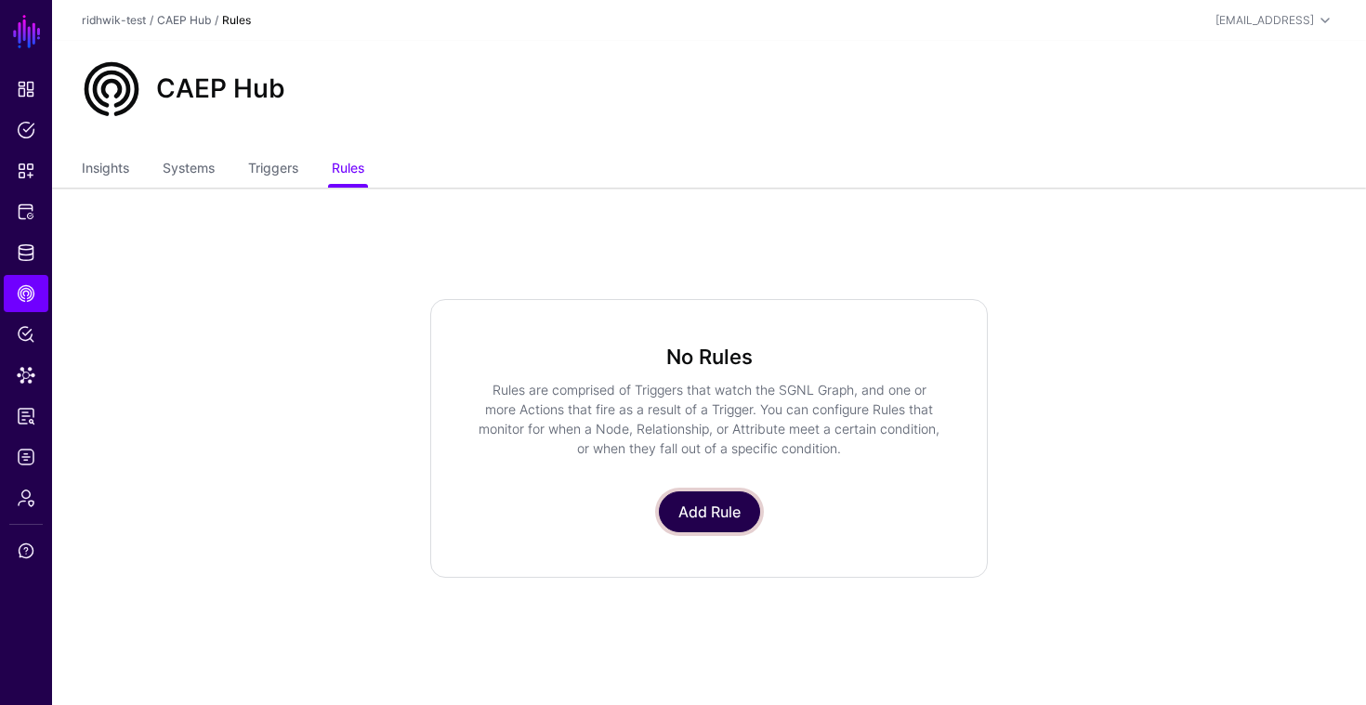
click at [687, 495] on link "Add Rule" at bounding box center [709, 511] width 101 height 41
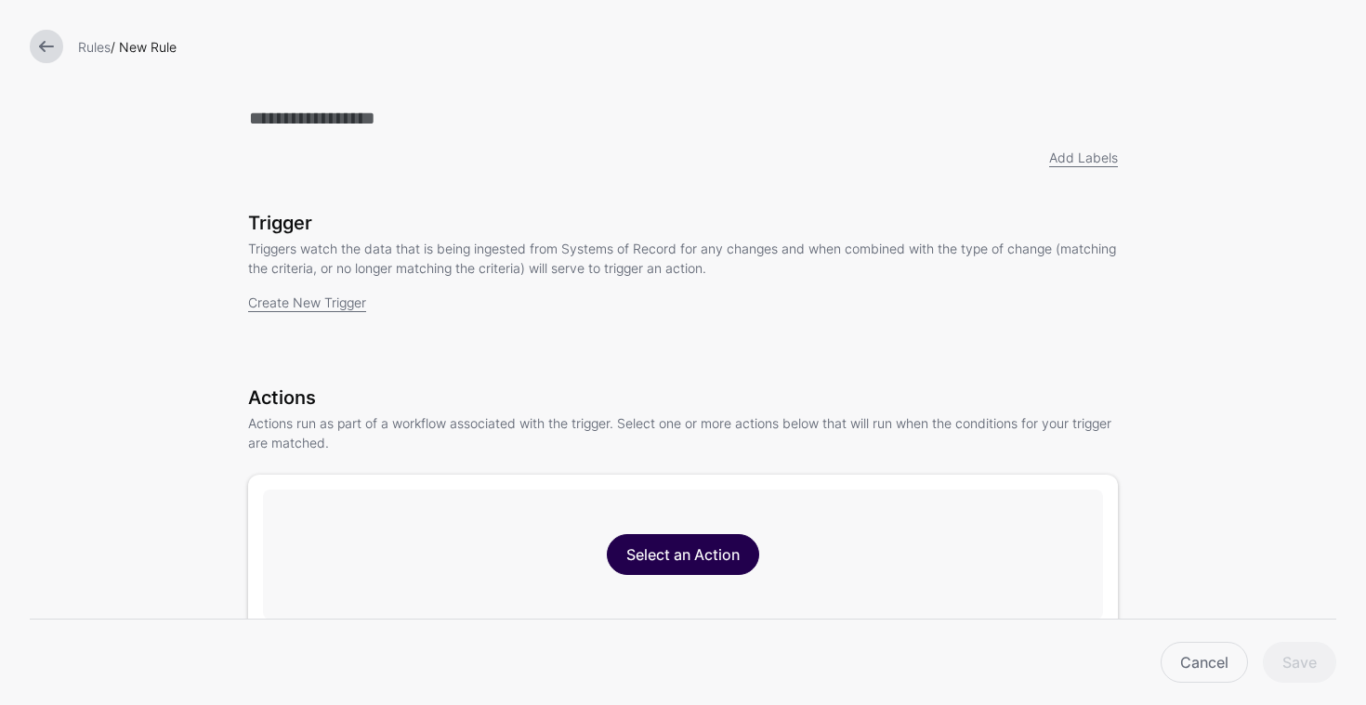
click at [721, 558] on link "Select an Action" at bounding box center [683, 554] width 152 height 41
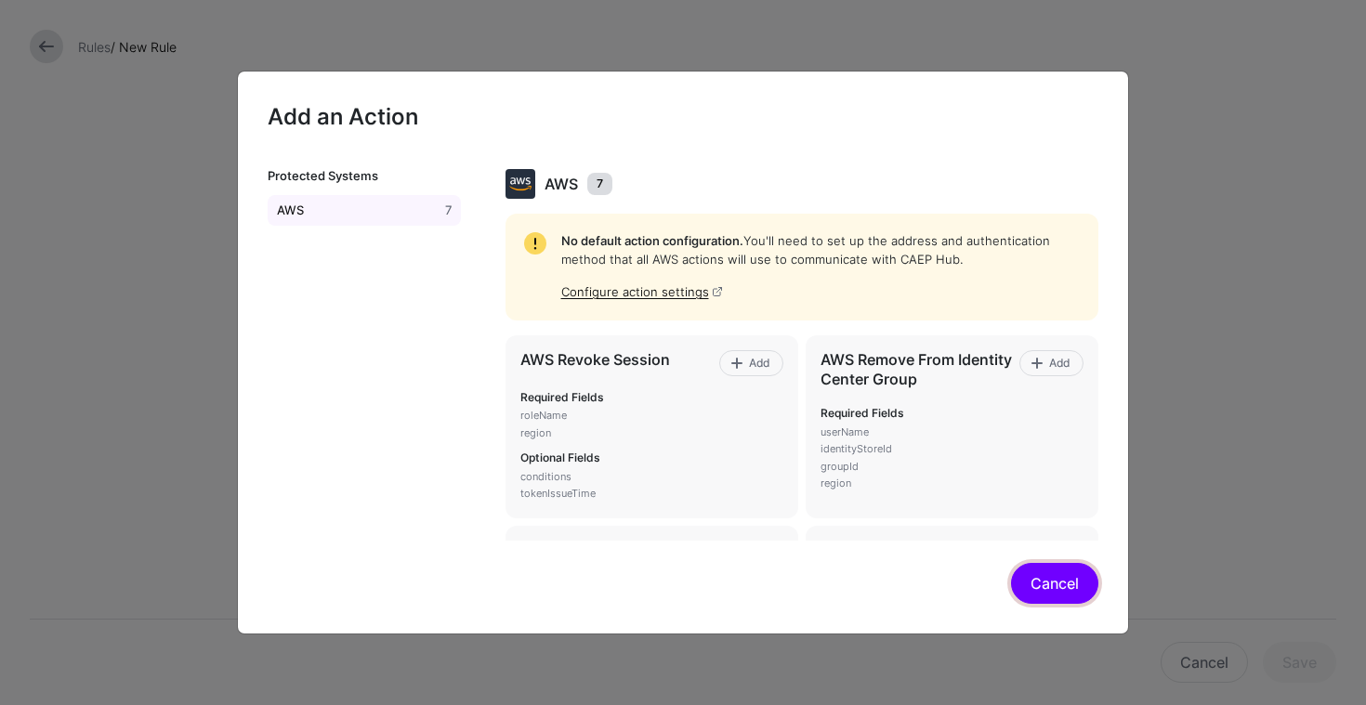
click at [1062, 590] on button "Cancel" at bounding box center [1054, 583] width 87 height 41
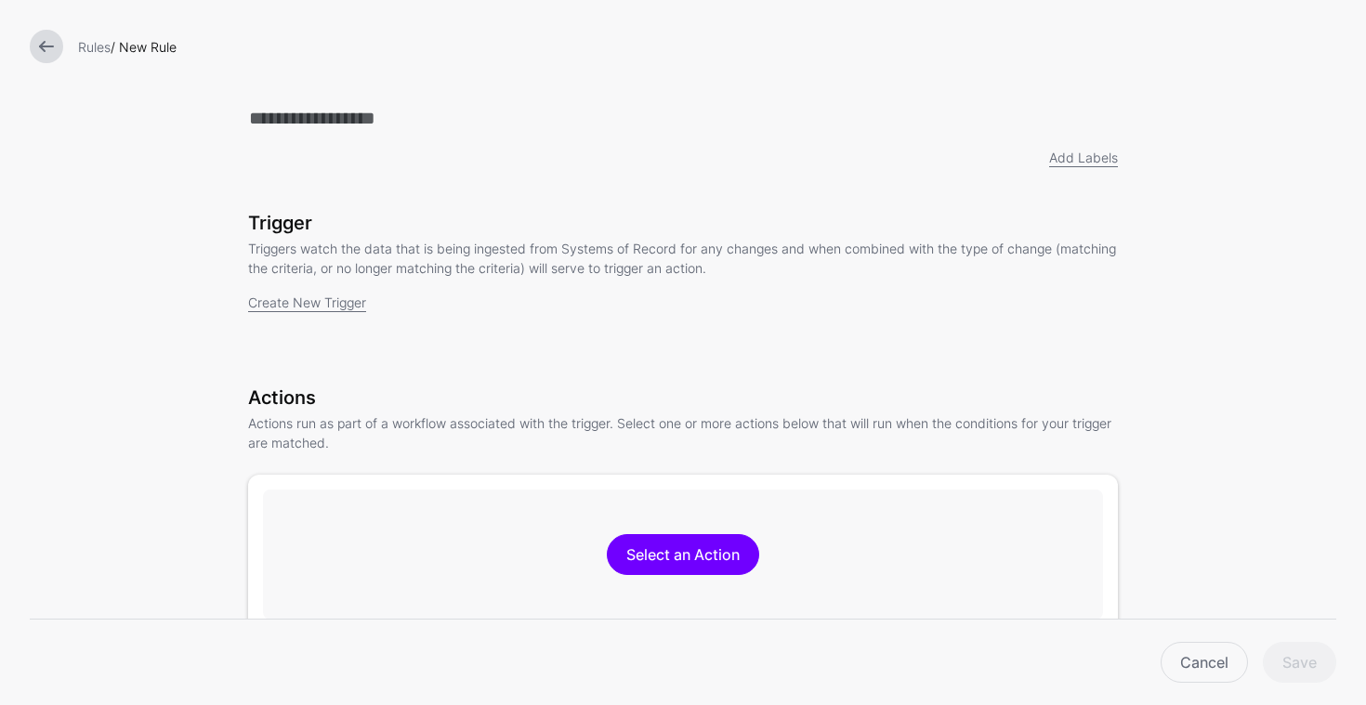
click at [53, 31] on link at bounding box center [46, 46] width 33 height 33
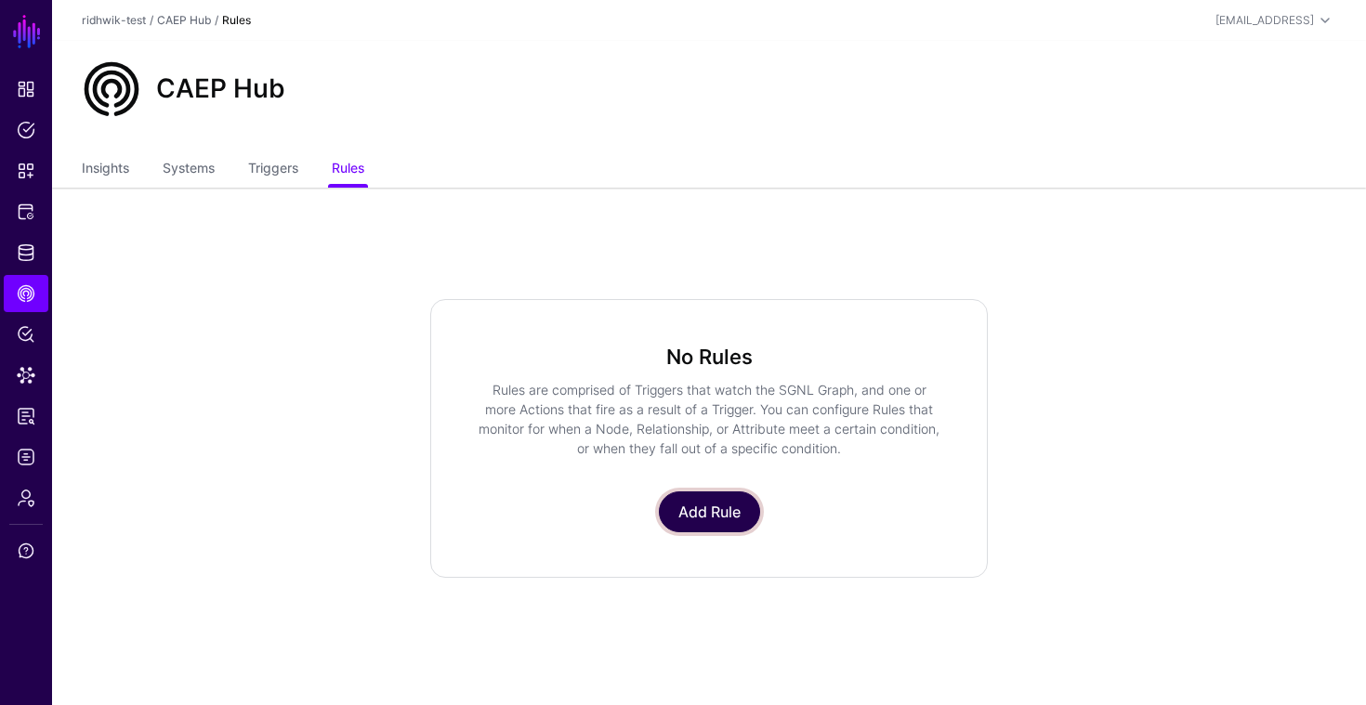
click at [687, 504] on link "Add Rule" at bounding box center [709, 511] width 101 height 41
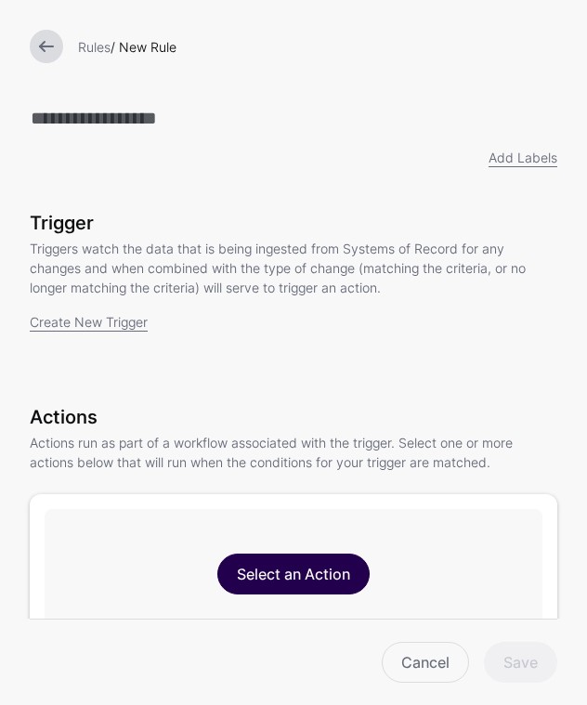
click at [316, 592] on link "Select an Action" at bounding box center [293, 574] width 152 height 41
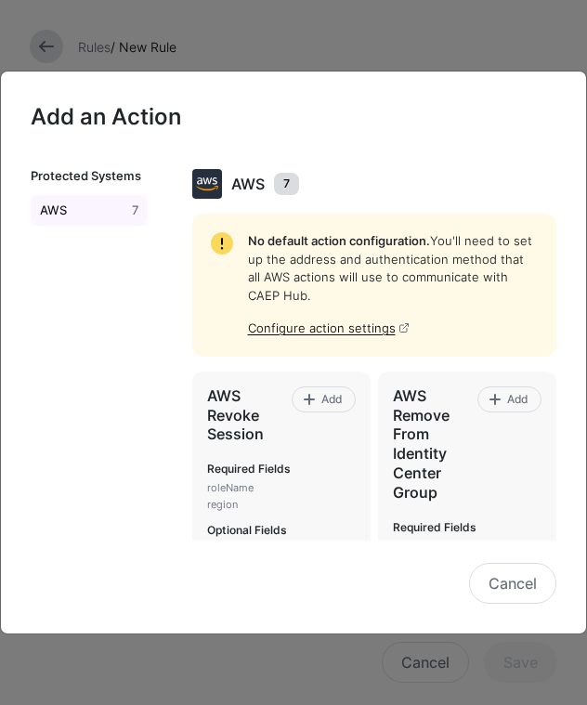
click at [42, 46] on ngb-modal-window "Add an Action Protected Systems AWS 7 AWS 7 No default action configuration. Yo…" at bounding box center [293, 352] width 587 height 705
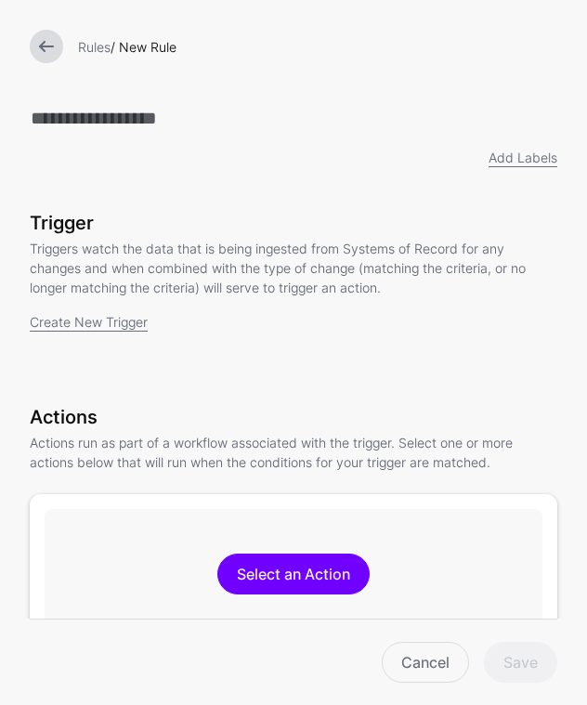
click at [54, 56] on link at bounding box center [46, 46] width 33 height 33
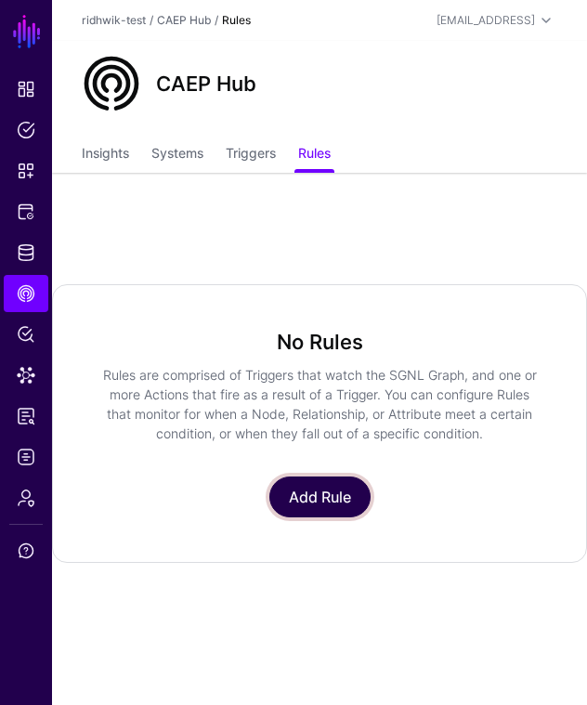
click at [332, 504] on link "Add Rule" at bounding box center [319, 497] width 101 height 41
